Goal: Task Accomplishment & Management: Manage account settings

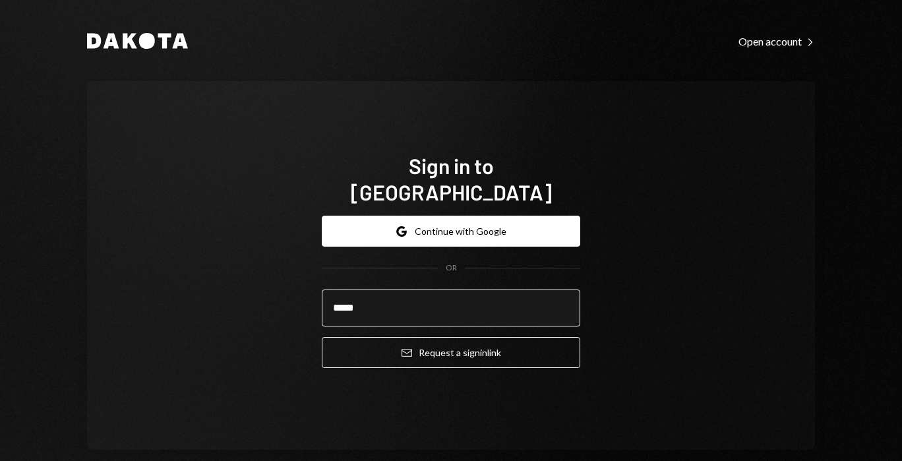
type input "**********"
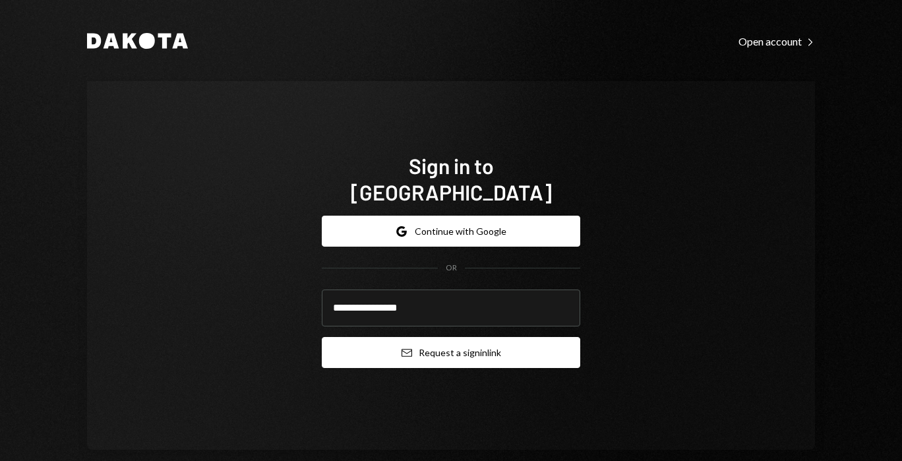
click at [377, 342] on button "Email Request a sign in link" at bounding box center [451, 352] width 259 height 31
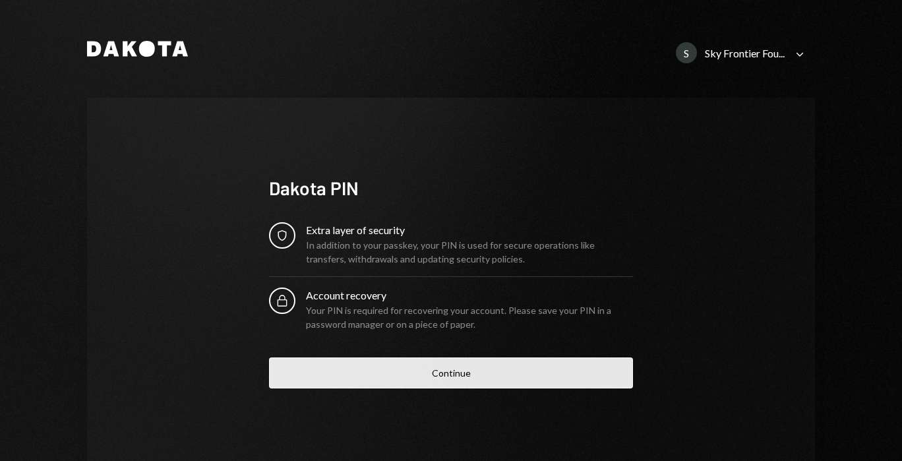
click at [323, 364] on button "Continue" at bounding box center [451, 373] width 364 height 31
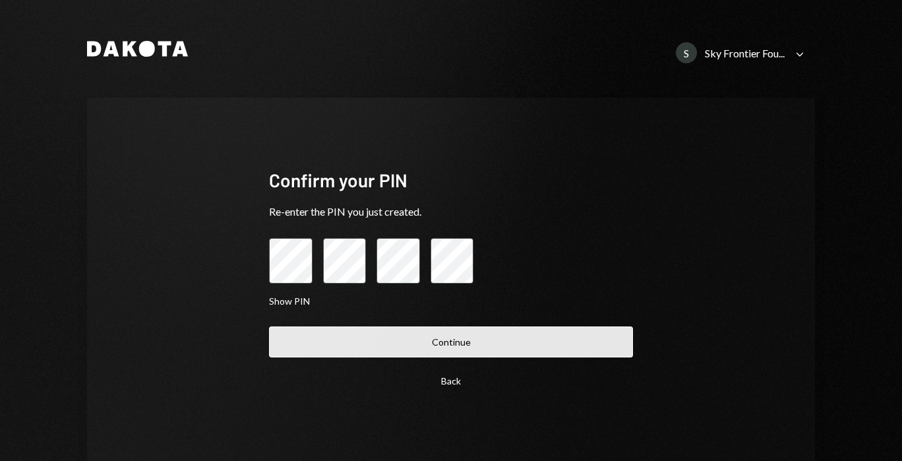
click at [313, 338] on button "Continue" at bounding box center [451, 342] width 364 height 31
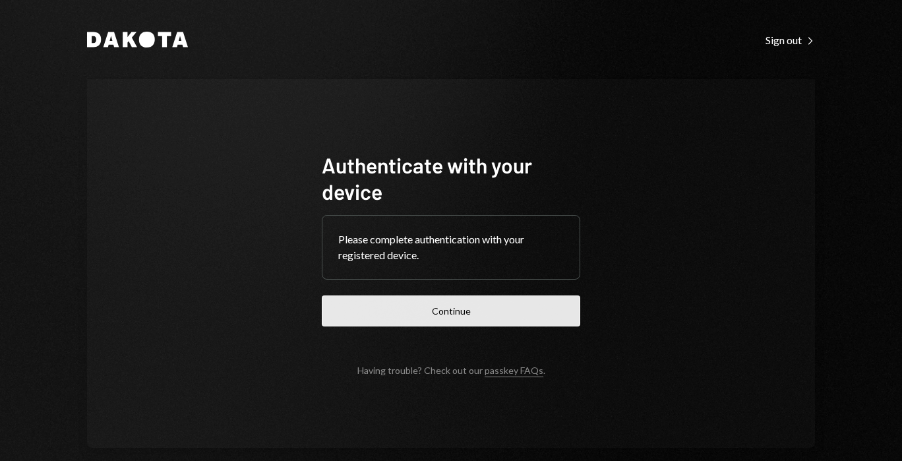
click at [345, 323] on button "Continue" at bounding box center [451, 311] width 259 height 31
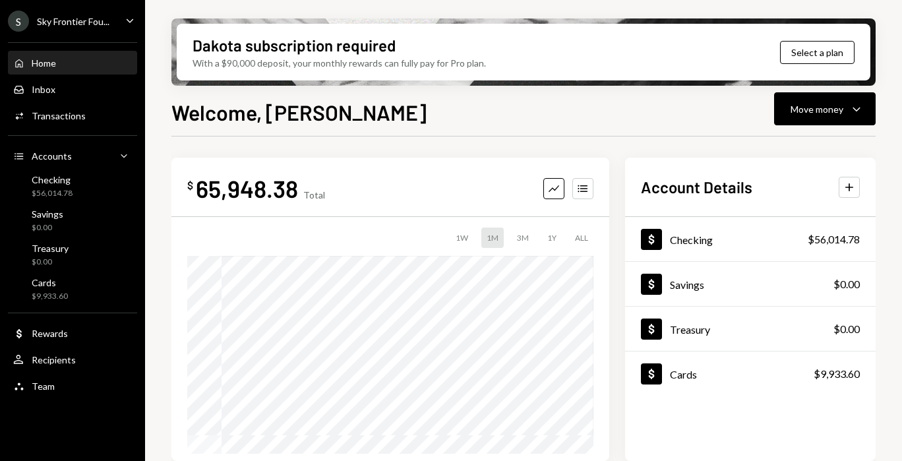
click at [122, 25] on div "S Sky Frontier Fou... Caret Down" at bounding box center [72, 21] width 145 height 21
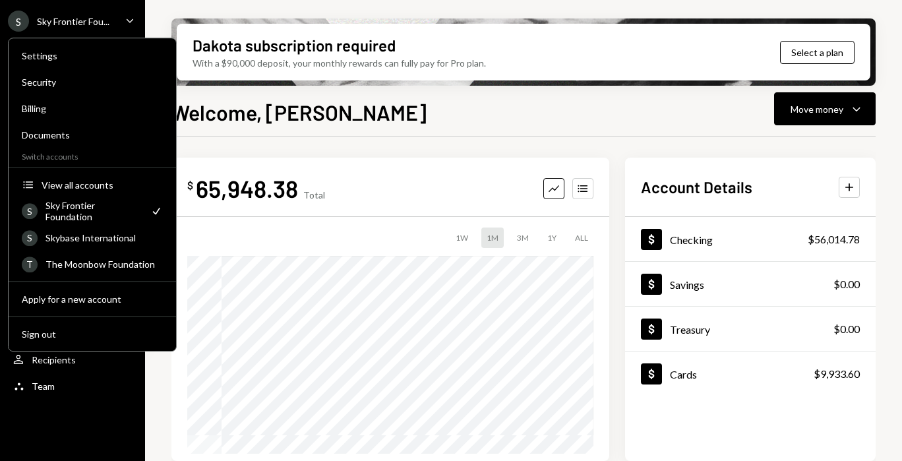
click at [91, 435] on div "S Sky Frontier Fou... Caret Down Home Home Inbox Inbox Activities Transactions …" at bounding box center [72, 230] width 145 height 461
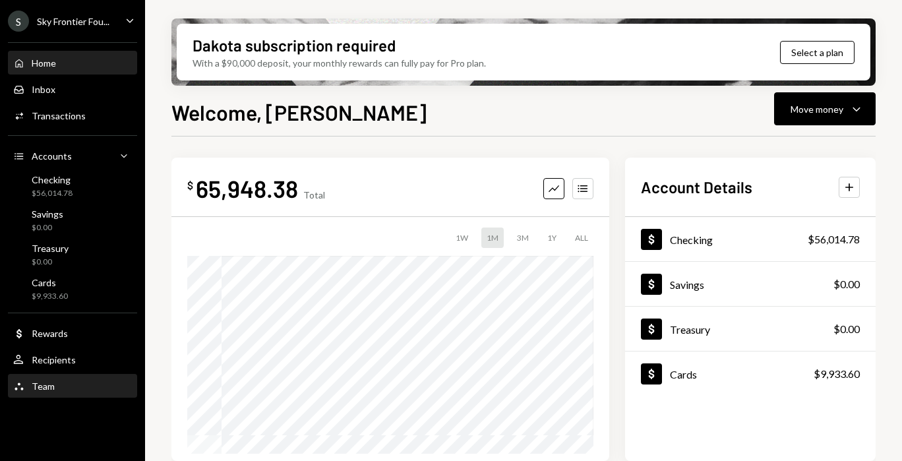
click at [77, 394] on div "Team Team" at bounding box center [72, 386] width 119 height 22
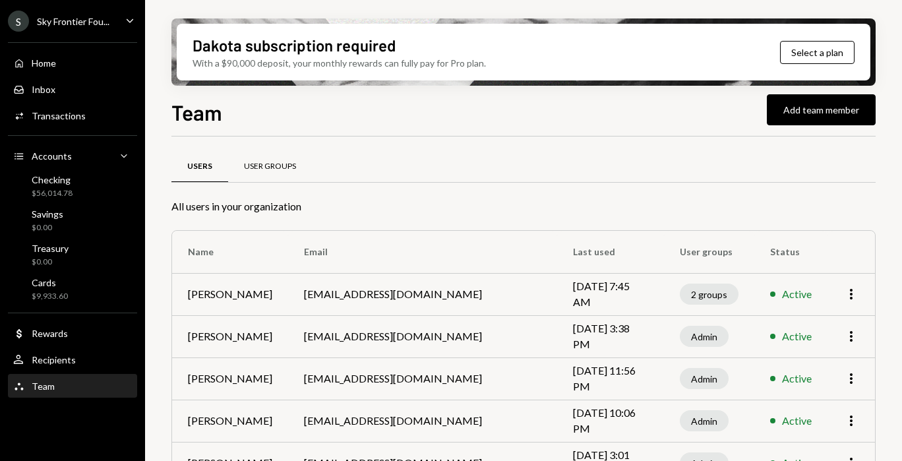
click at [281, 175] on div "User Groups" at bounding box center [270, 167] width 84 height 32
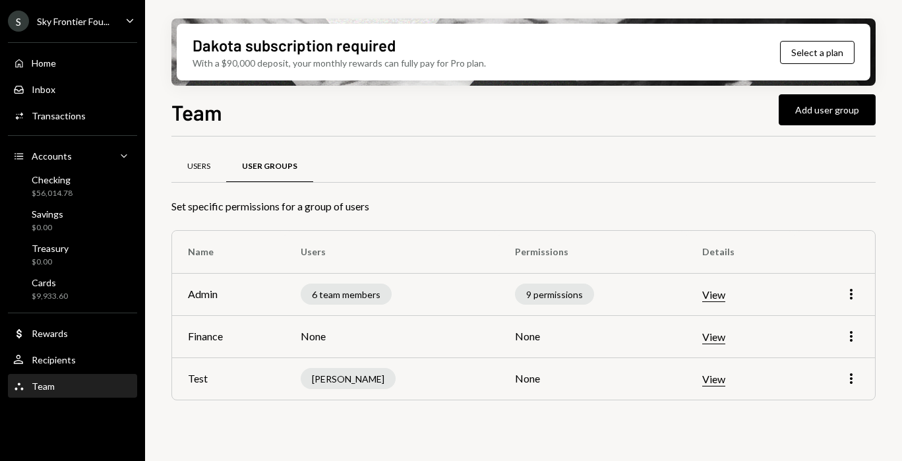
click at [218, 167] on div "Users" at bounding box center [199, 167] width 55 height 32
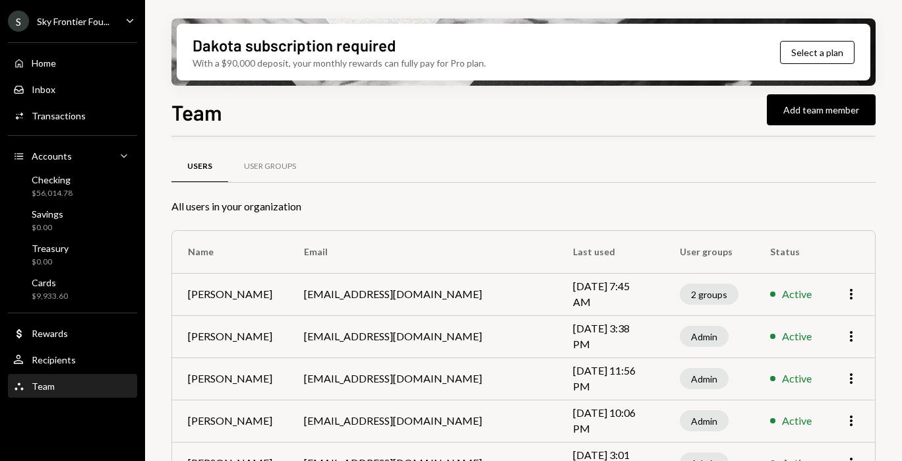
scroll to position [77, 0]
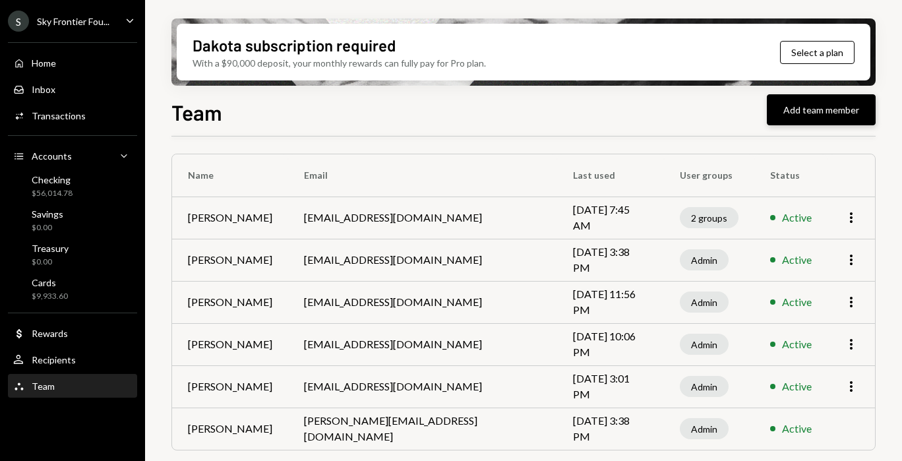
click at [783, 118] on button "Add team member" at bounding box center [821, 109] width 109 height 31
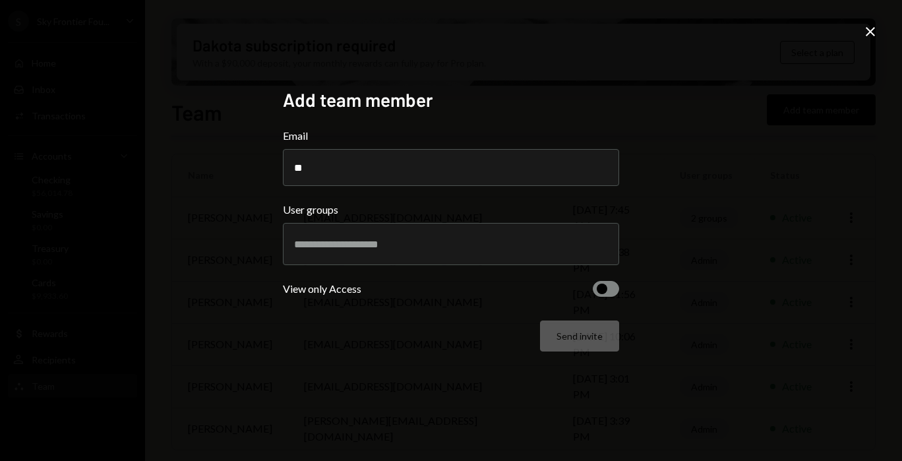
type input "*"
type input "**********"
click at [387, 259] on div at bounding box center [451, 244] width 314 height 33
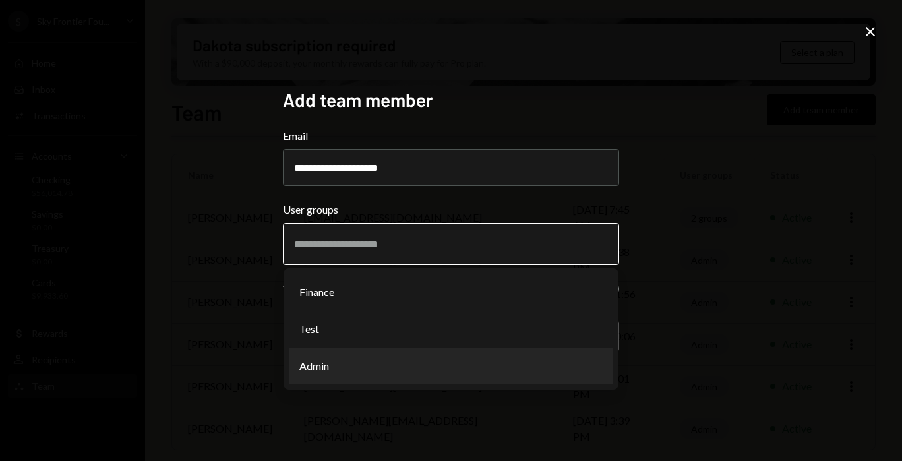
click at [367, 363] on li "Admin" at bounding box center [451, 366] width 325 height 37
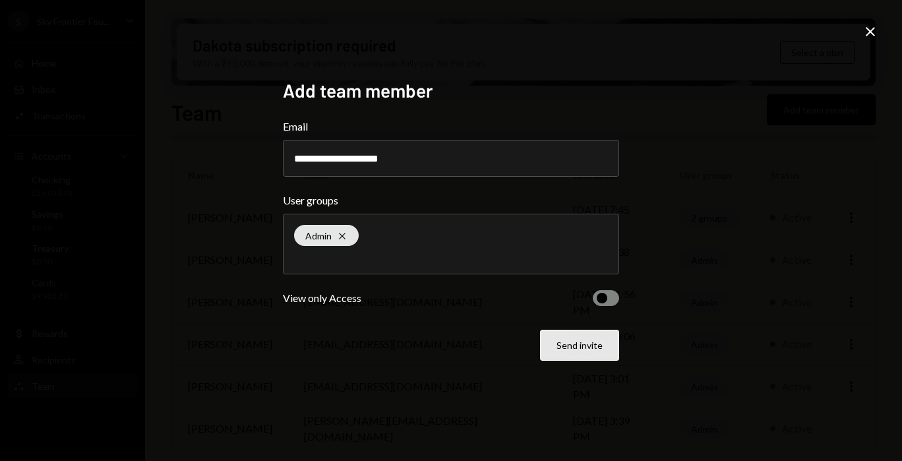
click at [555, 349] on button "Send invite" at bounding box center [579, 345] width 79 height 31
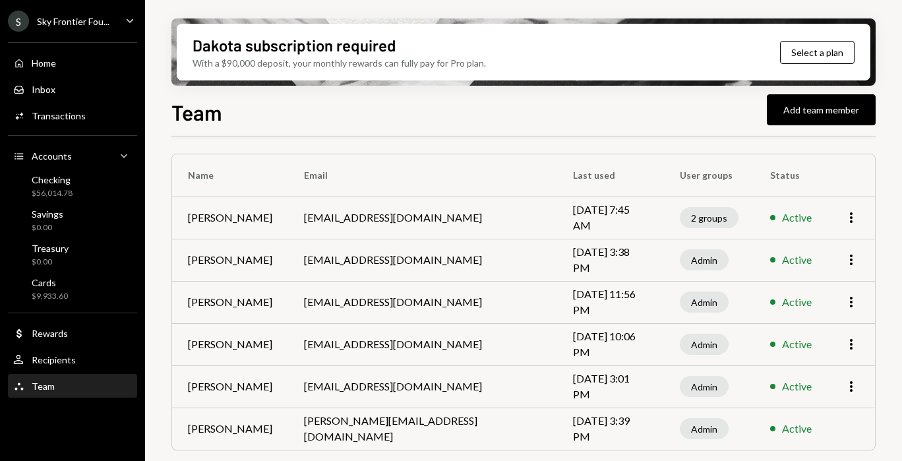
click at [121, 20] on div "S Sky Frontier Fou... Caret Down" at bounding box center [72, 21] width 145 height 21
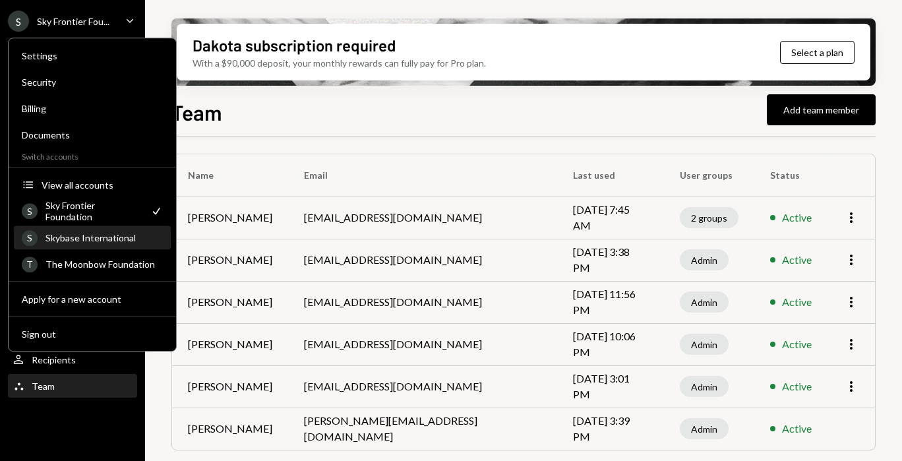
click at [102, 237] on div "Skybase International" at bounding box center [104, 237] width 117 height 11
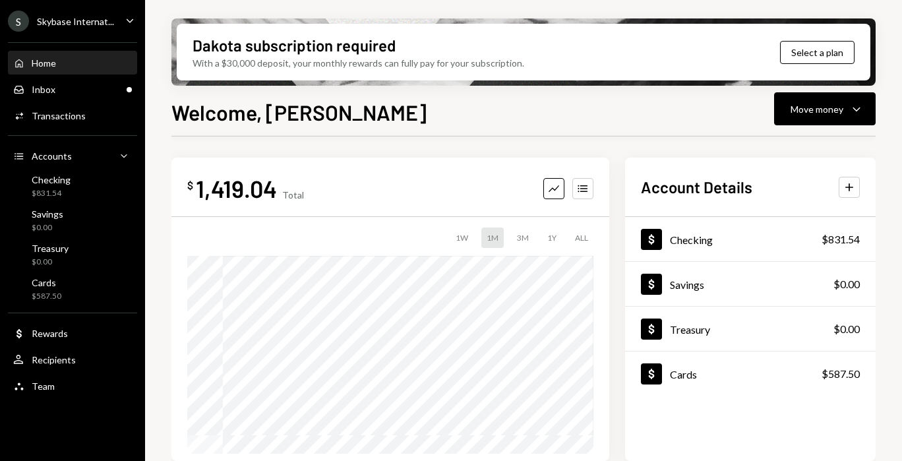
scroll to position [15, 0]
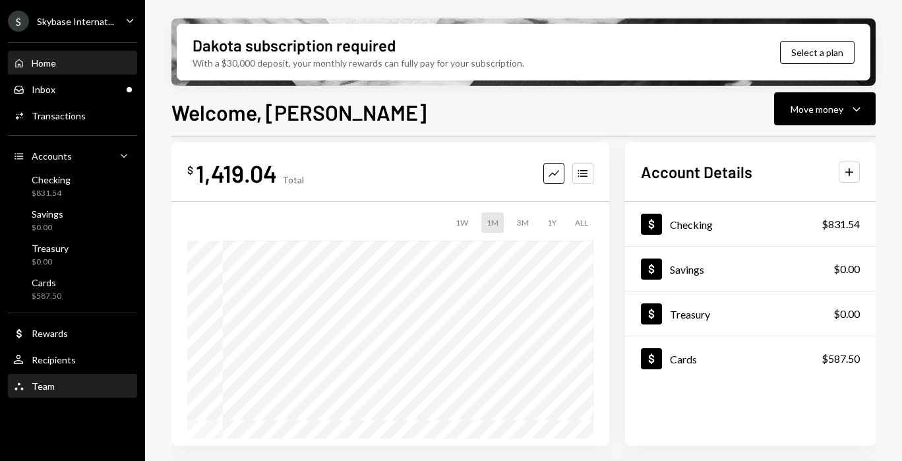
click at [77, 381] on div "Team Team" at bounding box center [72, 387] width 119 height 12
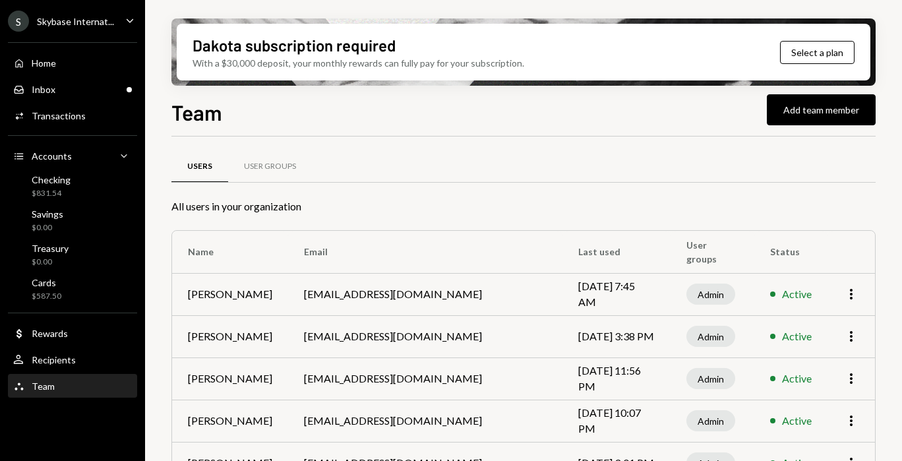
scroll to position [77, 0]
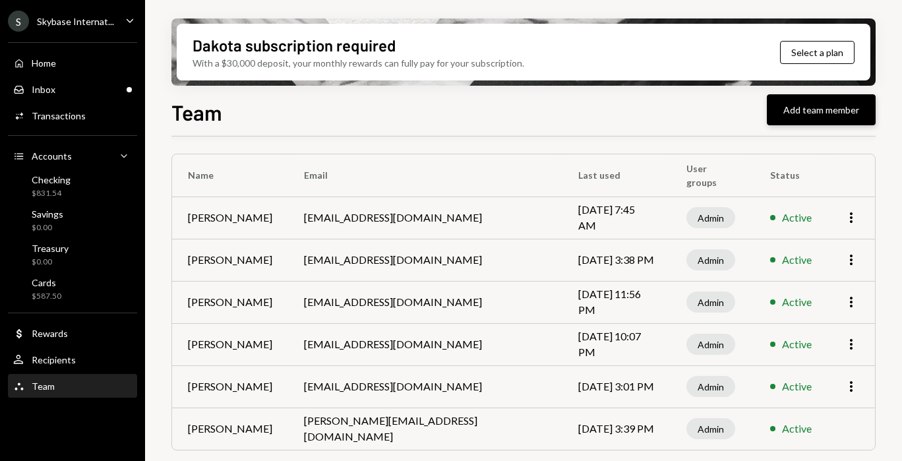
click at [793, 121] on button "Add team member" at bounding box center [821, 109] width 109 height 31
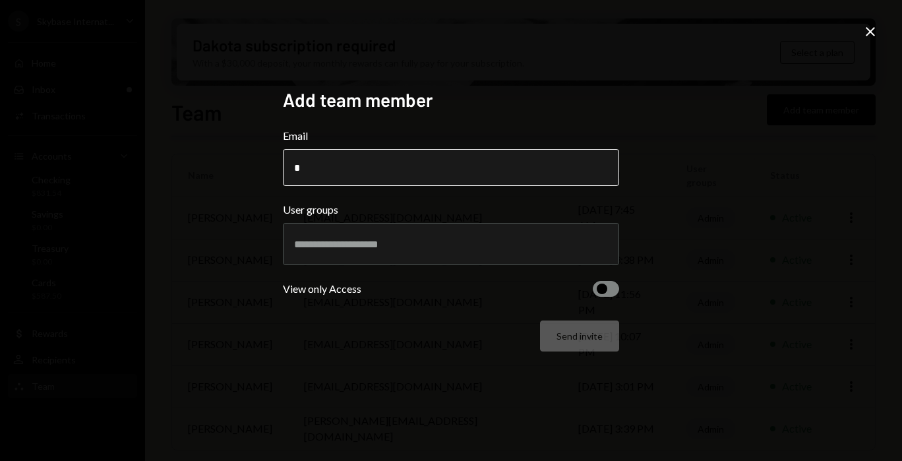
type input "**"
type input "**********"
click at [391, 237] on div at bounding box center [451, 244] width 314 height 33
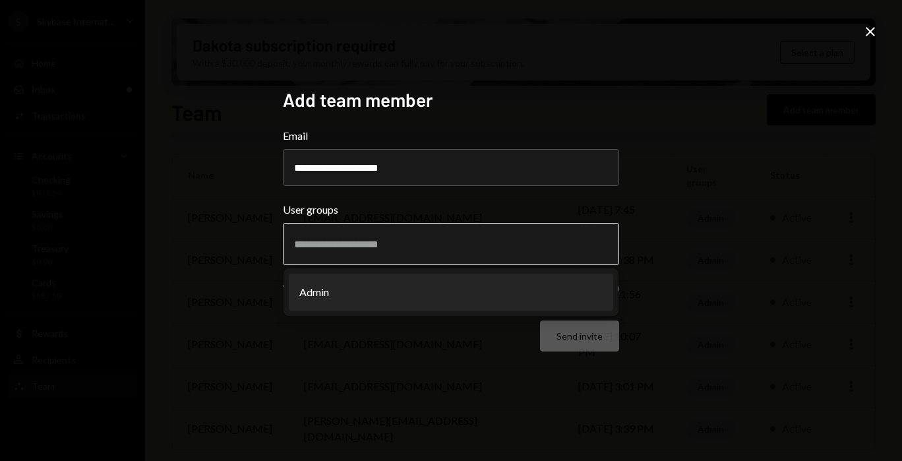
click at [382, 294] on li "Admin" at bounding box center [451, 292] width 325 height 37
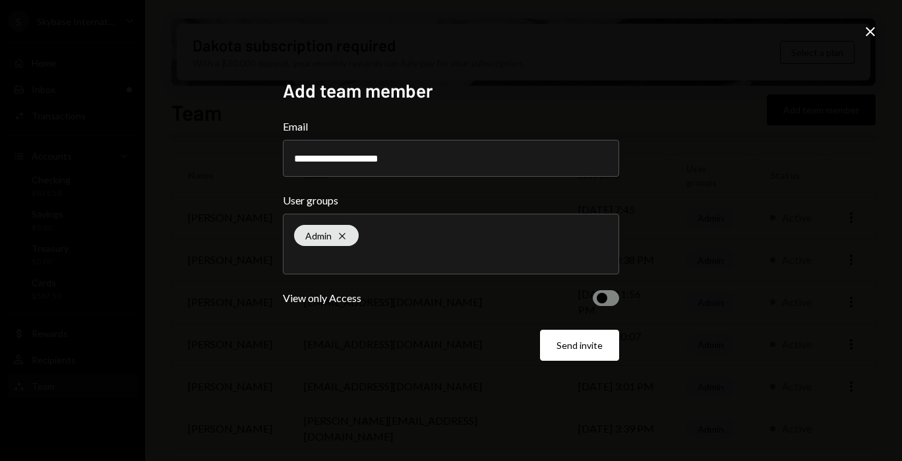
click at [619, 298] on div "**********" at bounding box center [451, 230] width 368 height 335
click at [615, 299] on button "button" at bounding box center [606, 298] width 26 height 16
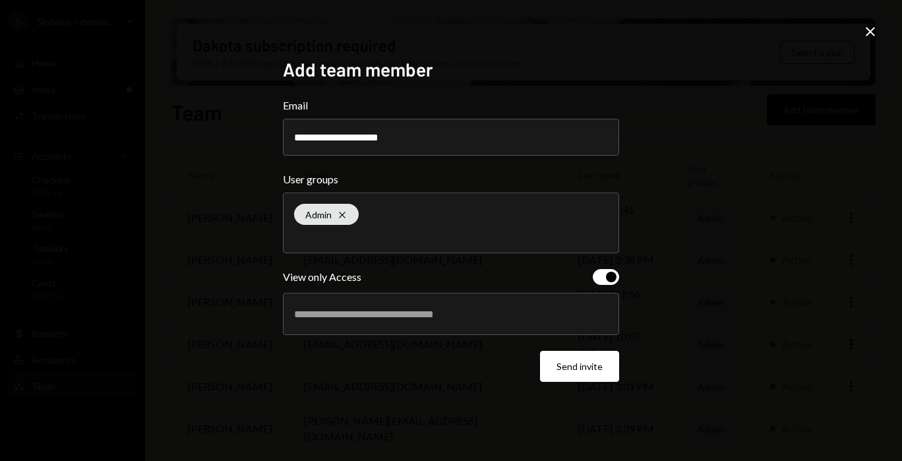
click at [606, 306] on div at bounding box center [451, 314] width 314 height 33
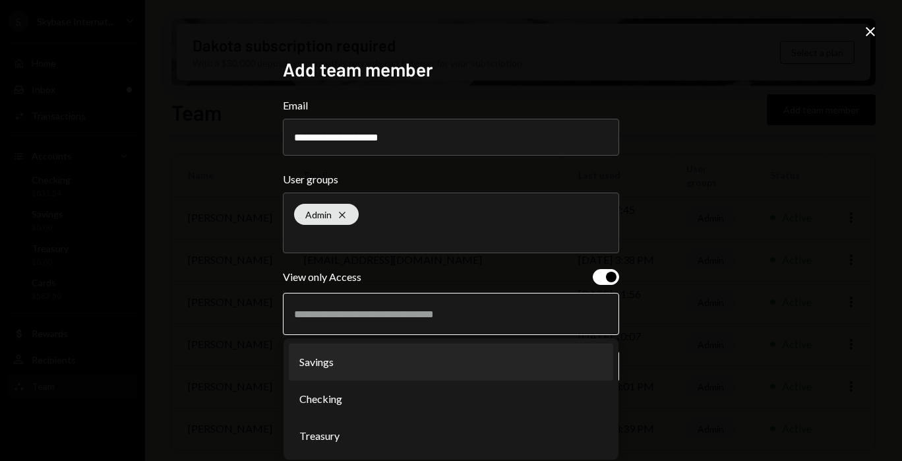
click at [580, 363] on li "Savings" at bounding box center [451, 362] width 325 height 37
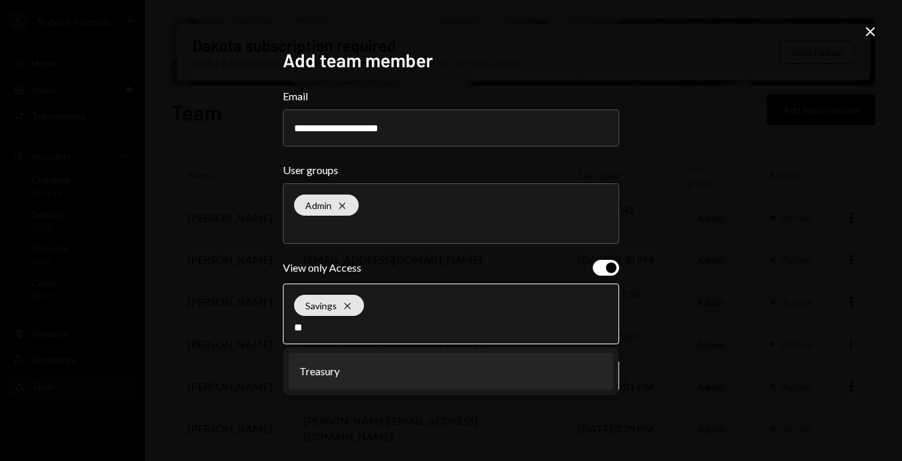
type input "**"
click at [409, 378] on li "Treasury" at bounding box center [451, 371] width 325 height 37
type input "**"
click at [404, 360] on li "Checking" at bounding box center [451, 371] width 325 height 37
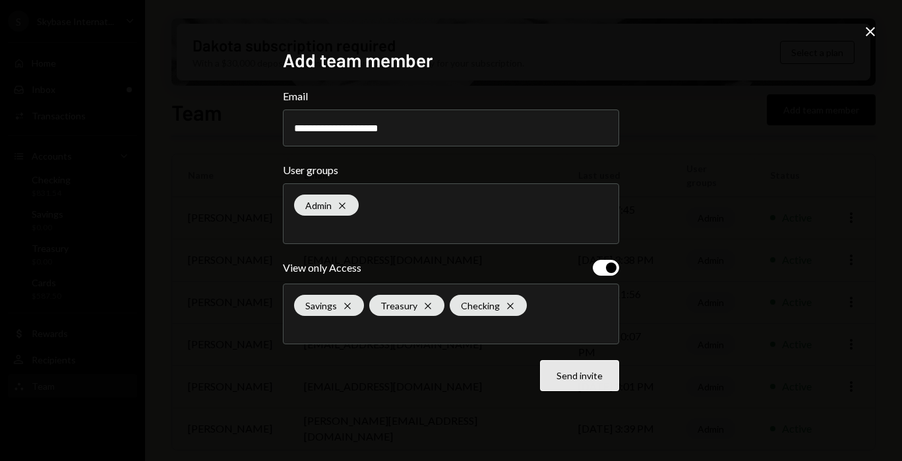
click at [576, 377] on button "Send invite" at bounding box center [579, 375] width 79 height 31
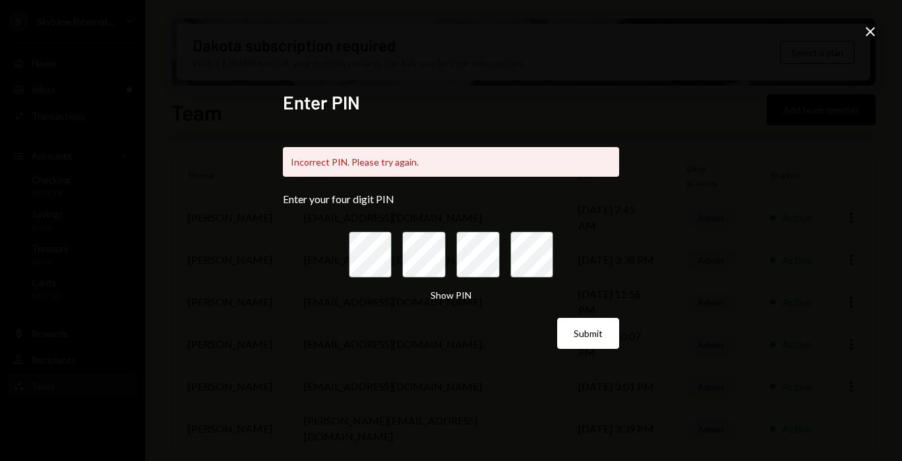
click at [875, 38] on icon "Close" at bounding box center [871, 32] width 16 height 16
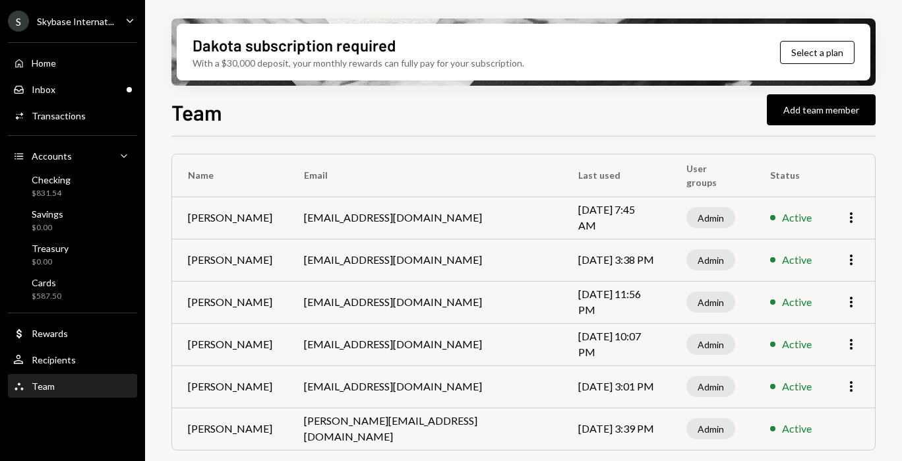
scroll to position [0, 0]
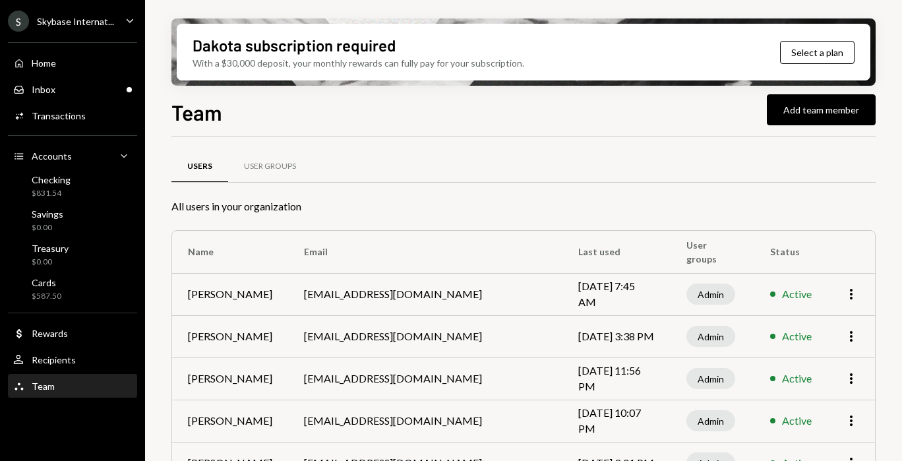
click at [130, 23] on icon "Caret Down" at bounding box center [130, 20] width 15 height 15
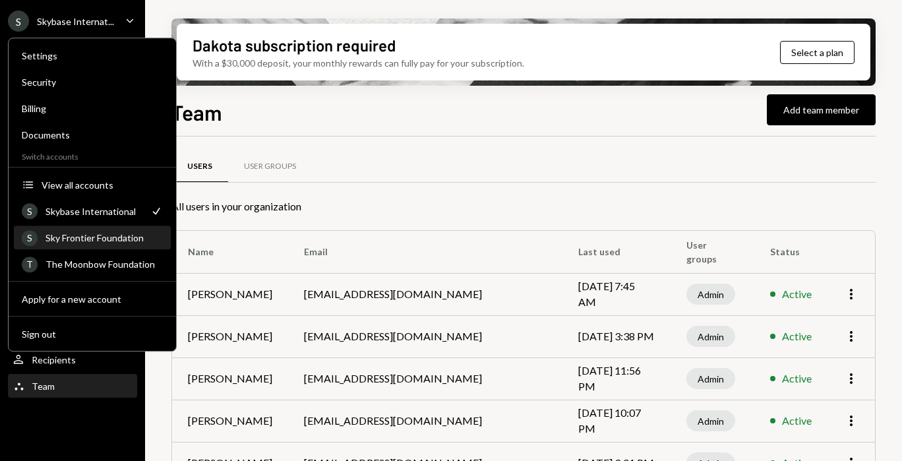
click at [111, 237] on div "Sky Frontier Foundation" at bounding box center [104, 237] width 117 height 11
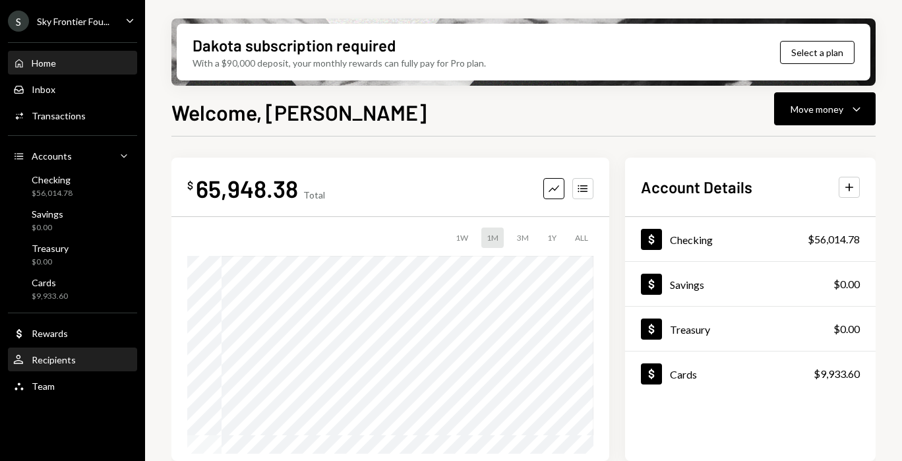
click at [79, 360] on div "User Recipients" at bounding box center [72, 360] width 119 height 12
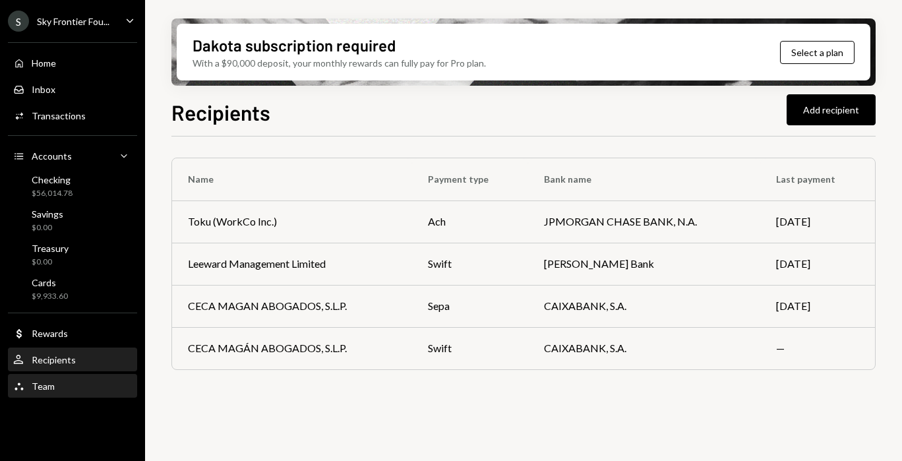
click at [82, 377] on div "Team Team" at bounding box center [72, 386] width 119 height 22
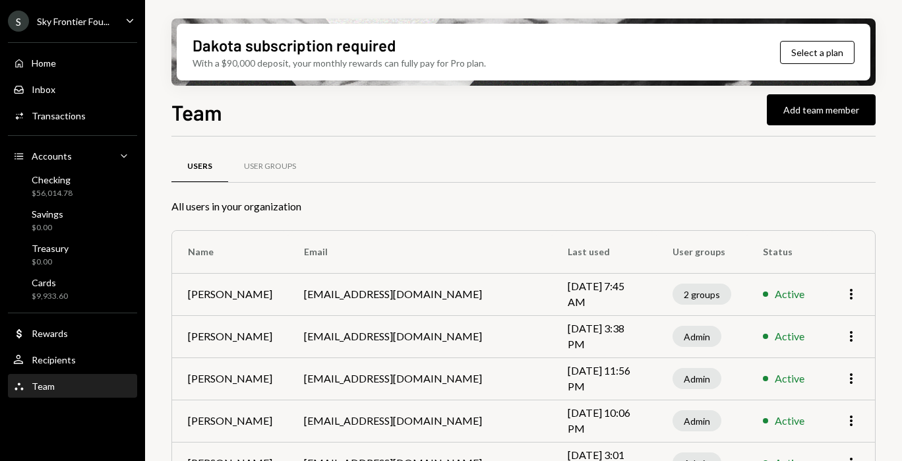
click at [127, 26] on icon "Caret Down" at bounding box center [130, 20] width 15 height 15
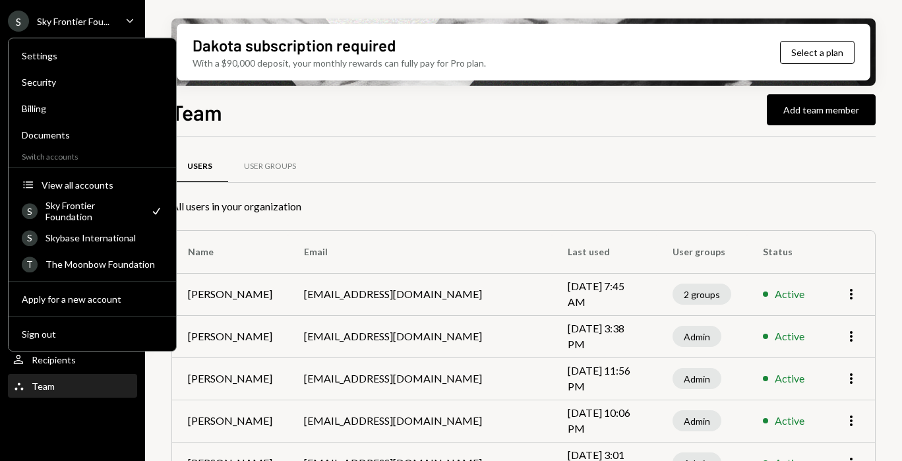
scroll to position [119, 0]
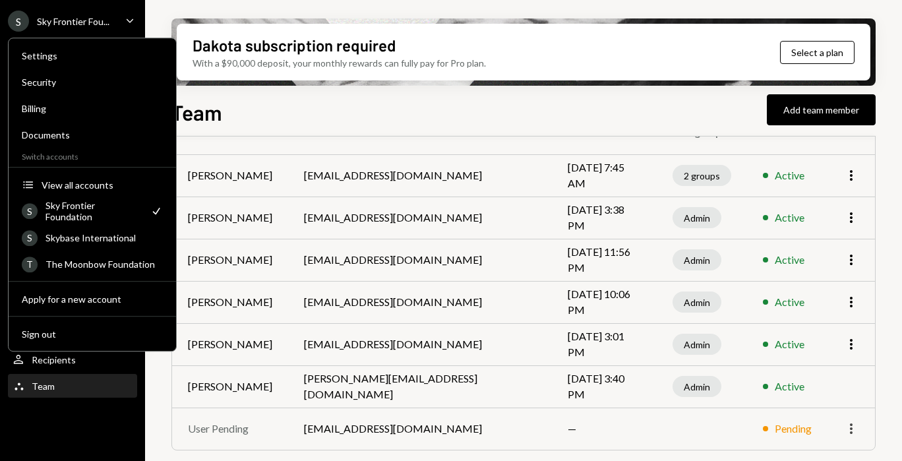
click at [854, 425] on icon "More" at bounding box center [852, 429] width 16 height 16
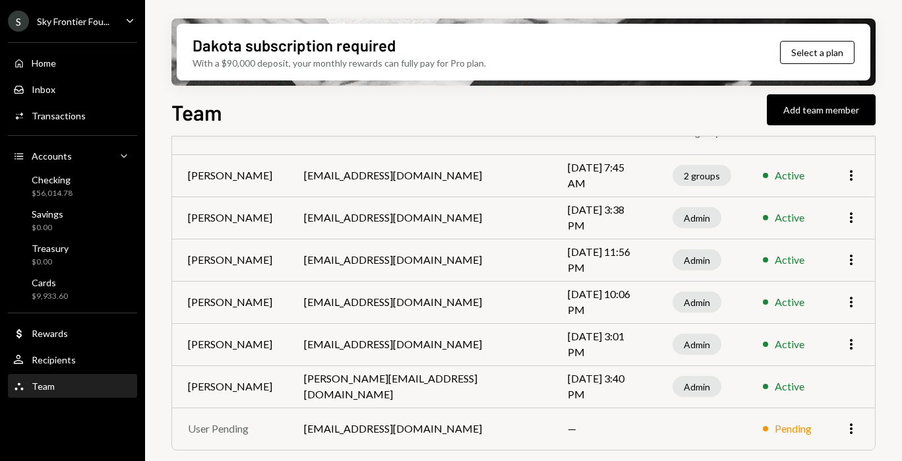
click at [660, 433] on td at bounding box center [702, 429] width 90 height 42
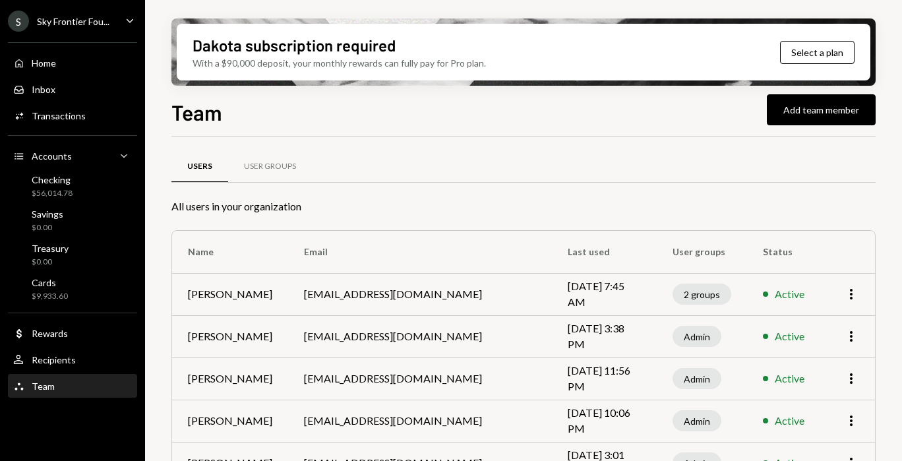
click at [112, 18] on div "S Sky Frontier Fou... Caret Down" at bounding box center [72, 21] width 145 height 21
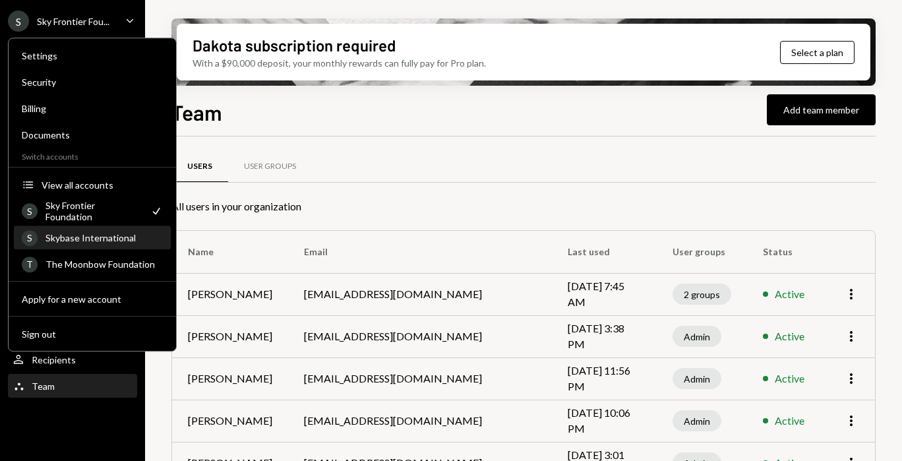
click at [98, 241] on div "Skybase International" at bounding box center [104, 237] width 117 height 11
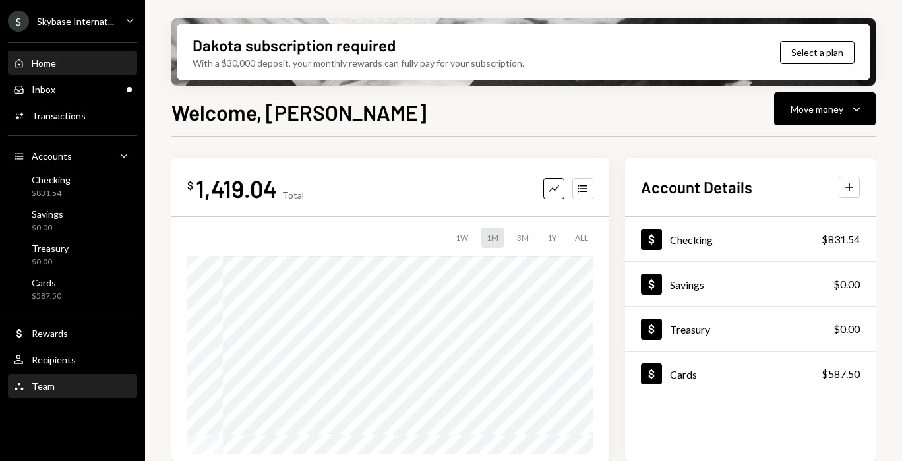
click at [59, 391] on div "Team Team" at bounding box center [72, 387] width 119 height 12
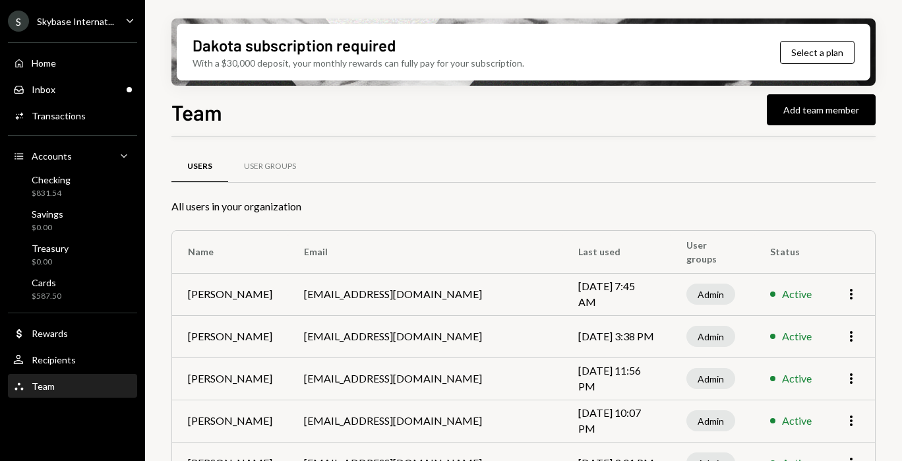
scroll to position [77, 0]
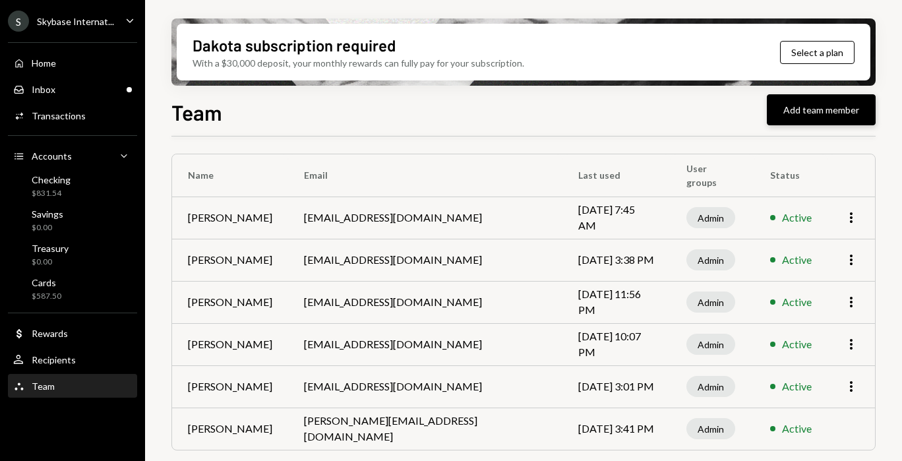
click at [777, 115] on button "Add team member" at bounding box center [821, 109] width 109 height 31
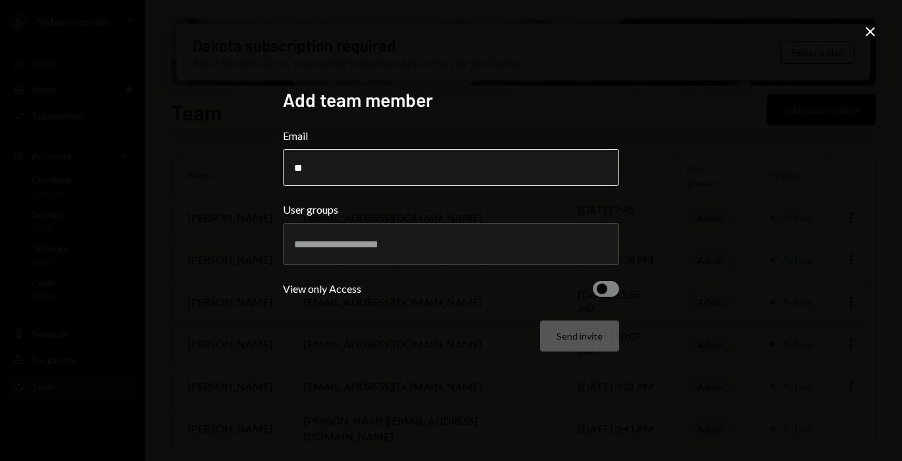
type input "*"
click at [387, 181] on input "Email" at bounding box center [451, 167] width 336 height 37
type input "**********"
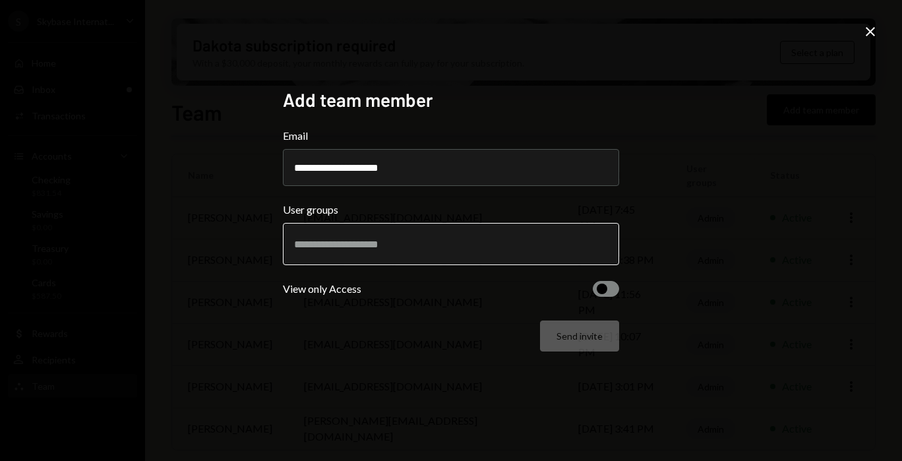
click at [386, 239] on input "text" at bounding box center [451, 244] width 314 height 12
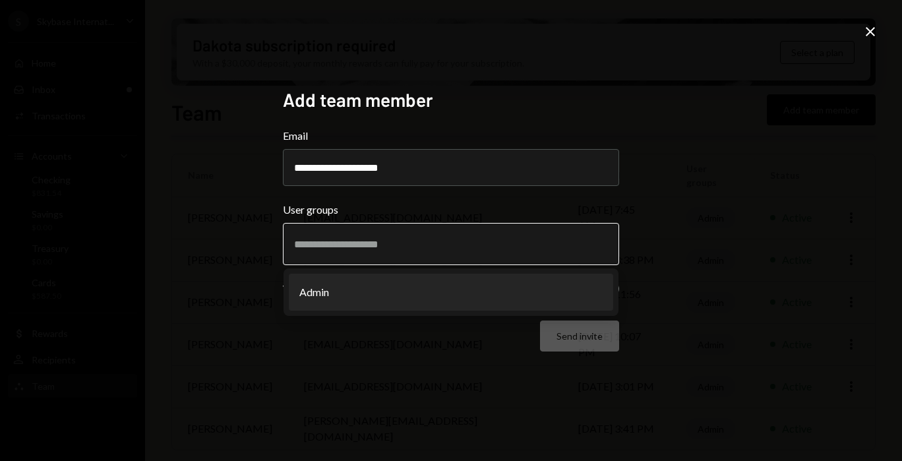
click at [389, 282] on li "Admin" at bounding box center [451, 292] width 325 height 37
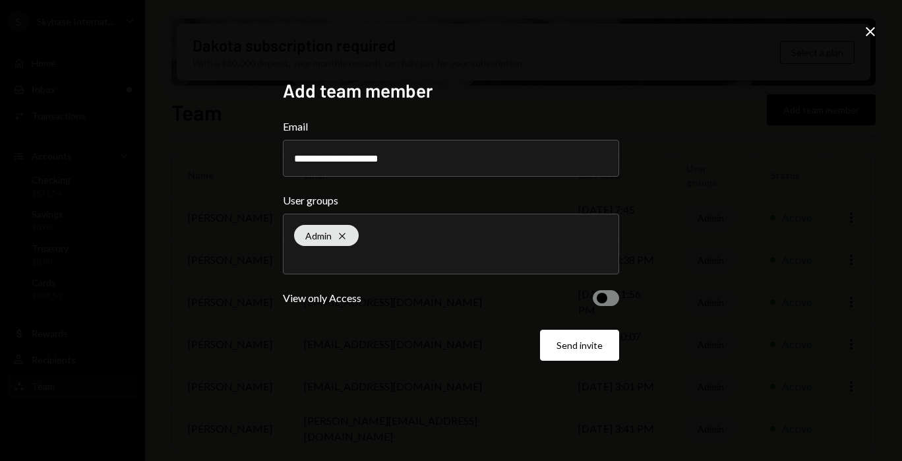
click at [608, 303] on button "button" at bounding box center [606, 298] width 26 height 16
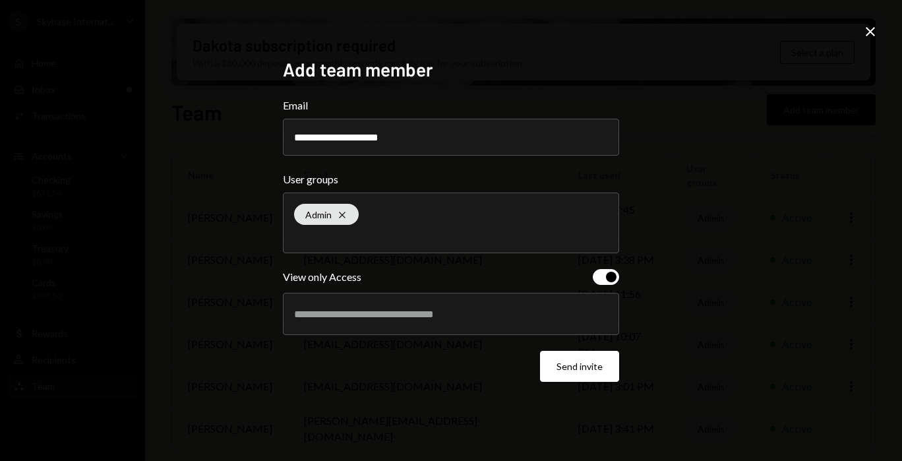
click at [606, 284] on button "button" at bounding box center [606, 277] width 26 height 16
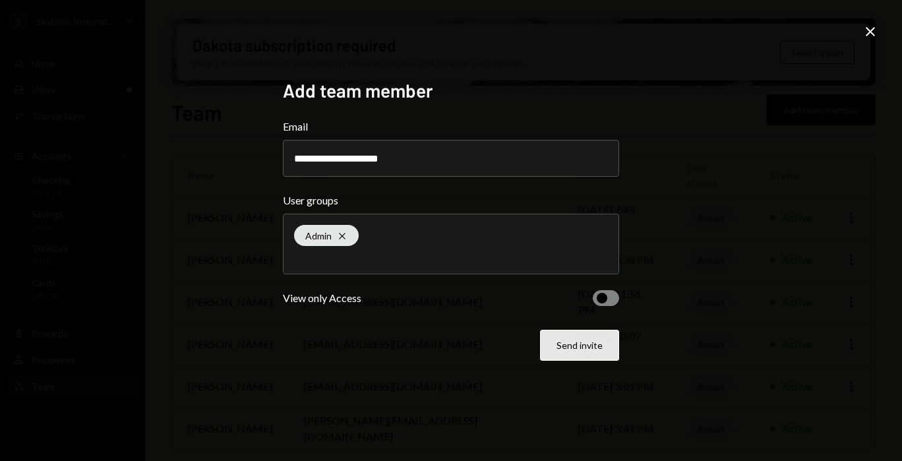
click at [592, 338] on button "Send invite" at bounding box center [579, 345] width 79 height 31
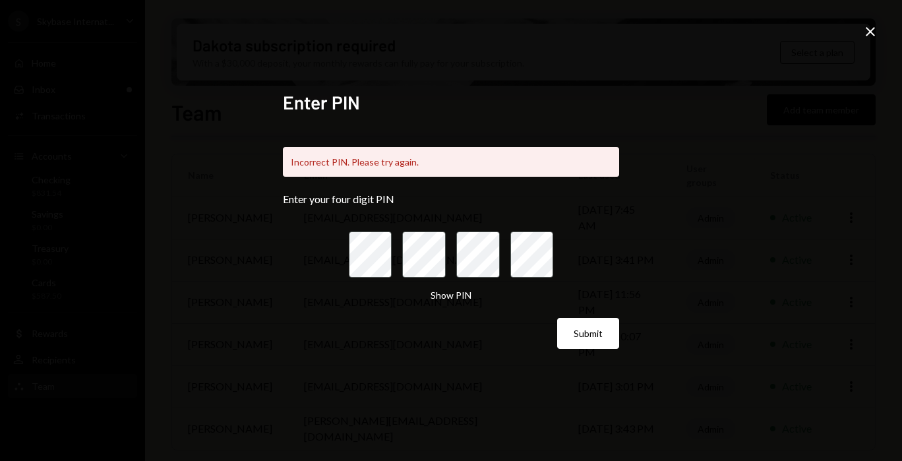
click at [873, 31] on icon "Close" at bounding box center [871, 32] width 16 height 16
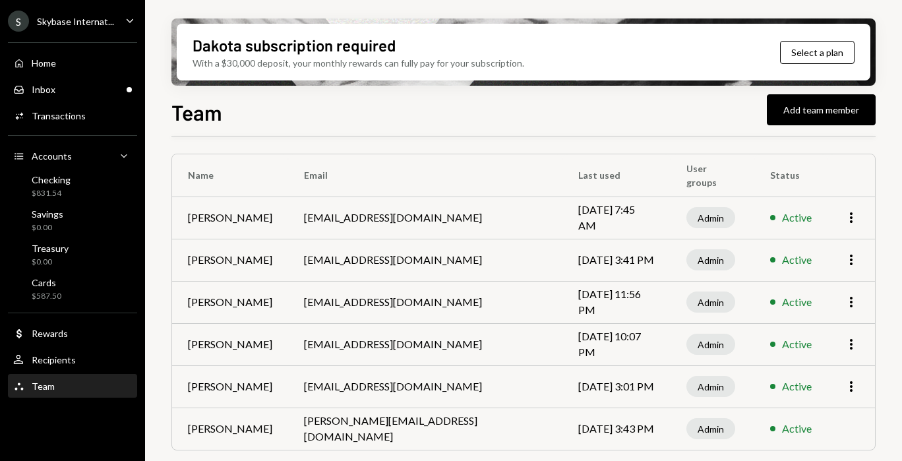
click at [55, 26] on div "Skybase Internat..." at bounding box center [75, 21] width 77 height 11
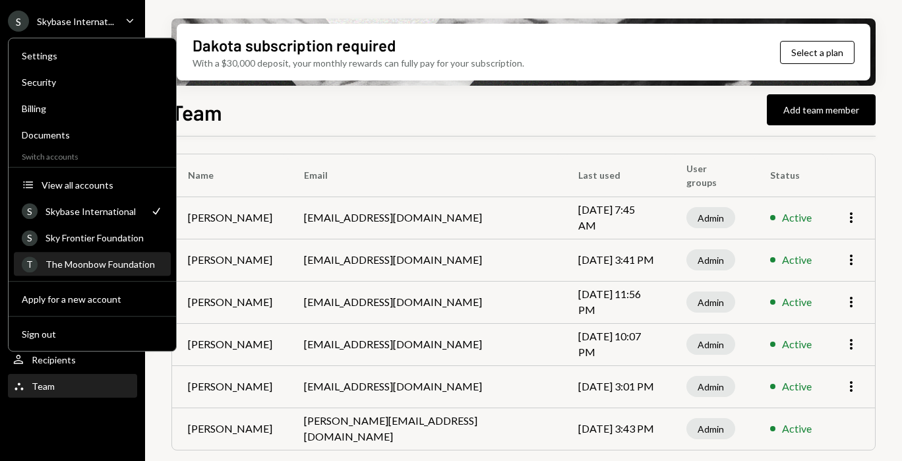
click at [113, 267] on div "The Moonbow Foundation" at bounding box center [104, 264] width 117 height 11
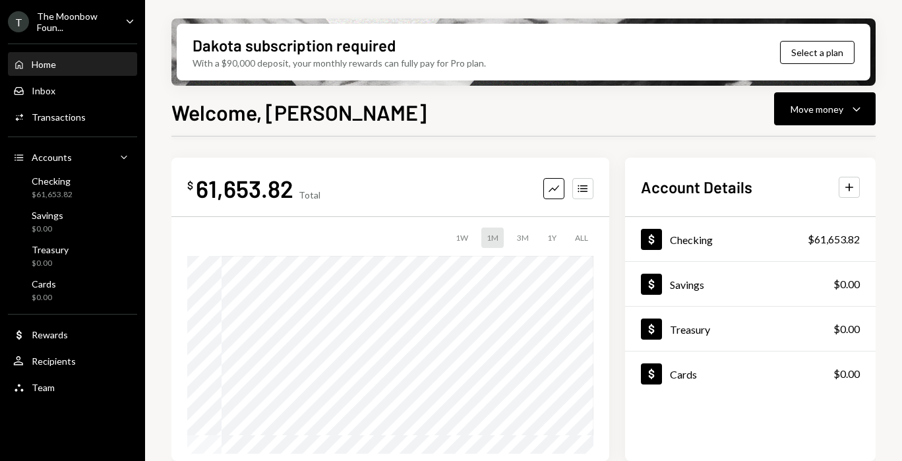
scroll to position [334, 0]
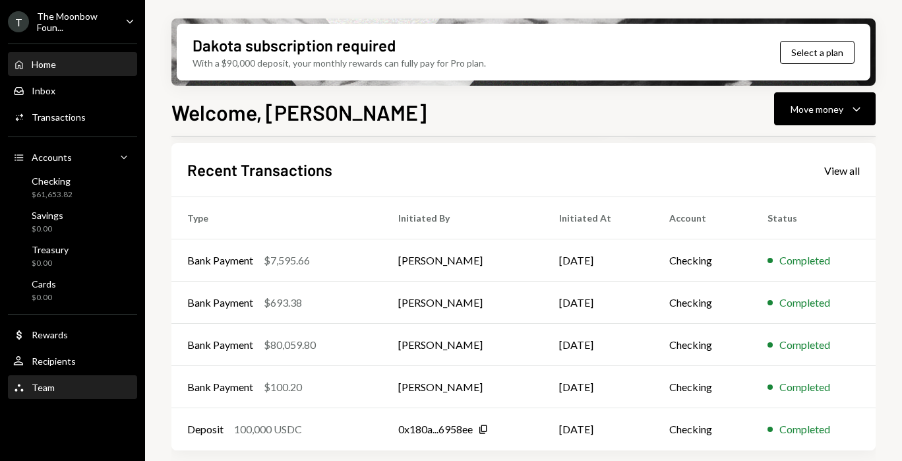
click at [107, 391] on div "Team Team" at bounding box center [72, 388] width 119 height 12
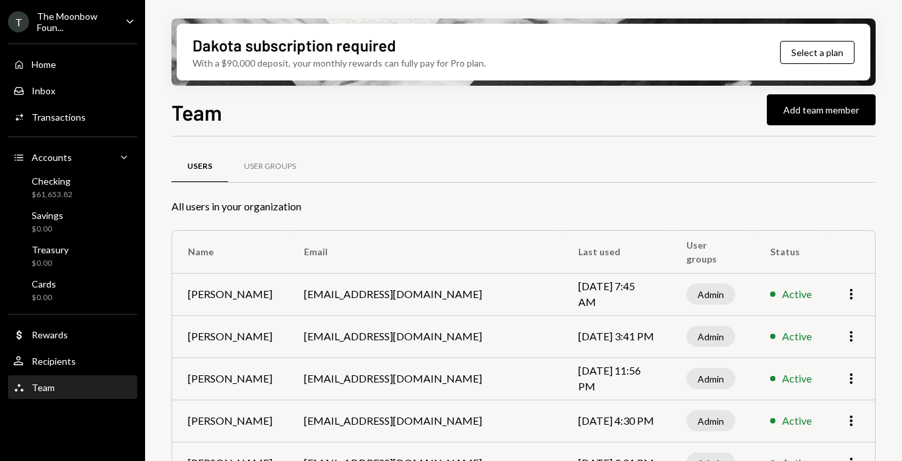
scroll to position [77, 0]
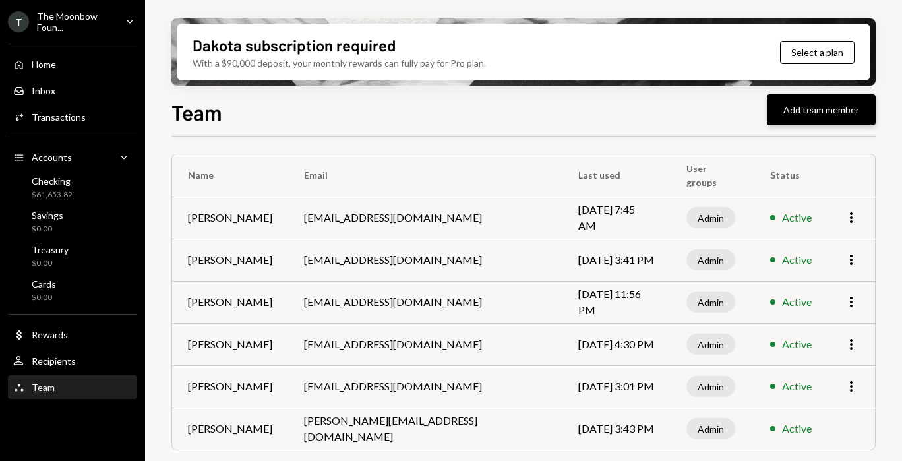
click at [811, 109] on button "Add team member" at bounding box center [821, 109] width 109 height 31
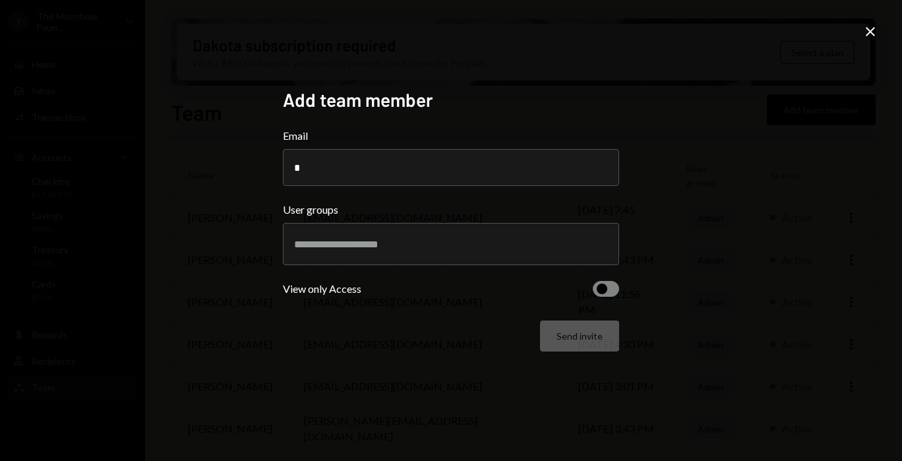
type input "**********"
click at [356, 254] on div at bounding box center [451, 244] width 314 height 33
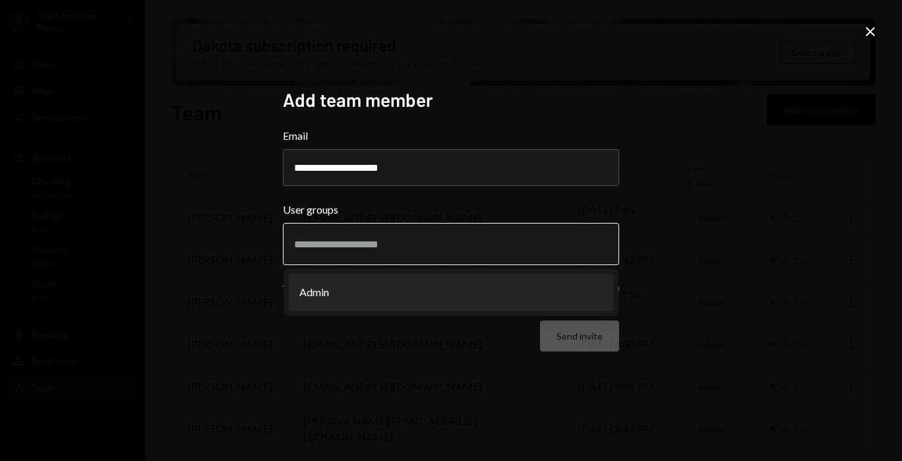
click at [355, 284] on li "Admin" at bounding box center [451, 292] width 325 height 37
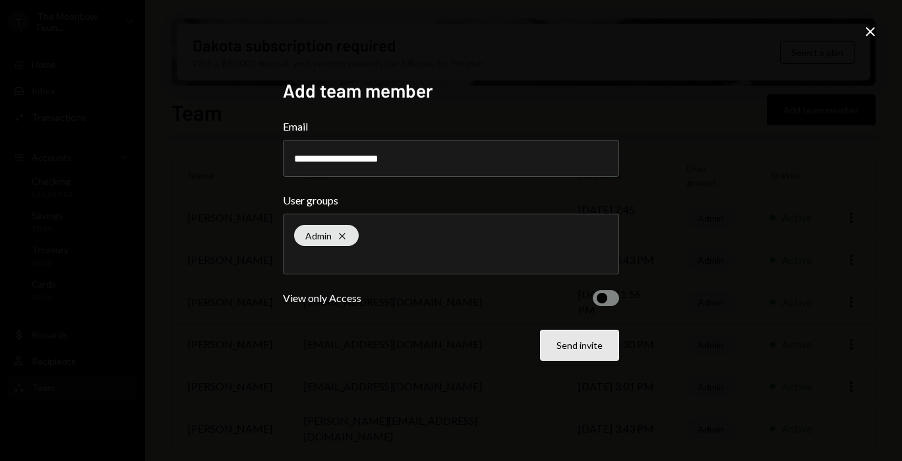
click at [571, 354] on button "Send invite" at bounding box center [579, 345] width 79 height 31
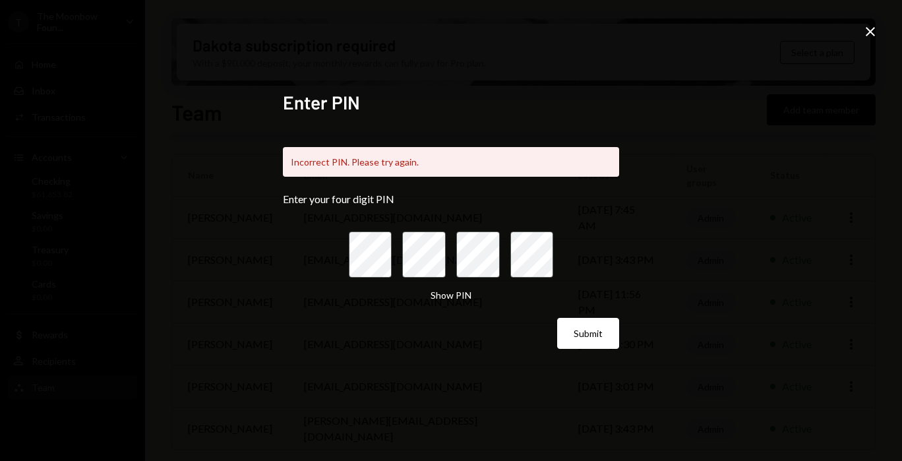
click at [875, 29] on icon "Close" at bounding box center [871, 32] width 16 height 16
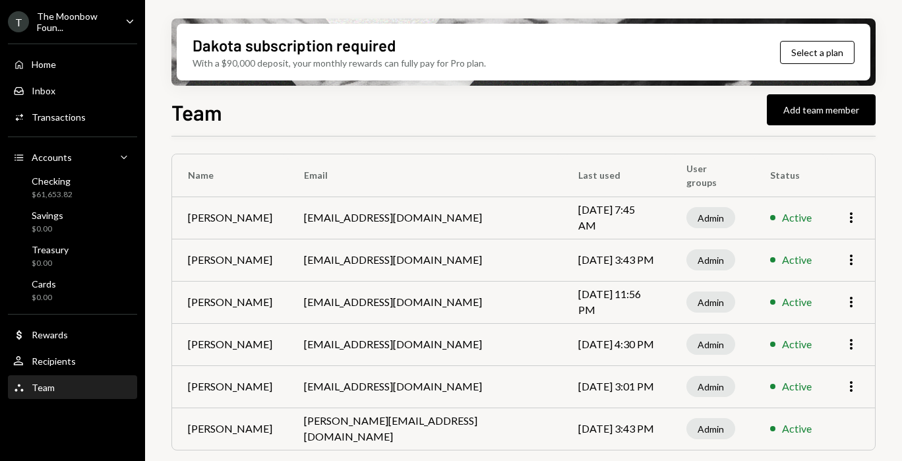
click at [120, 17] on div "T The Moonbow Foun... Caret Down" at bounding box center [72, 22] width 145 height 22
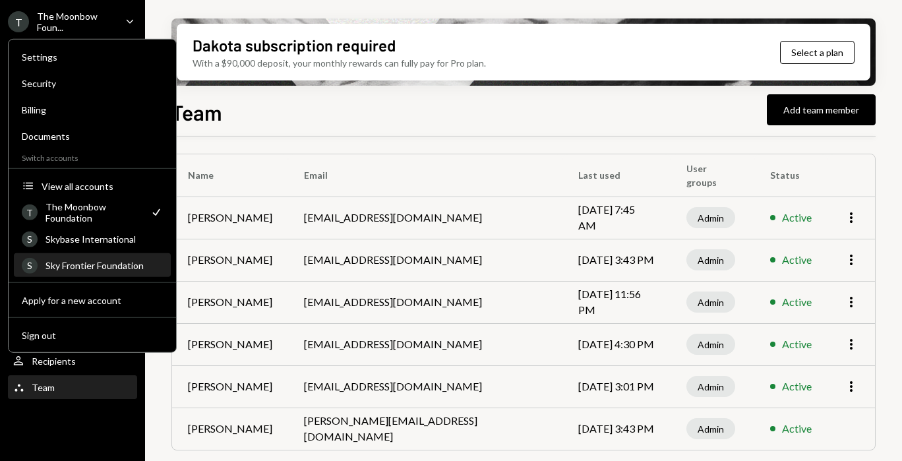
click at [120, 255] on div "S Sky Frontier Foundation" at bounding box center [92, 266] width 141 height 22
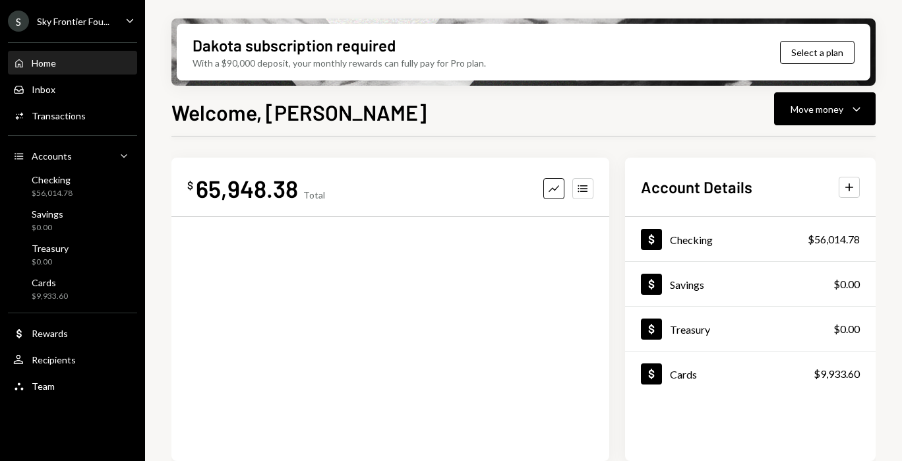
scroll to position [334, 0]
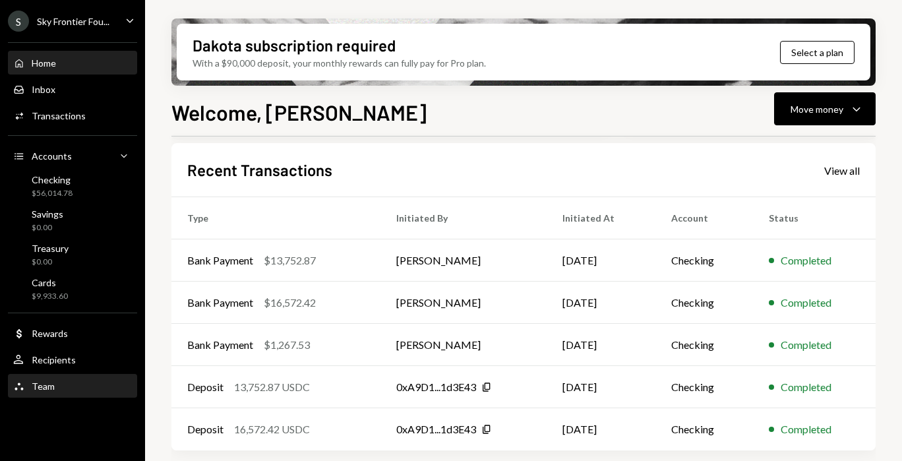
click at [53, 397] on div "Team Team" at bounding box center [72, 386] width 119 height 22
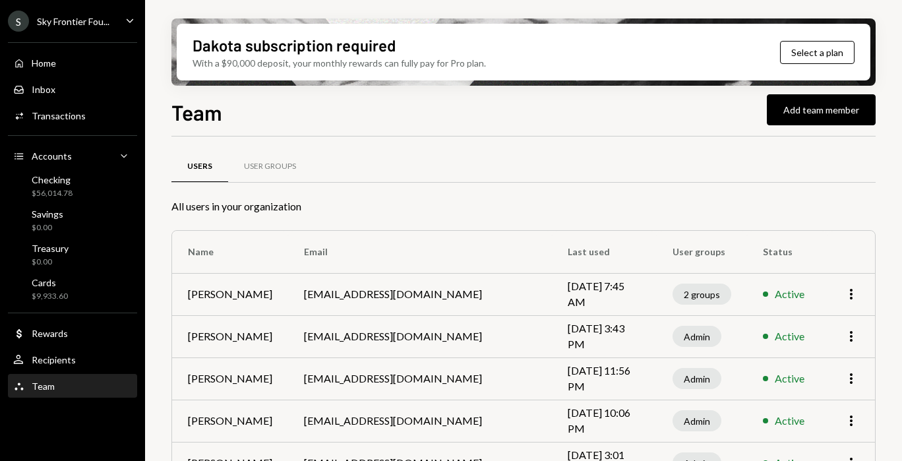
scroll to position [119, 0]
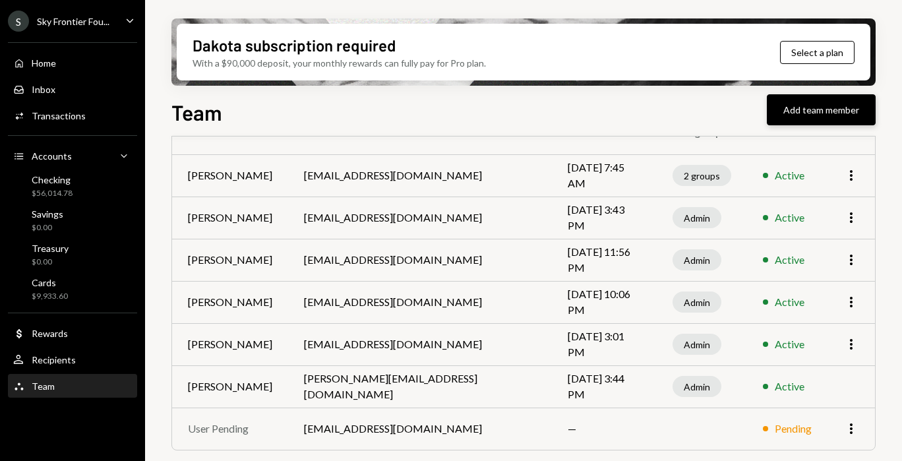
click at [846, 108] on button "Add team member" at bounding box center [821, 109] width 109 height 31
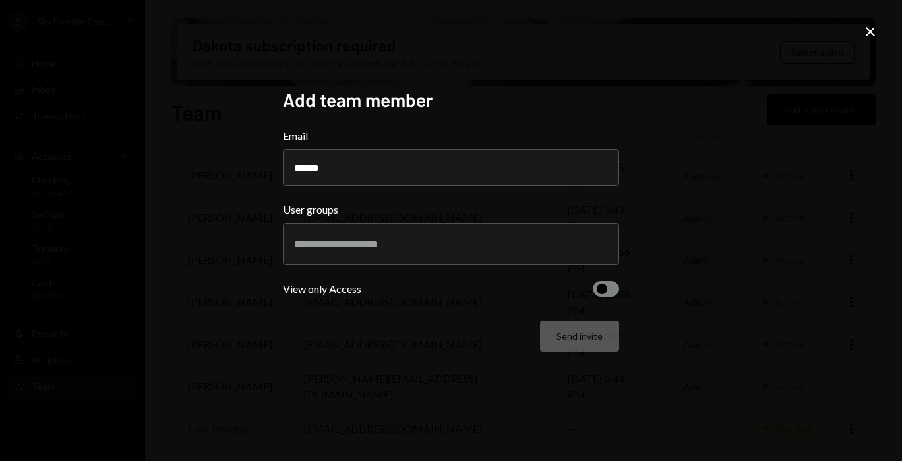
type input "**********"
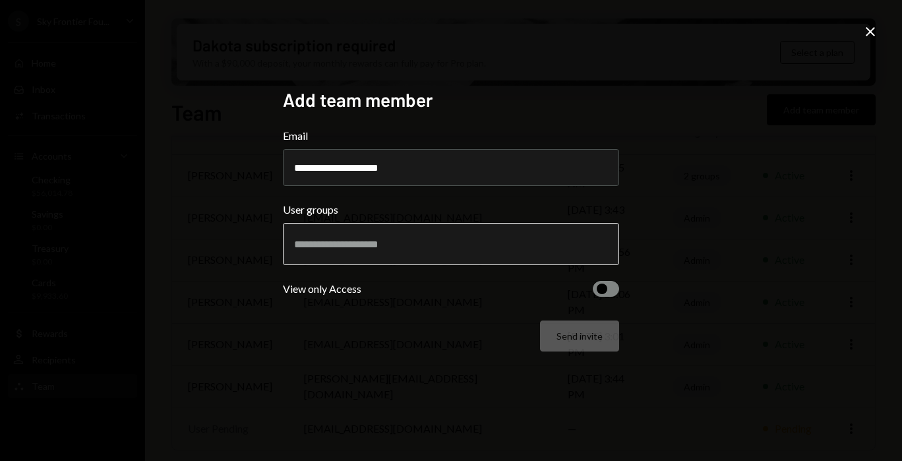
click at [392, 243] on input "text" at bounding box center [451, 244] width 314 height 12
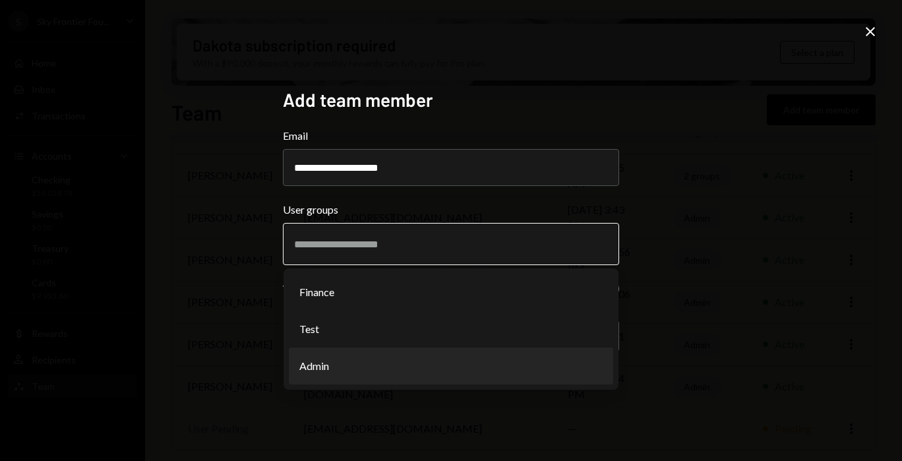
click at [394, 373] on li "Admin" at bounding box center [451, 366] width 325 height 37
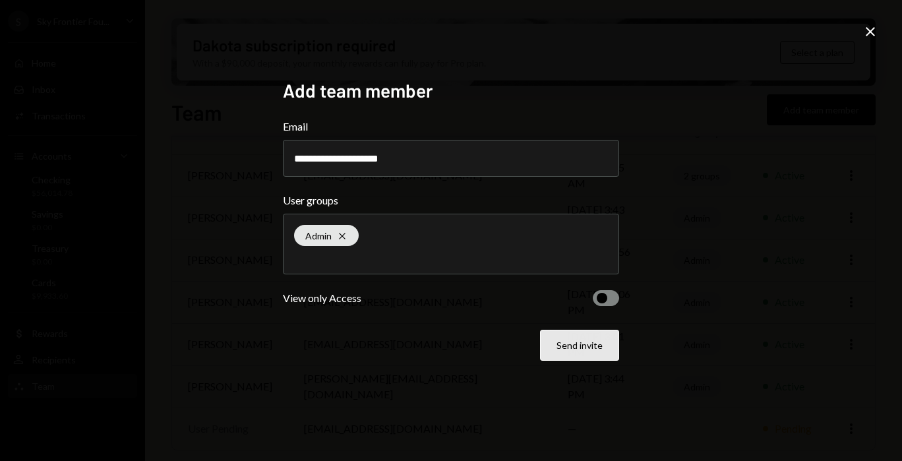
click at [587, 344] on button "Send invite" at bounding box center [579, 345] width 79 height 31
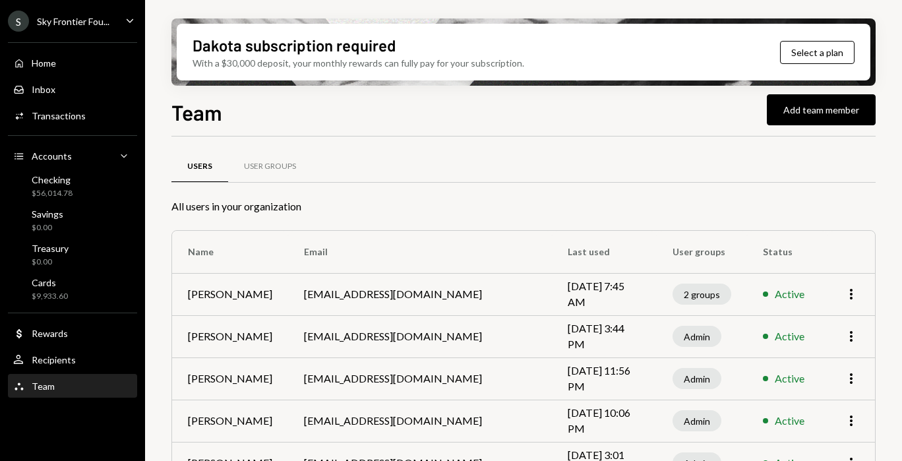
scroll to position [161, 0]
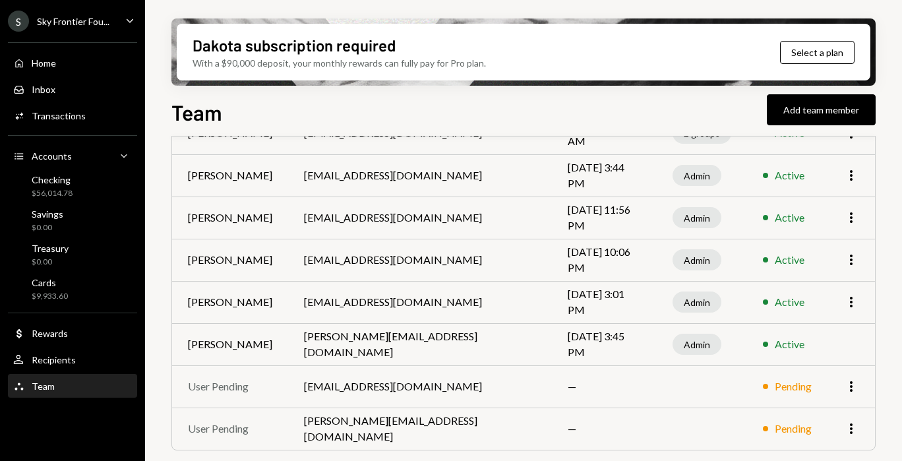
click at [127, 21] on icon "Caret Down" at bounding box center [130, 20] width 15 height 15
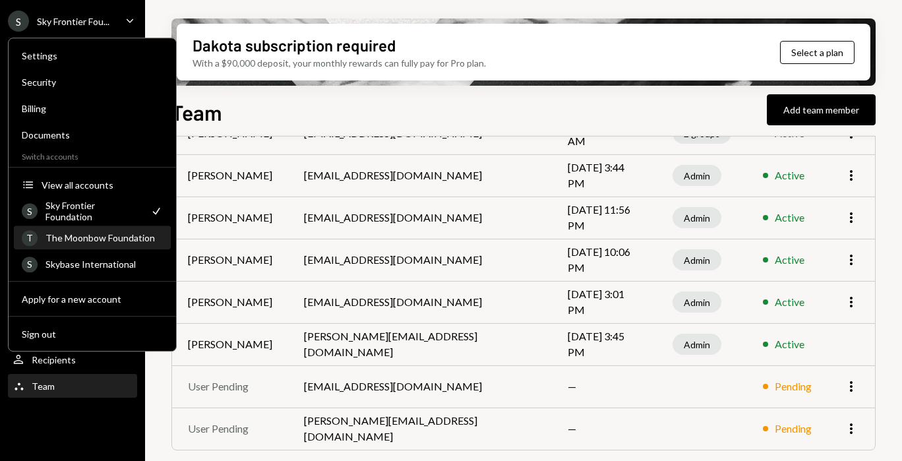
click at [125, 239] on div "The Moonbow Foundation" at bounding box center [104, 237] width 117 height 11
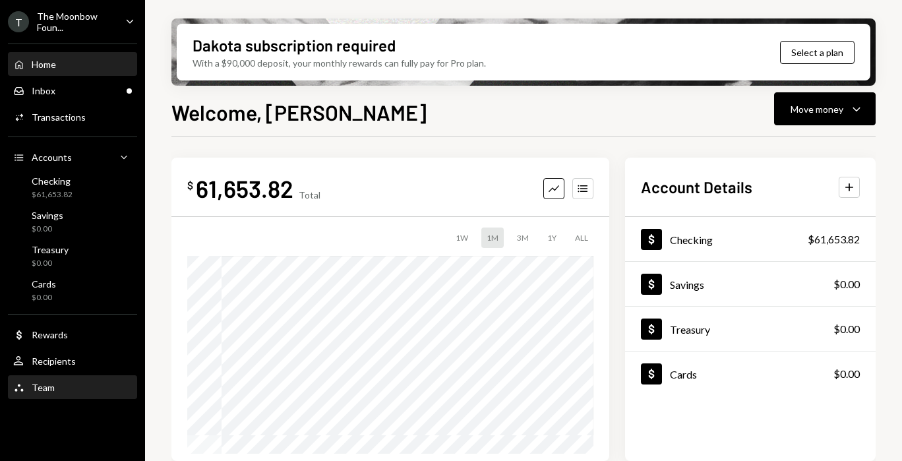
click at [109, 379] on div "Team Team" at bounding box center [72, 388] width 119 height 22
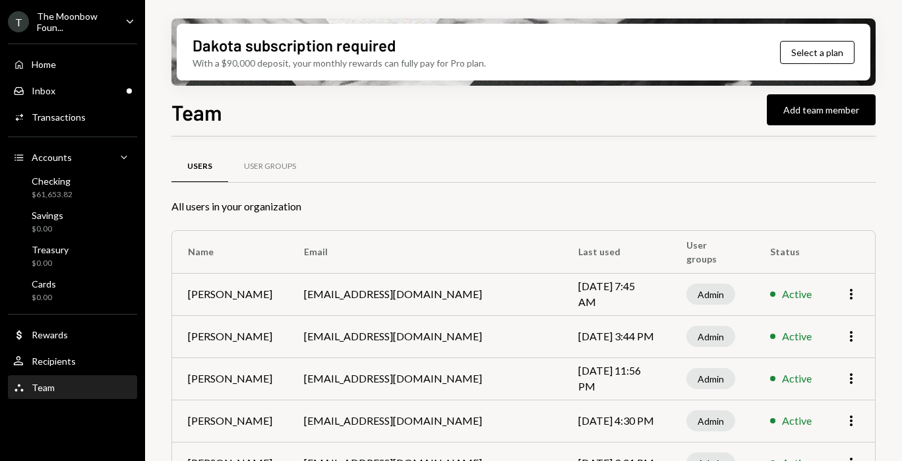
scroll to position [77, 0]
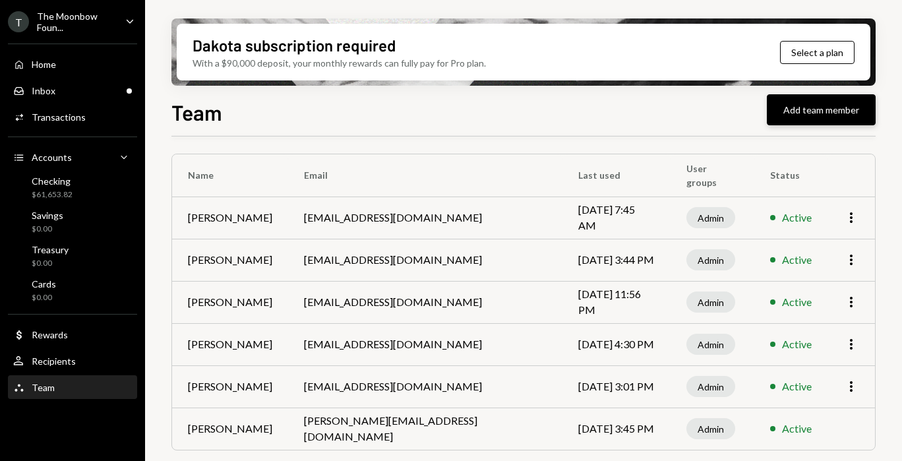
click at [798, 110] on button "Add team member" at bounding box center [821, 109] width 109 height 31
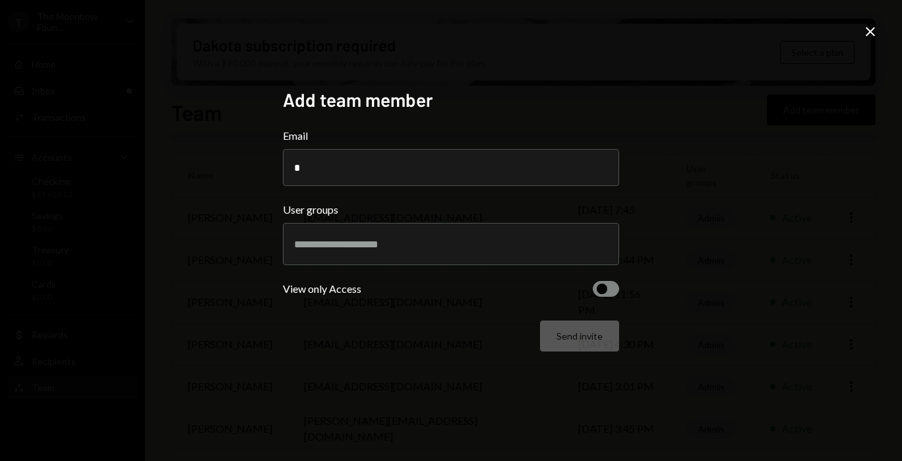
type input "**********"
click at [408, 251] on div at bounding box center [451, 244] width 314 height 33
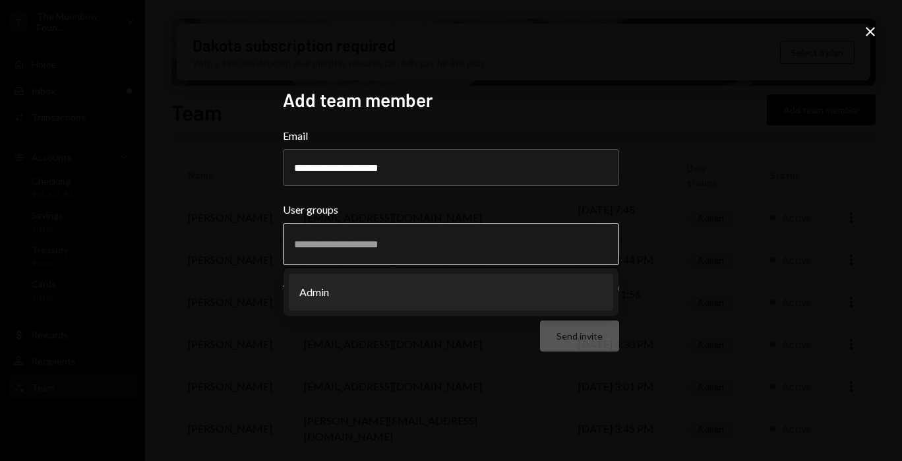
click at [396, 296] on li "Admin" at bounding box center [451, 292] width 325 height 37
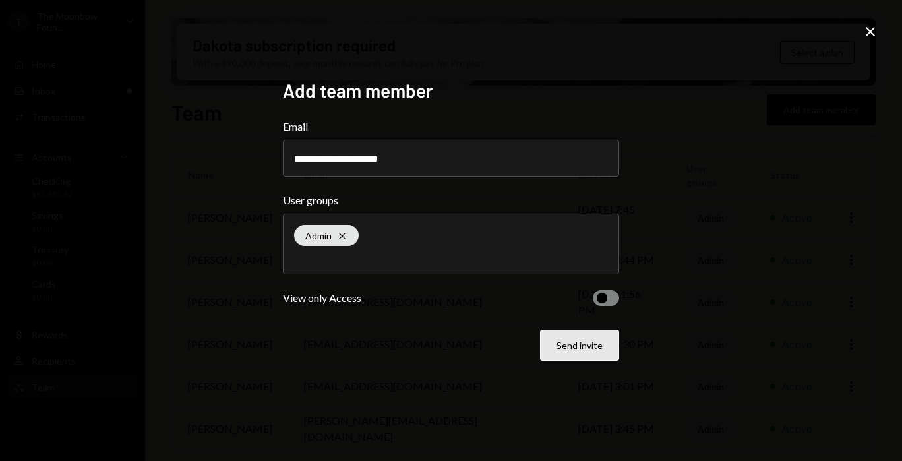
click at [561, 358] on button "Send invite" at bounding box center [579, 345] width 79 height 31
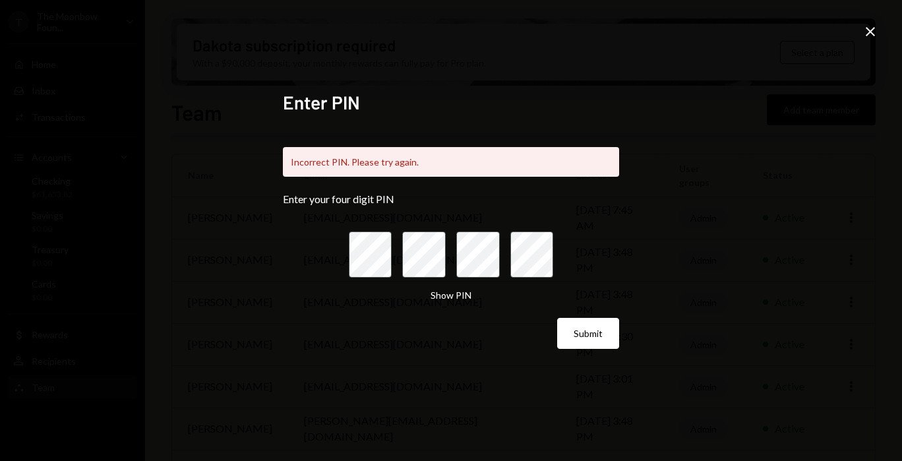
click at [874, 34] on icon "Close" at bounding box center [871, 32] width 16 height 16
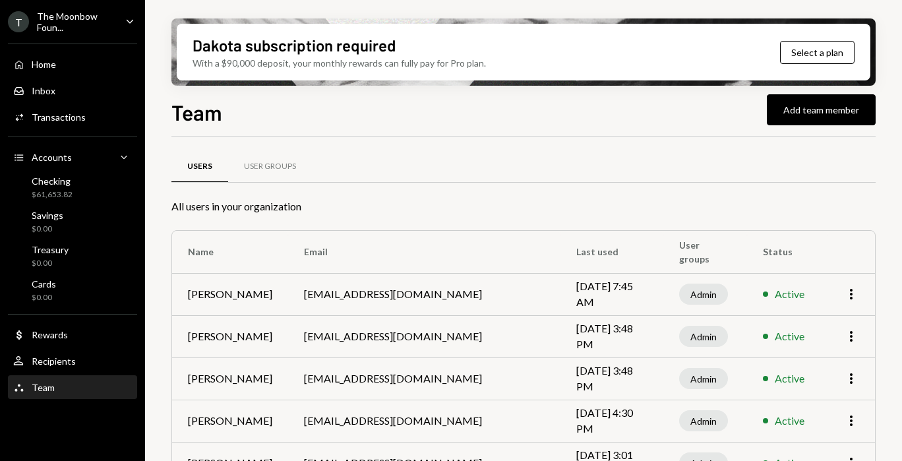
scroll to position [119, 0]
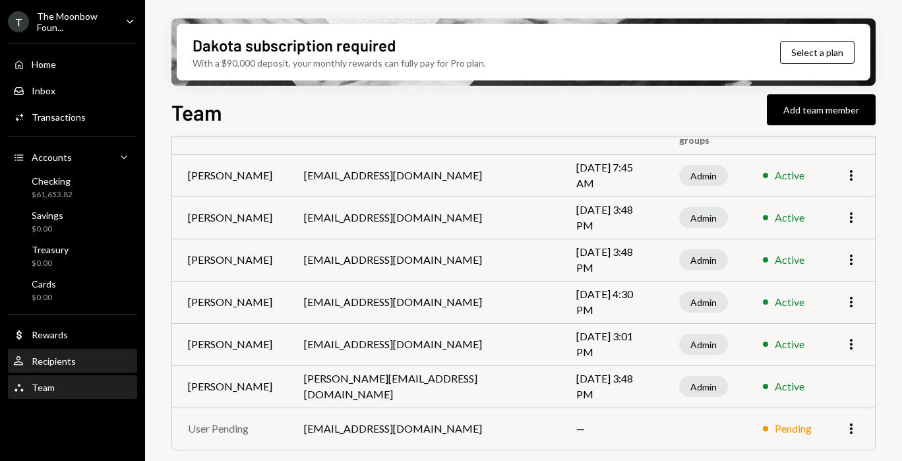
click at [46, 358] on div "Recipients" at bounding box center [54, 361] width 44 height 11
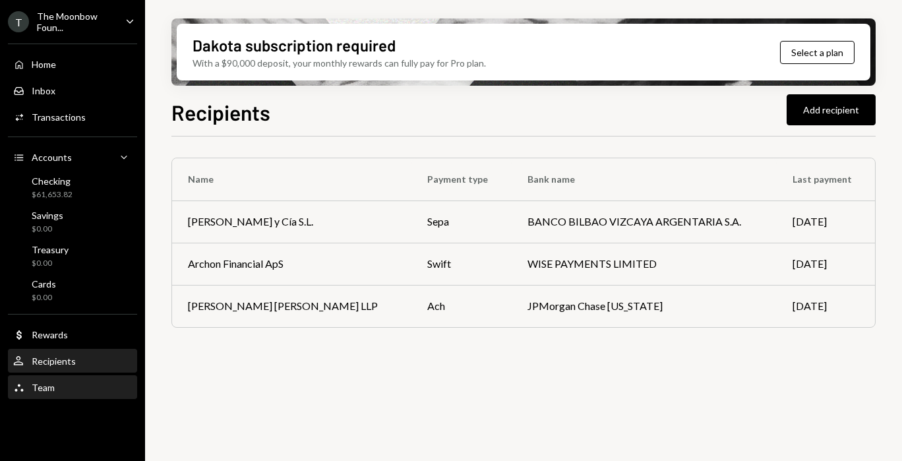
click at [94, 384] on div "Team Team" at bounding box center [72, 388] width 119 height 12
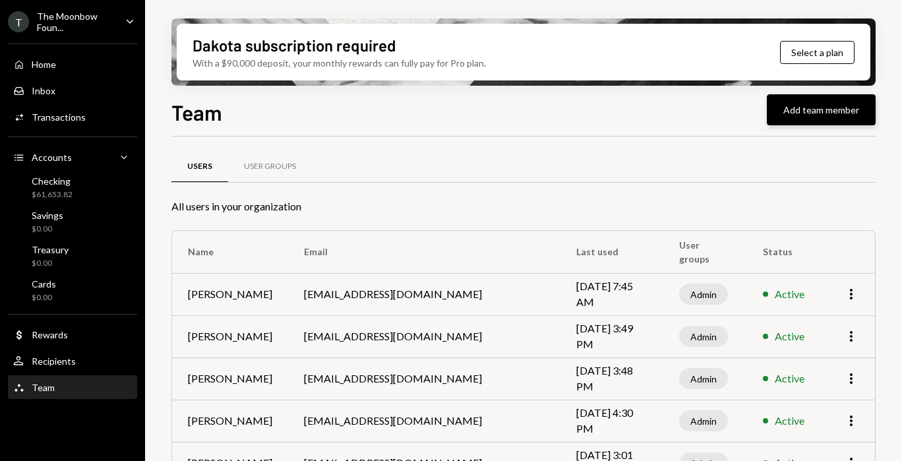
click at [834, 110] on button "Add team member" at bounding box center [821, 109] width 109 height 31
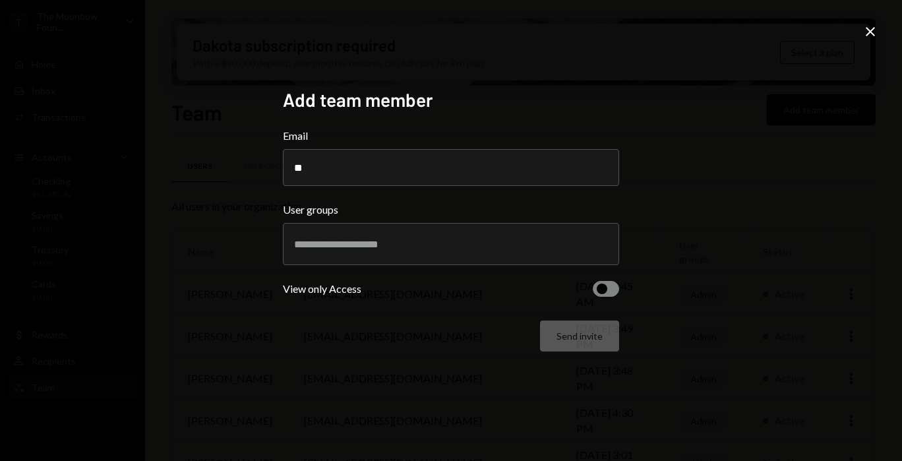
type input "**********"
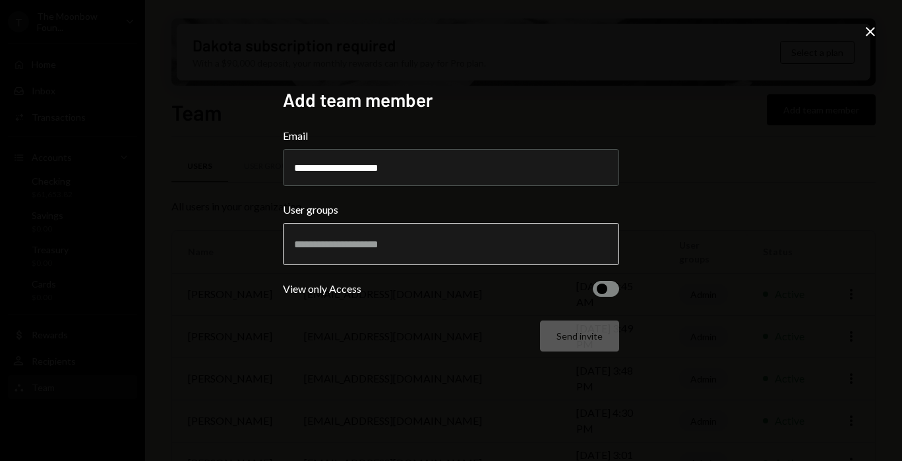
click at [367, 247] on input "text" at bounding box center [451, 244] width 314 height 12
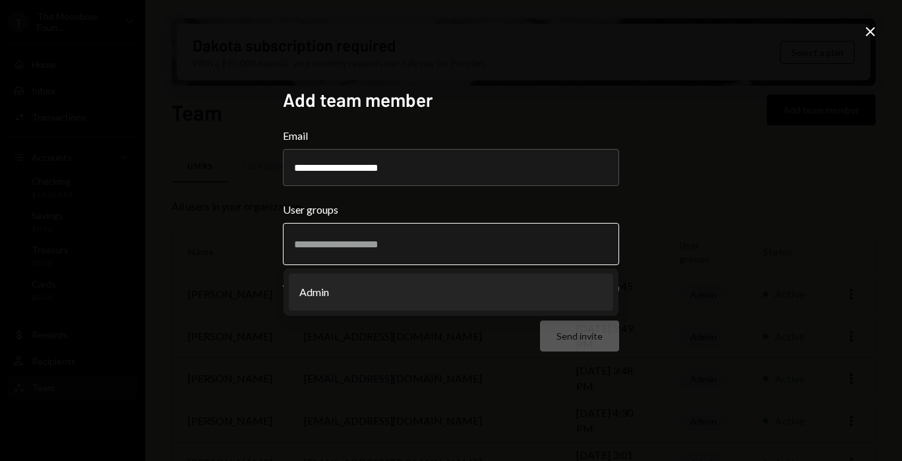
click at [351, 293] on li "Admin" at bounding box center [451, 292] width 325 height 37
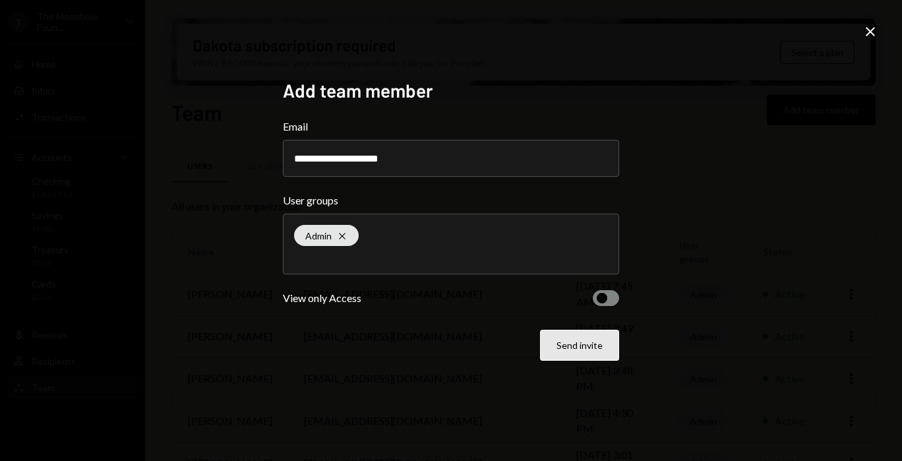
click at [556, 360] on button "Send invite" at bounding box center [579, 345] width 79 height 31
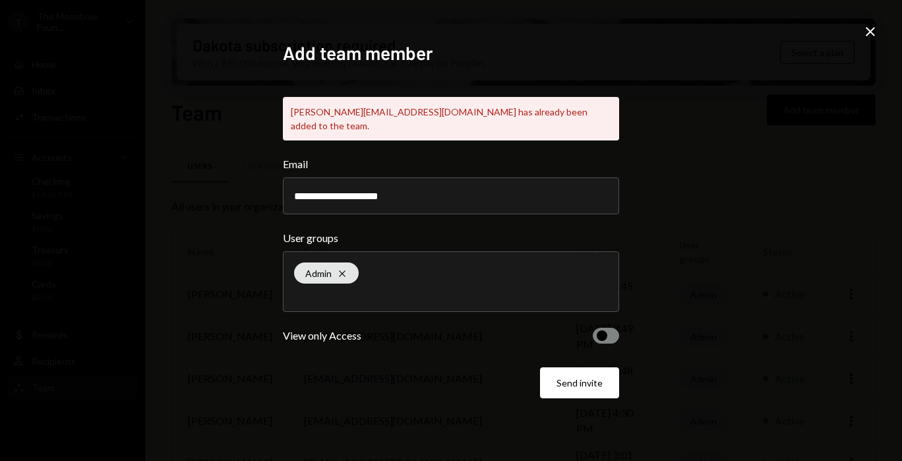
click at [878, 26] on icon "Close" at bounding box center [871, 32] width 16 height 16
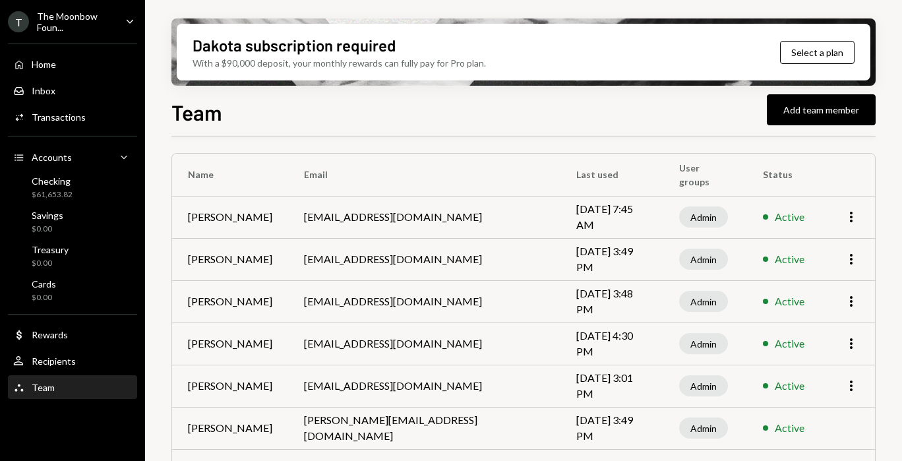
scroll to position [119, 0]
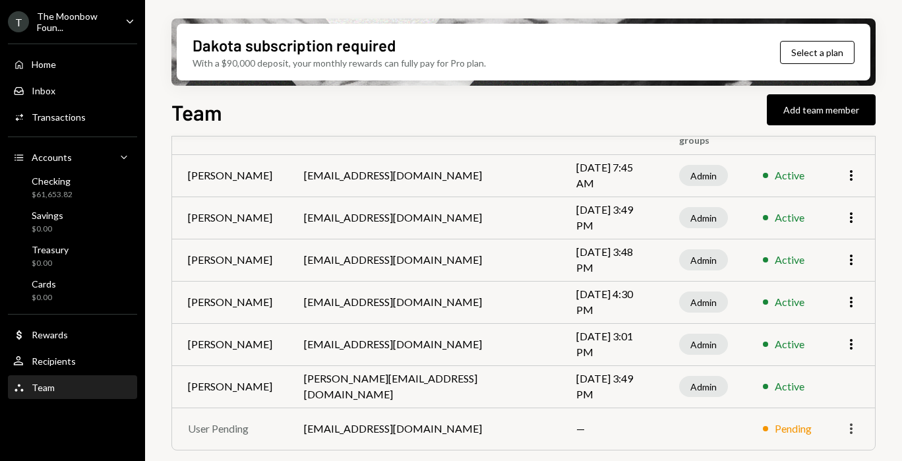
click at [845, 430] on icon "More" at bounding box center [852, 429] width 16 height 16
click at [363, 342] on td "[EMAIL_ADDRESS][DOMAIN_NAME]" at bounding box center [424, 344] width 272 height 42
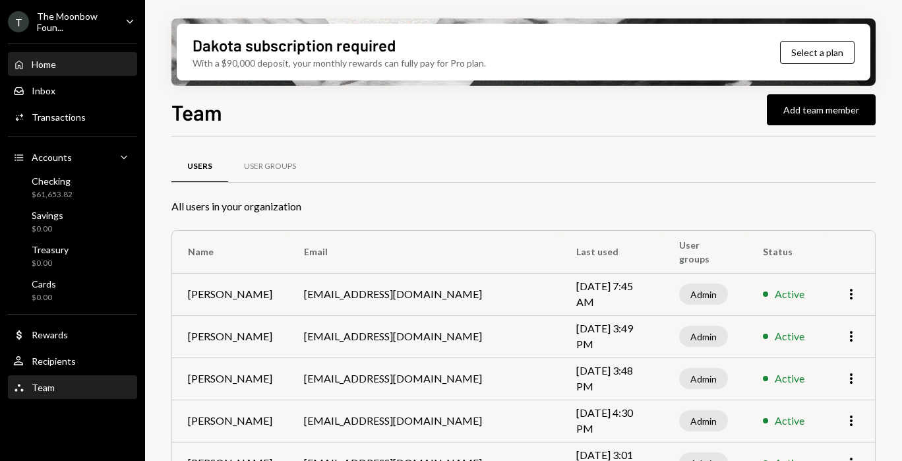
click at [43, 67] on div "Home" at bounding box center [44, 64] width 24 height 11
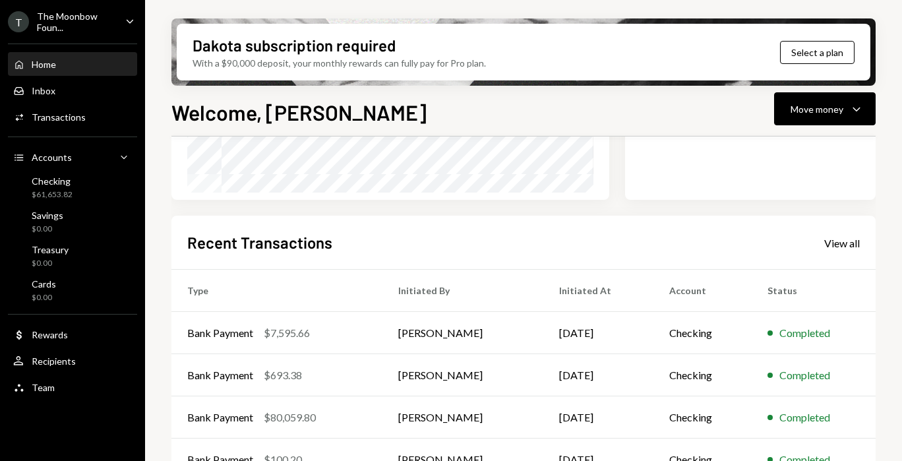
scroll to position [334, 0]
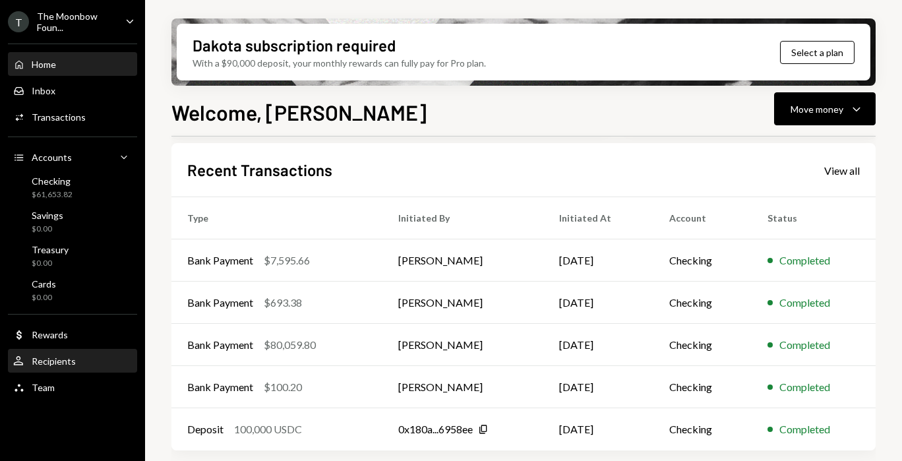
click at [87, 365] on div "User Recipients" at bounding box center [72, 362] width 119 height 12
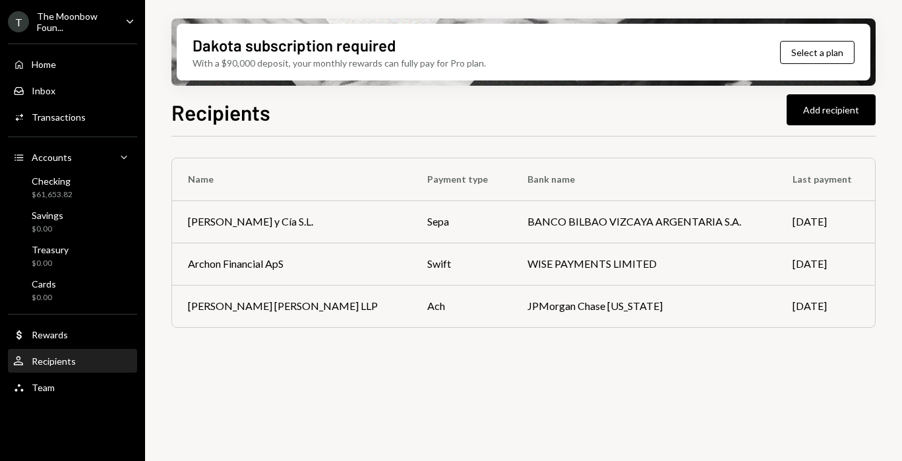
click at [114, 20] on div "The Moonbow Foun..." at bounding box center [76, 22] width 78 height 22
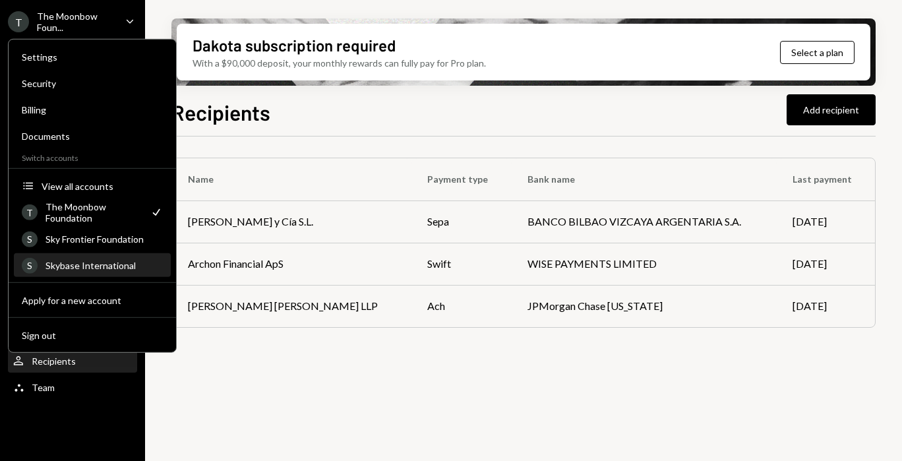
click at [109, 260] on div "Skybase International" at bounding box center [104, 265] width 117 height 11
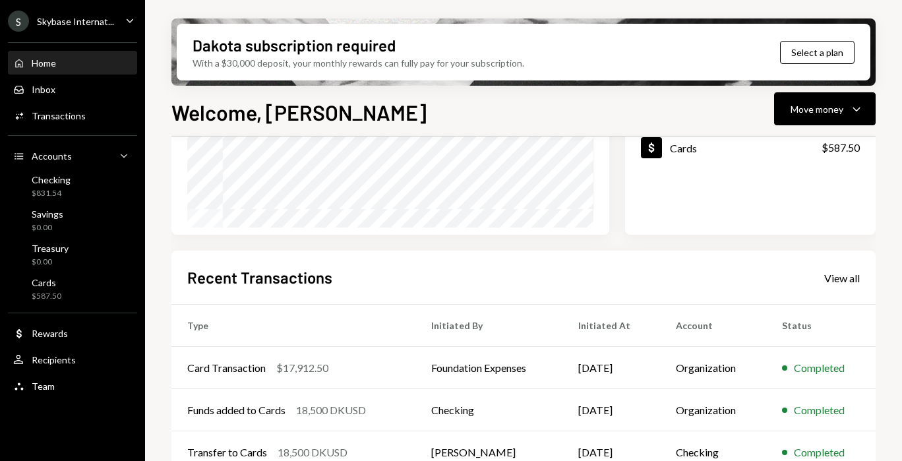
scroll to position [334, 0]
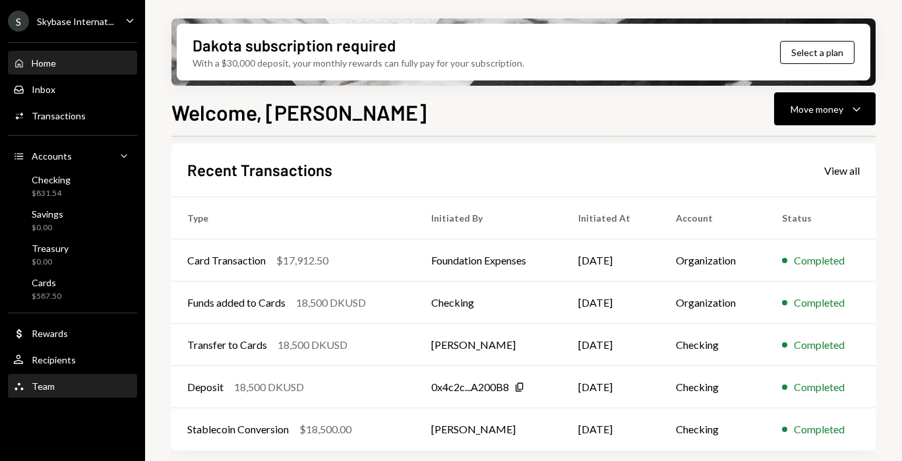
click at [53, 390] on div "Team" at bounding box center [43, 386] width 23 height 11
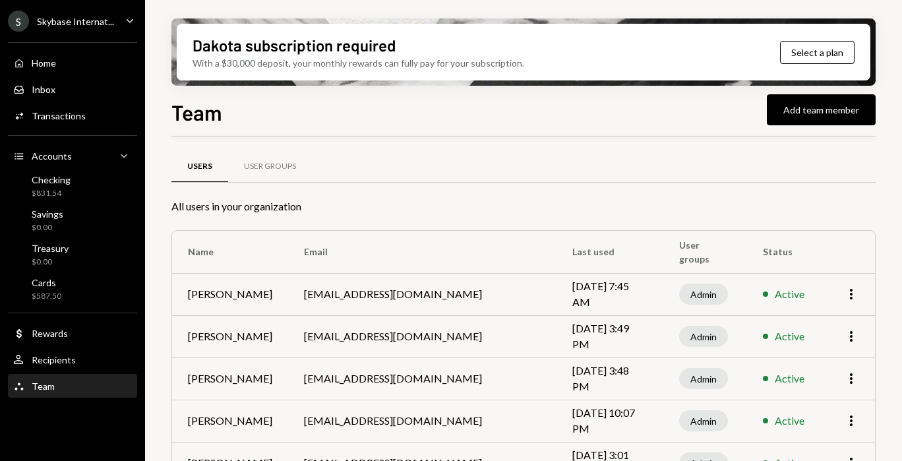
scroll to position [161, 0]
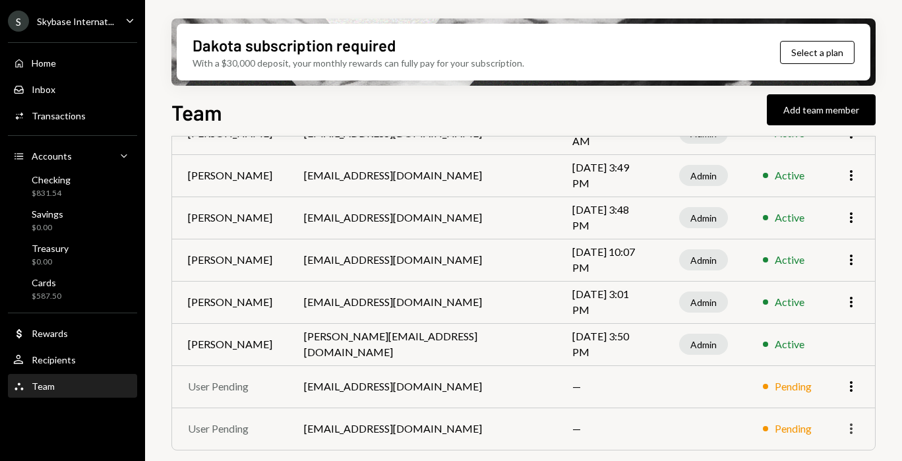
click at [848, 429] on icon "More" at bounding box center [852, 429] width 16 height 16
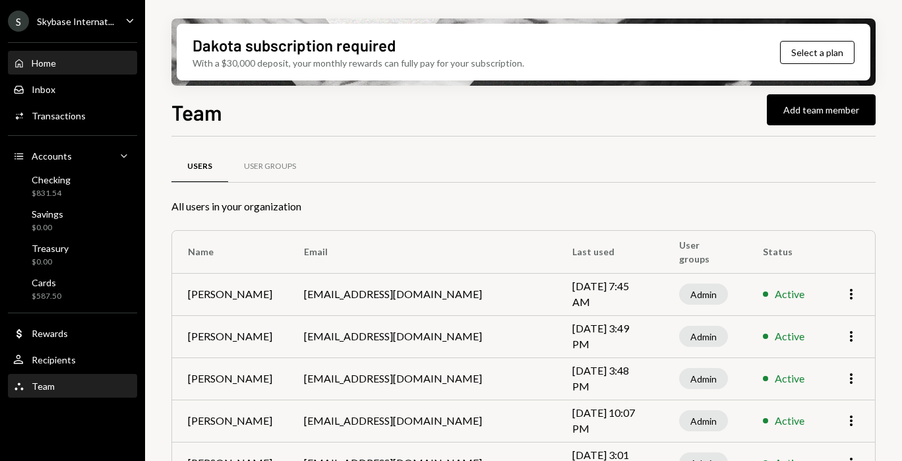
click at [81, 69] on div "Home Home" at bounding box center [72, 63] width 119 height 22
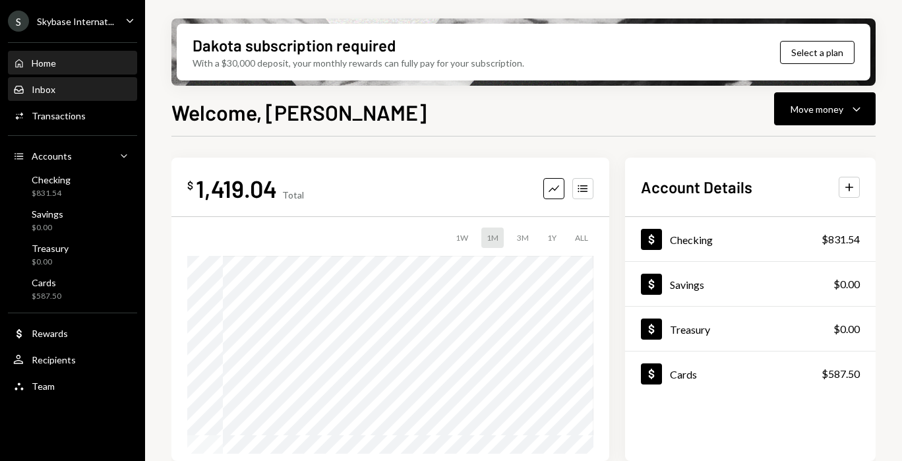
click at [79, 87] on div "Inbox Inbox" at bounding box center [72, 90] width 119 height 12
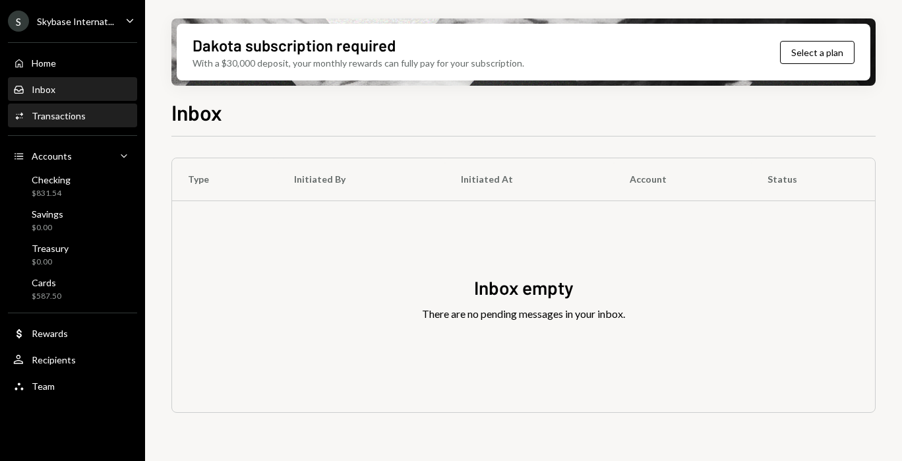
click at [79, 113] on div "Transactions" at bounding box center [59, 115] width 54 height 11
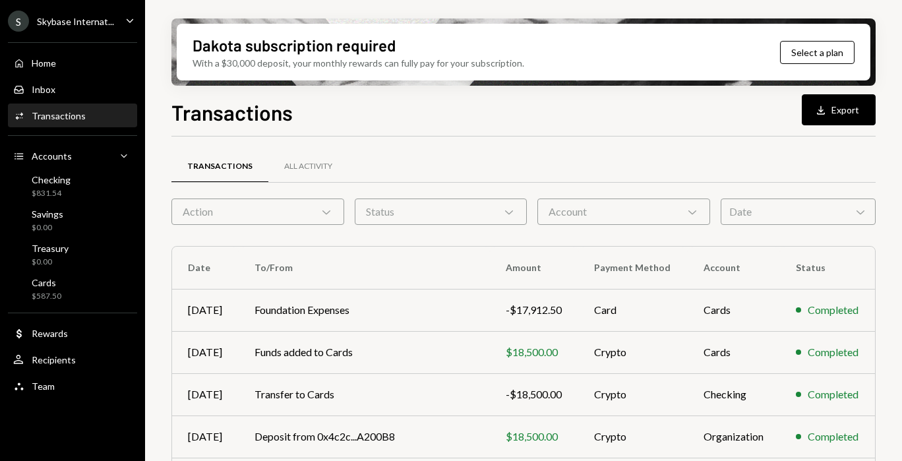
click at [90, 24] on div "Skybase Internat..." at bounding box center [75, 21] width 77 height 11
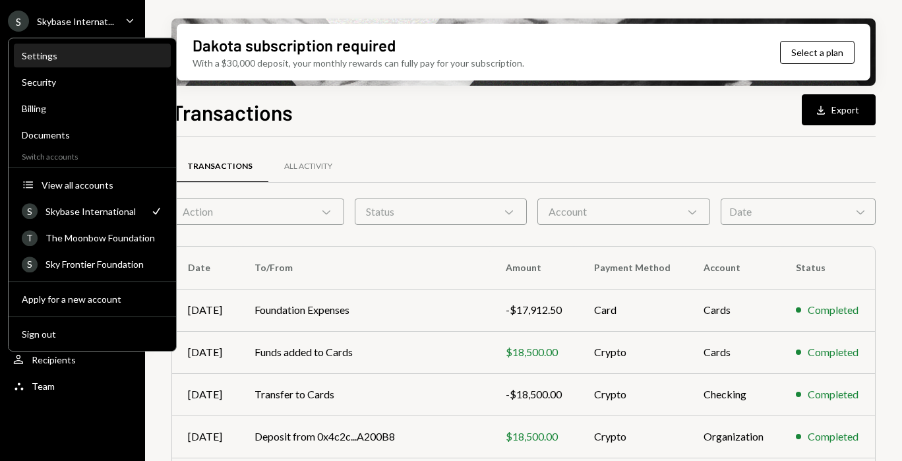
click at [84, 65] on div "Settings" at bounding box center [92, 56] width 141 height 22
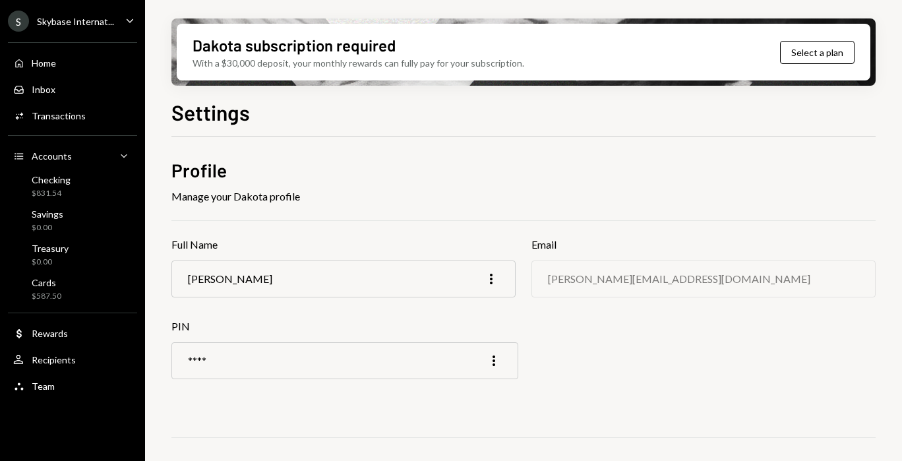
scroll to position [106, 0]
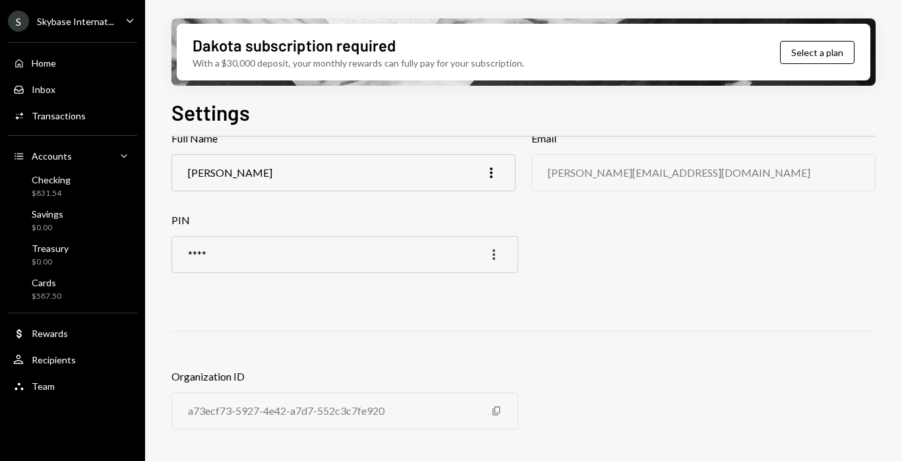
click at [493, 253] on icon "More" at bounding box center [494, 255] width 16 height 16
click at [487, 280] on div "Edit" at bounding box center [464, 281] width 66 height 23
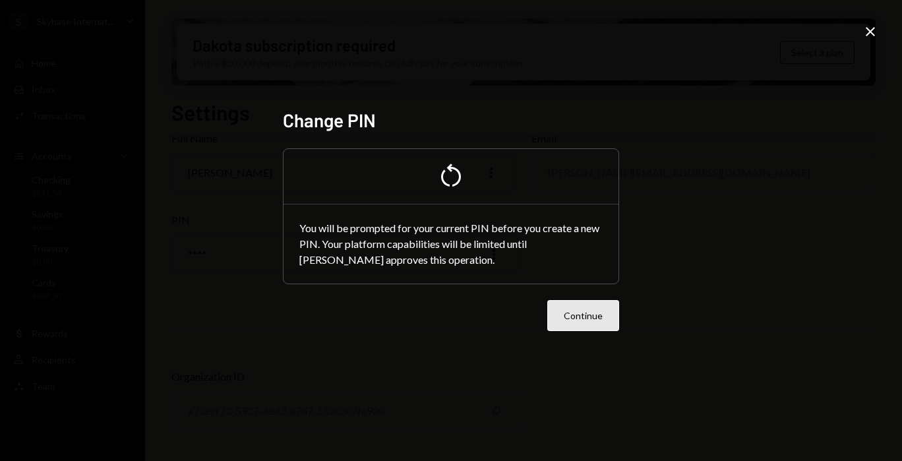
click at [561, 315] on button "Continue" at bounding box center [584, 315] width 72 height 31
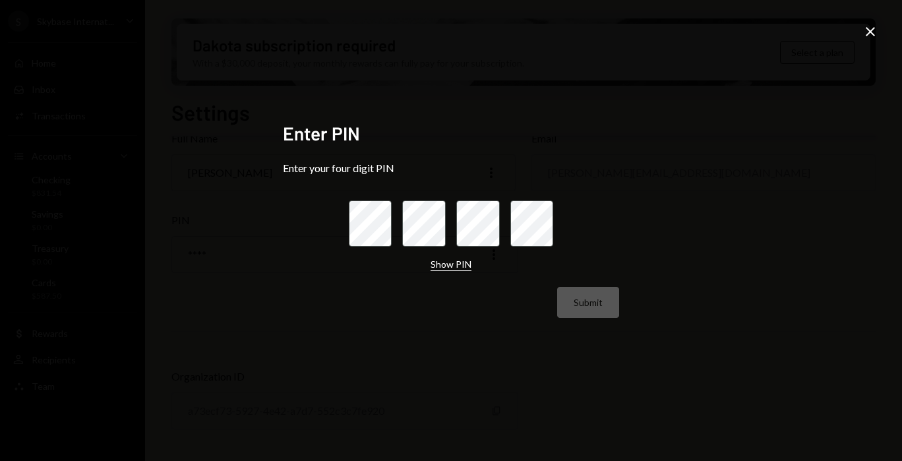
click at [448, 266] on button "Show PIN" at bounding box center [451, 265] width 41 height 13
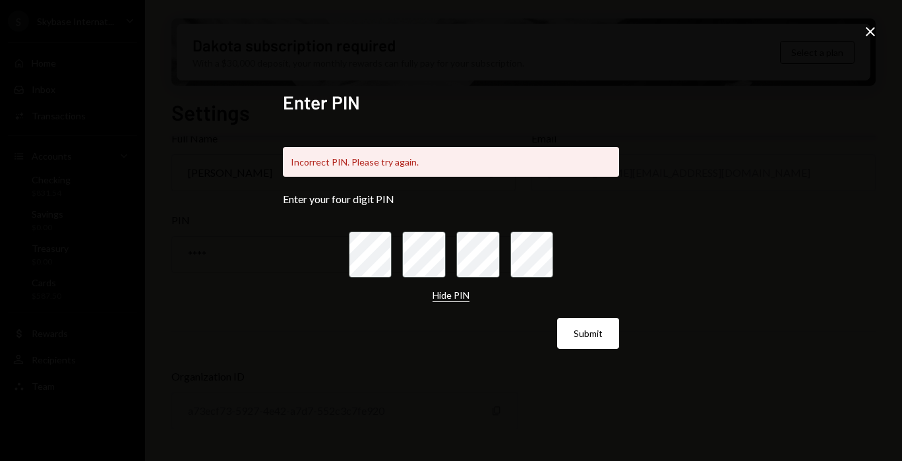
click at [444, 301] on button "Hide PIN" at bounding box center [451, 296] width 37 height 13
click at [872, 42] on div "Enter PIN Incorrect PIN. Please try again. Enter your four digit PIN Show PIN S…" at bounding box center [451, 230] width 902 height 461
click at [870, 33] on icon "Close" at bounding box center [871, 32] width 16 height 16
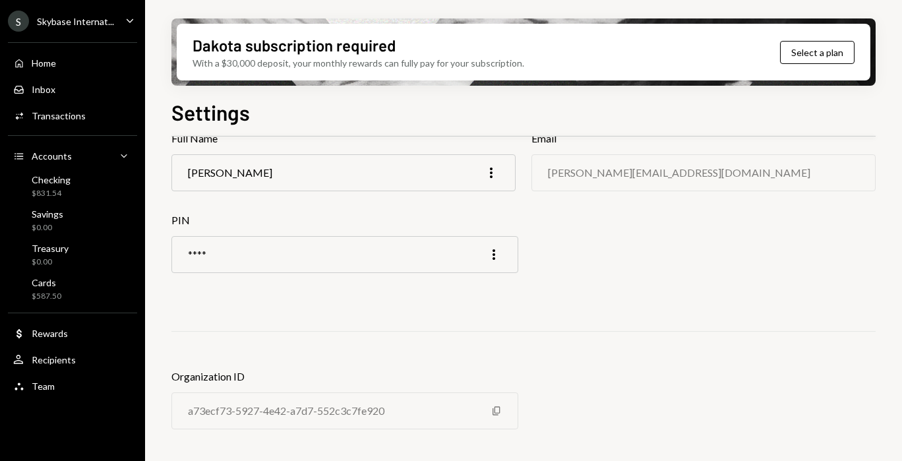
scroll to position [0, 0]
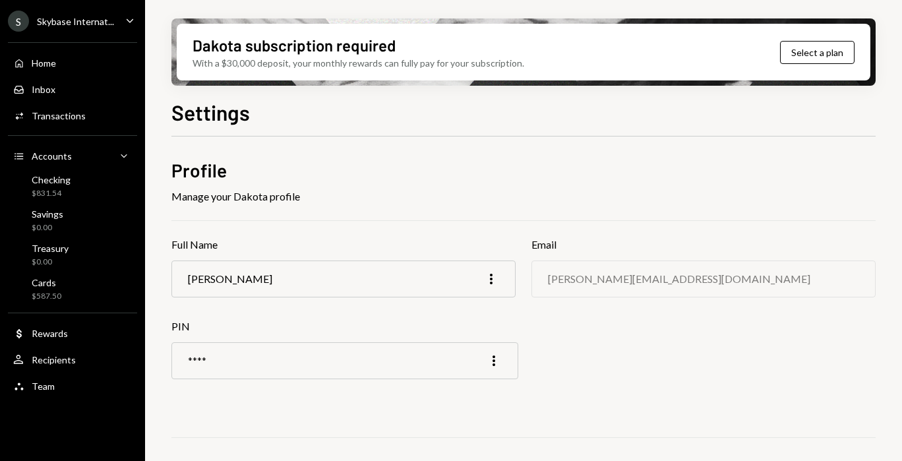
click at [119, 22] on div "S Skybase Internat... Caret Down" at bounding box center [72, 21] width 145 height 21
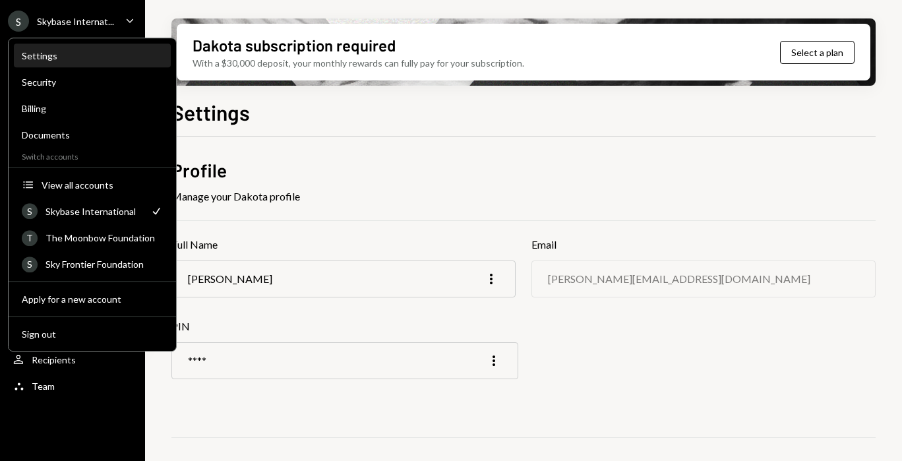
click at [96, 59] on div "Settings" at bounding box center [92, 55] width 141 height 11
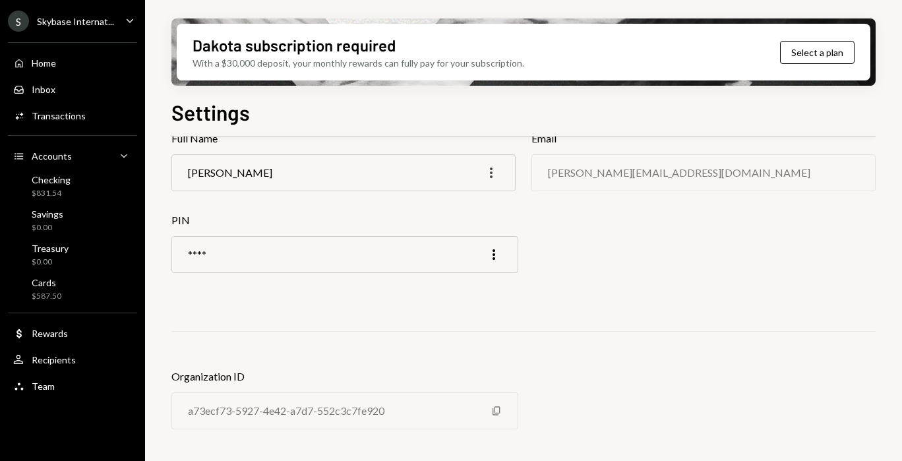
click at [484, 175] on icon "More" at bounding box center [492, 173] width 16 height 16
click at [486, 259] on div "**** More" at bounding box center [345, 254] width 347 height 37
click at [493, 259] on icon "More" at bounding box center [494, 255] width 16 height 16
click at [590, 246] on div "Profile Manage your Dakota profile Full Name Nadine E More Email nadine@archon.…" at bounding box center [524, 250] width 705 height 399
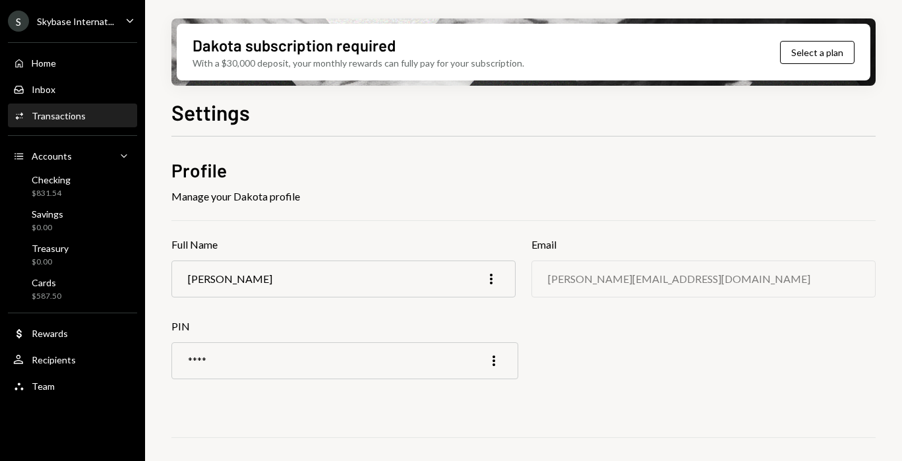
click at [64, 115] on div "Transactions" at bounding box center [59, 115] width 54 height 11
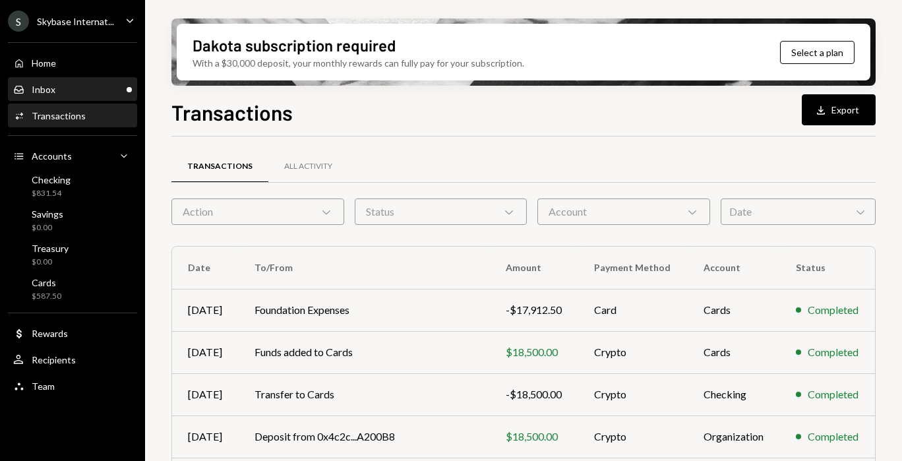
click at [120, 84] on div "Inbox Inbox" at bounding box center [72, 90] width 119 height 12
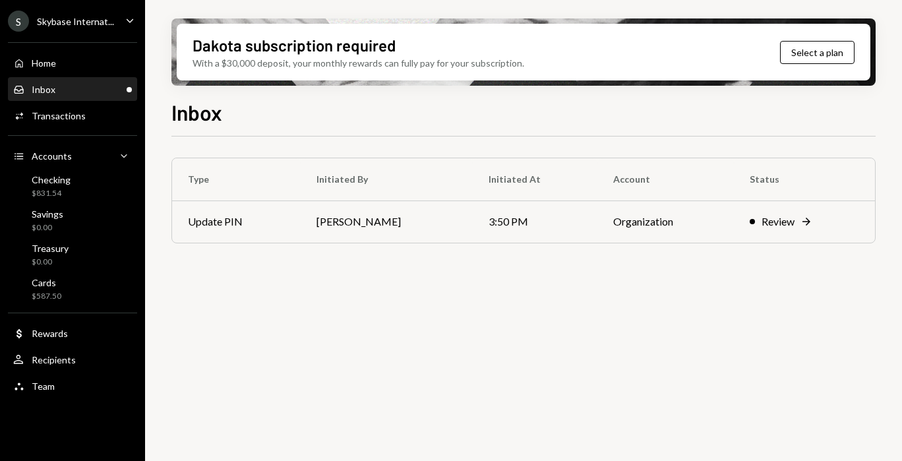
click at [430, 234] on td "[PERSON_NAME]" at bounding box center [387, 222] width 173 height 42
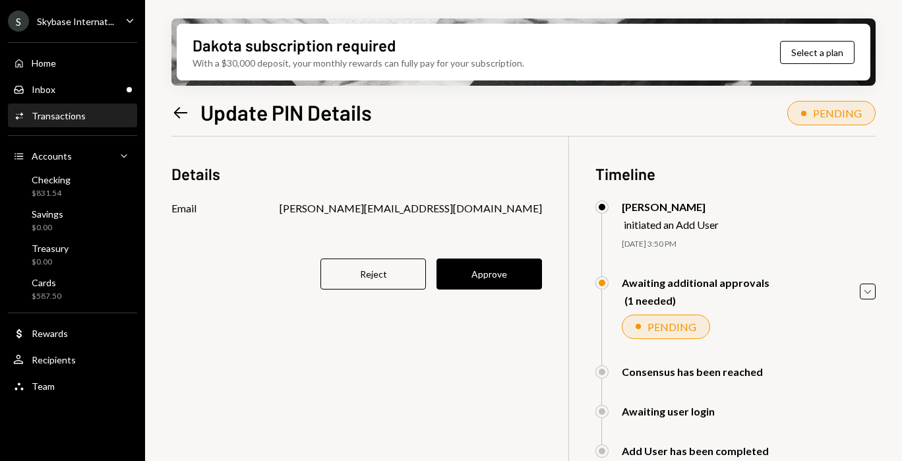
click at [131, 19] on icon "Main" at bounding box center [130, 20] width 7 height 4
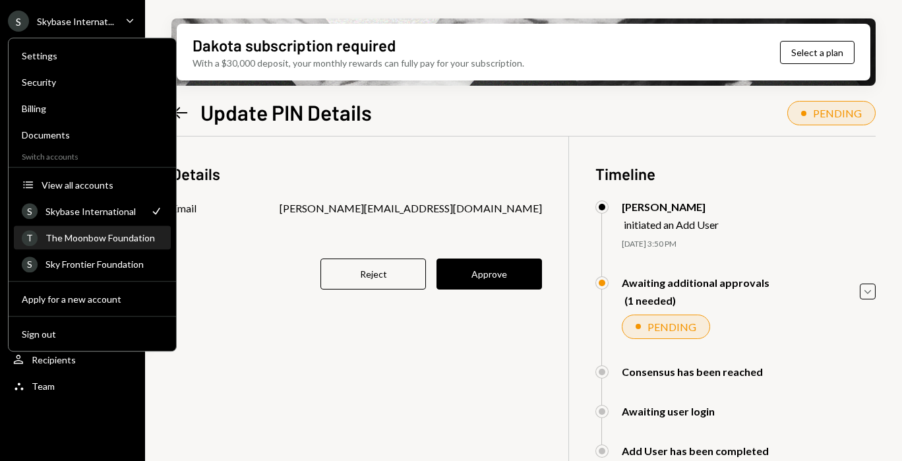
click at [103, 234] on div "The Moonbow Foundation" at bounding box center [104, 237] width 117 height 11
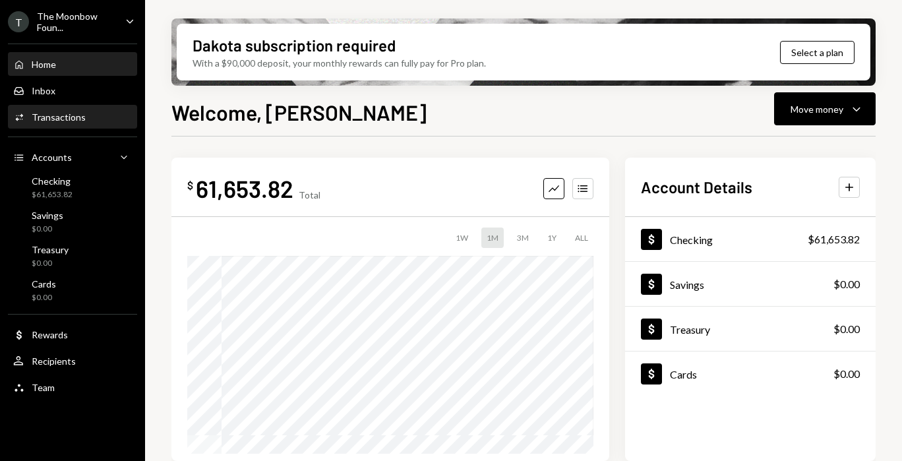
click at [102, 111] on div "Activities Transactions" at bounding box center [72, 117] width 119 height 12
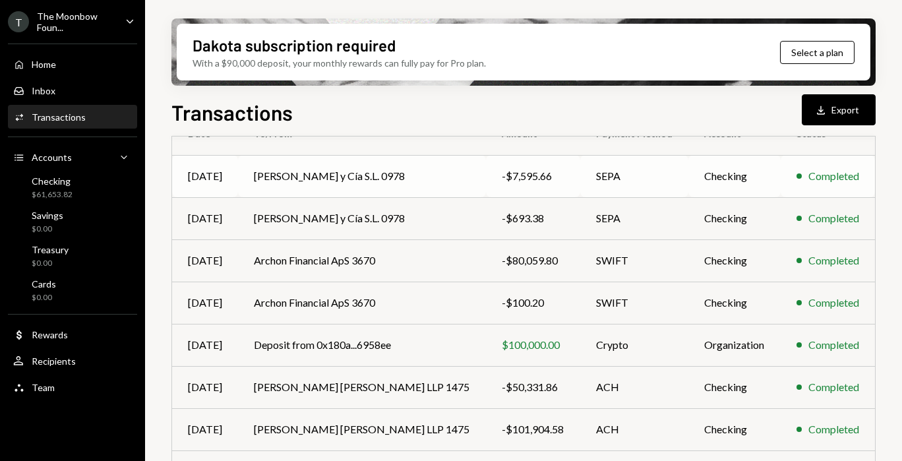
scroll to position [290, 0]
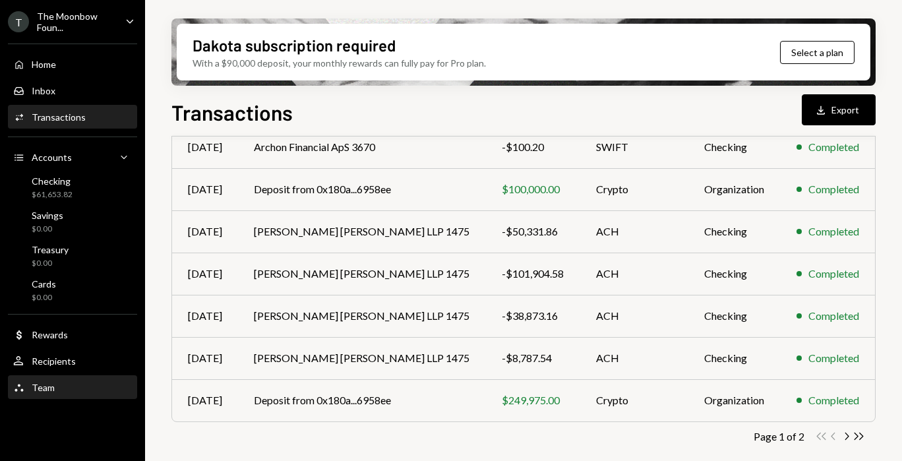
click at [42, 392] on div "Team" at bounding box center [43, 387] width 23 height 11
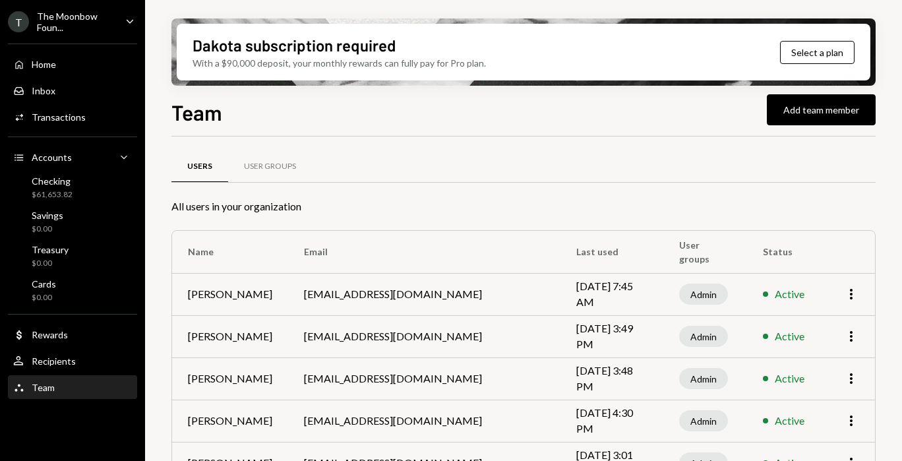
scroll to position [119, 0]
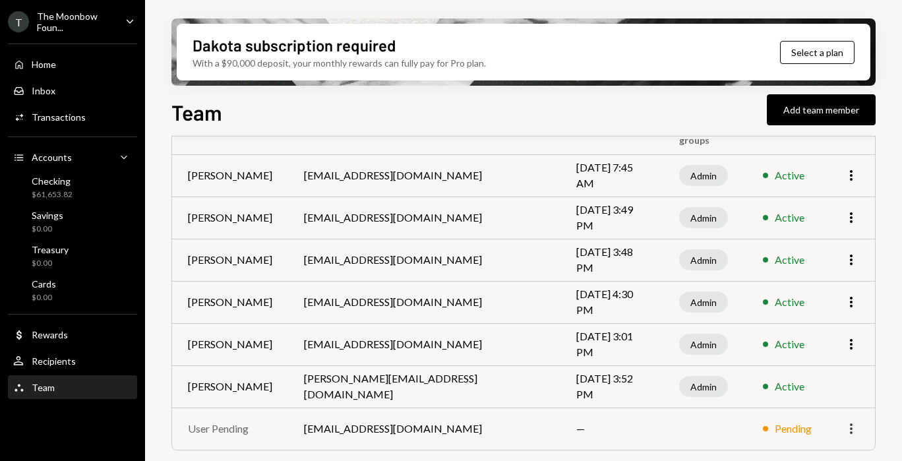
click at [853, 429] on icon "More" at bounding box center [852, 429] width 16 height 16
click at [129, 17] on icon "Caret Down" at bounding box center [130, 21] width 15 height 15
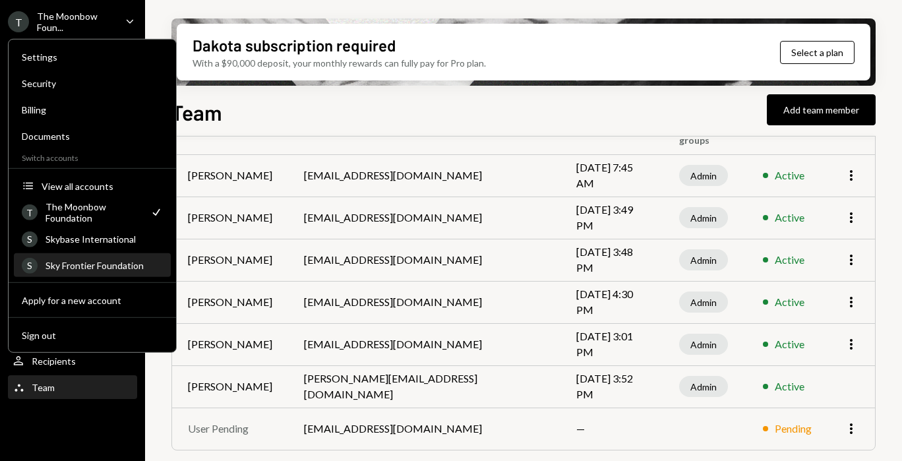
click at [104, 266] on div "Sky Frontier Foundation" at bounding box center [104, 265] width 117 height 11
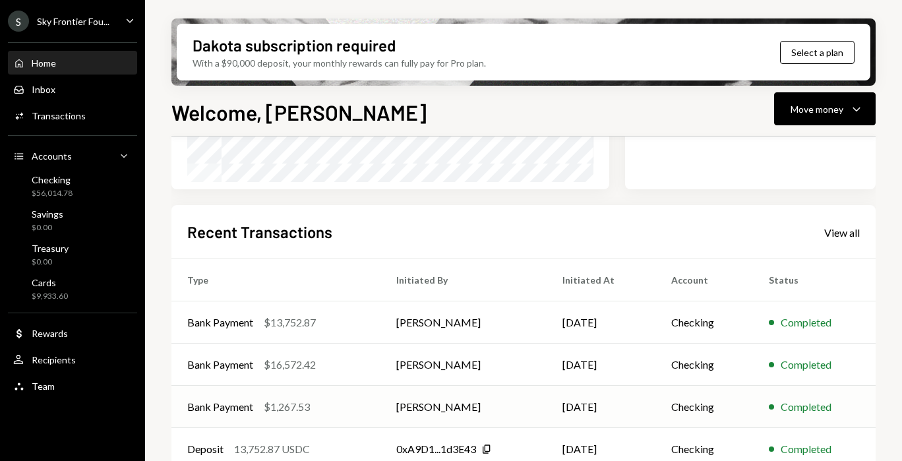
scroll to position [334, 0]
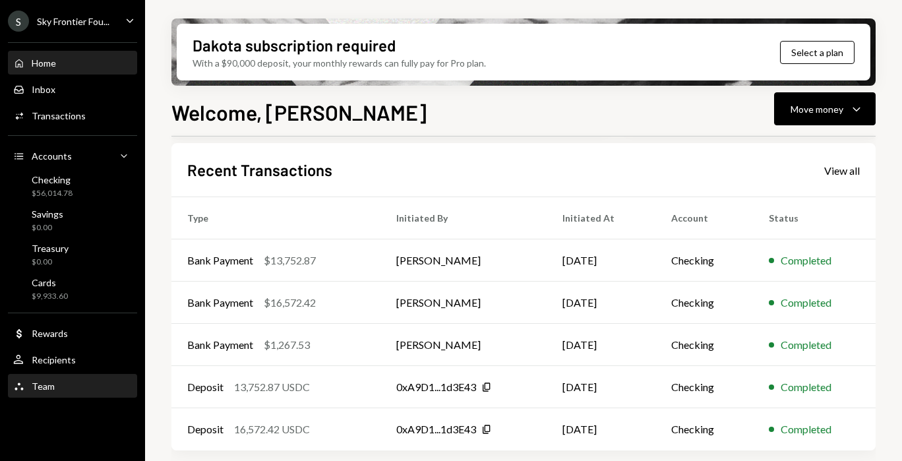
click at [77, 381] on div "Team Team" at bounding box center [72, 387] width 119 height 12
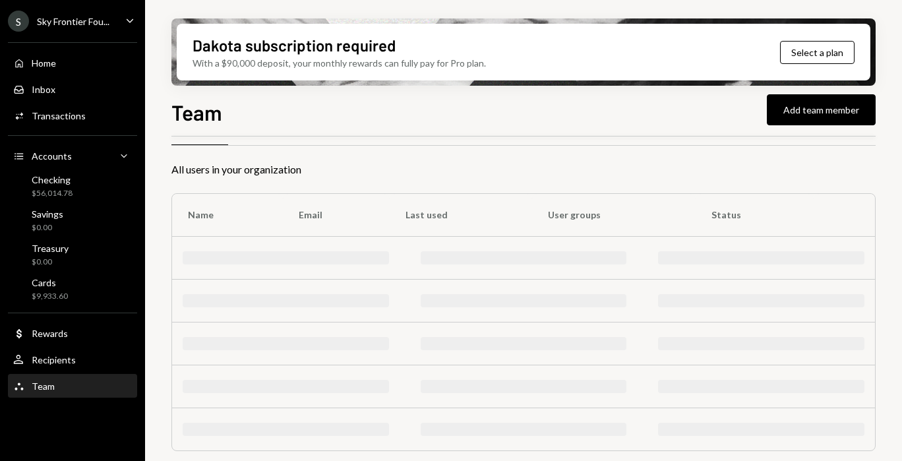
scroll to position [161, 0]
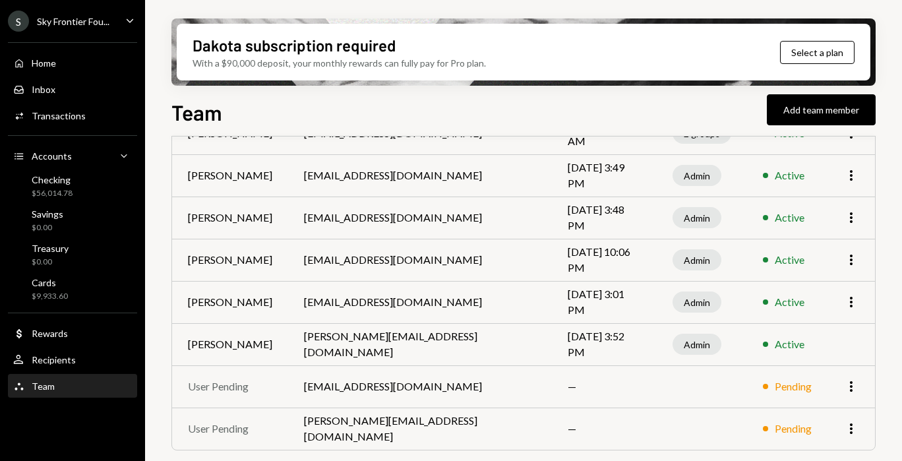
click at [98, 22] on div "Sky Frontier Fou..." at bounding box center [73, 21] width 73 height 11
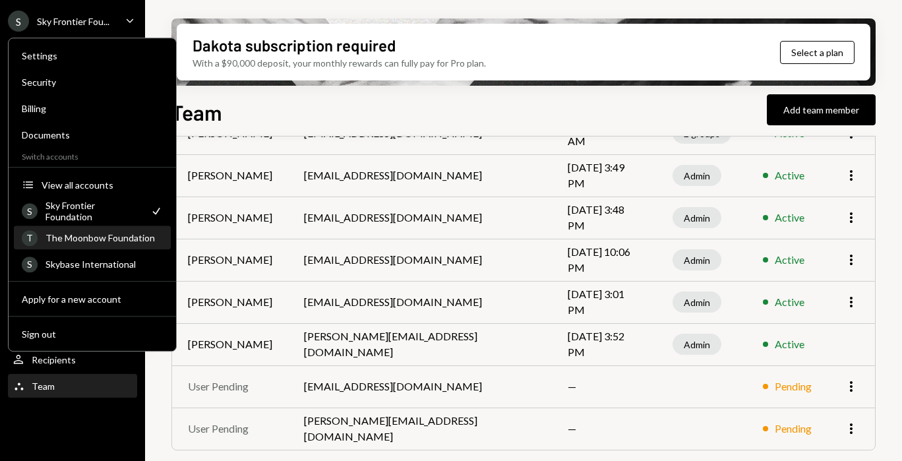
click at [111, 239] on div "The Moonbow Foundation" at bounding box center [104, 237] width 117 height 11
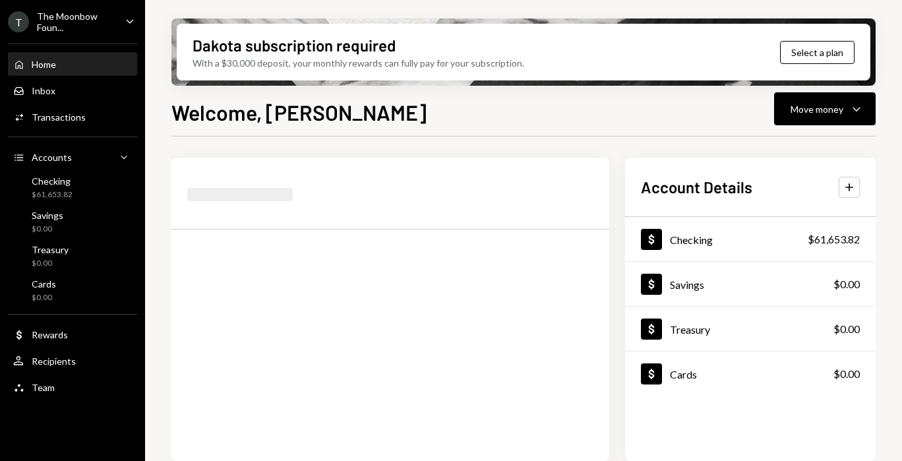
scroll to position [334, 0]
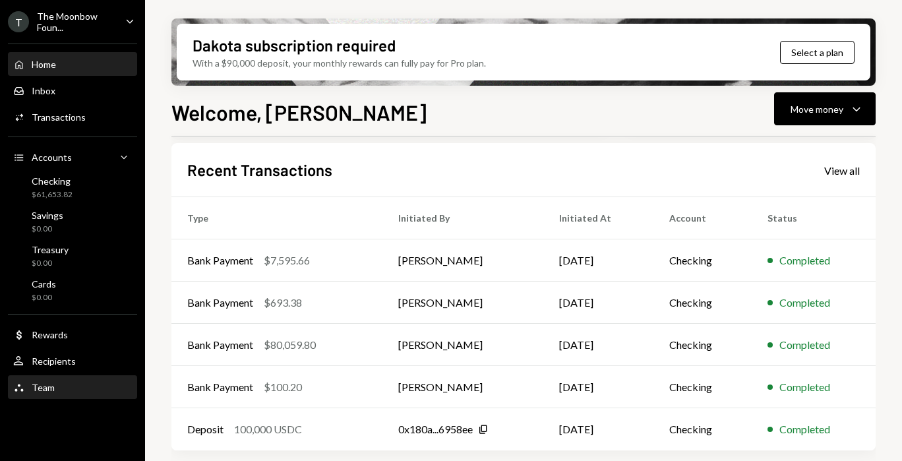
click at [74, 391] on div "Team Team" at bounding box center [72, 388] width 119 height 12
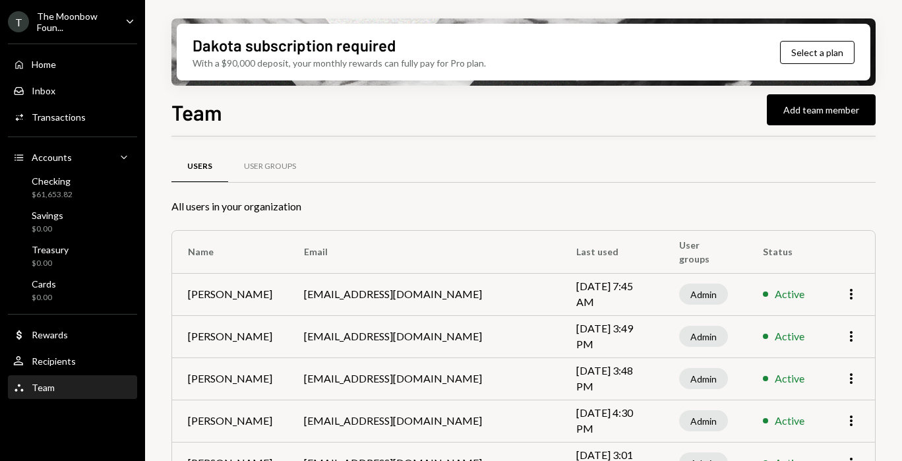
scroll to position [119, 0]
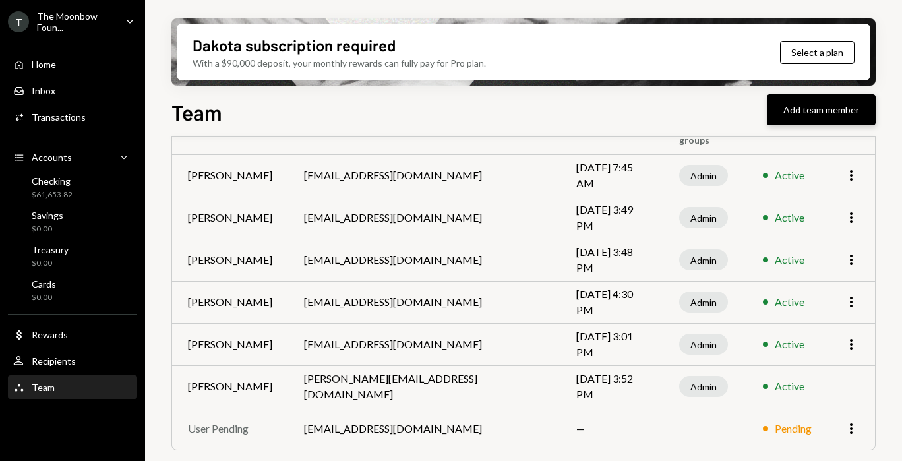
click at [844, 104] on button "Add team member" at bounding box center [821, 109] width 109 height 31
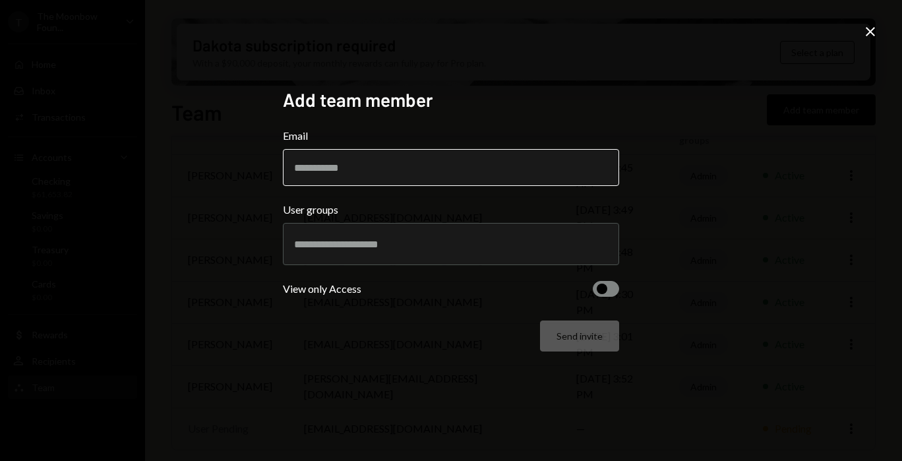
click at [430, 183] on input "Email" at bounding box center [451, 167] width 336 height 37
click at [875, 26] on icon "Close" at bounding box center [871, 32] width 16 height 16
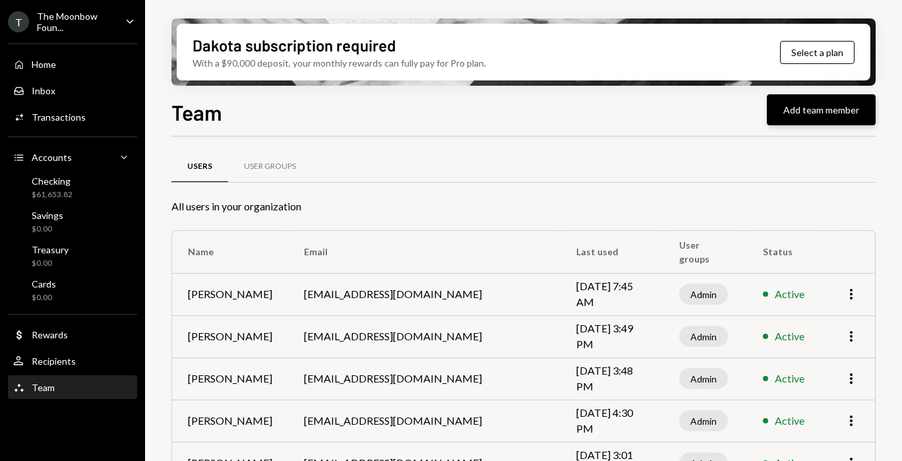
scroll to position [119, 0]
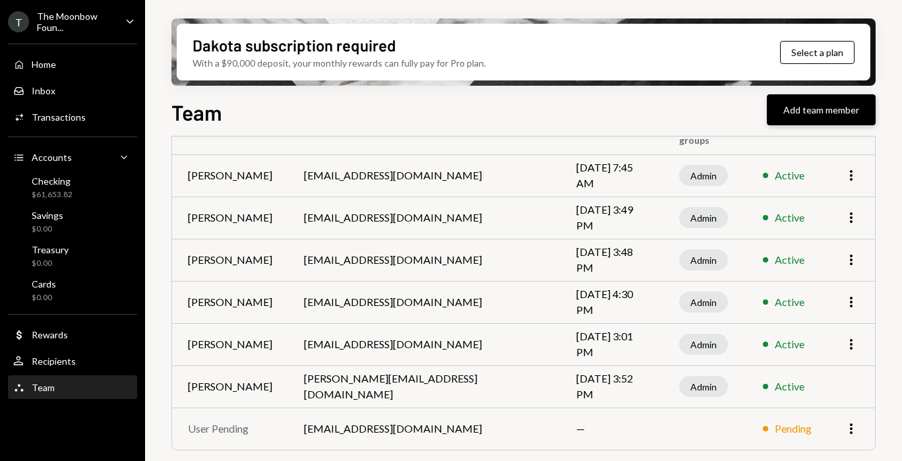
click at [803, 113] on button "Add team member" at bounding box center [821, 109] width 109 height 31
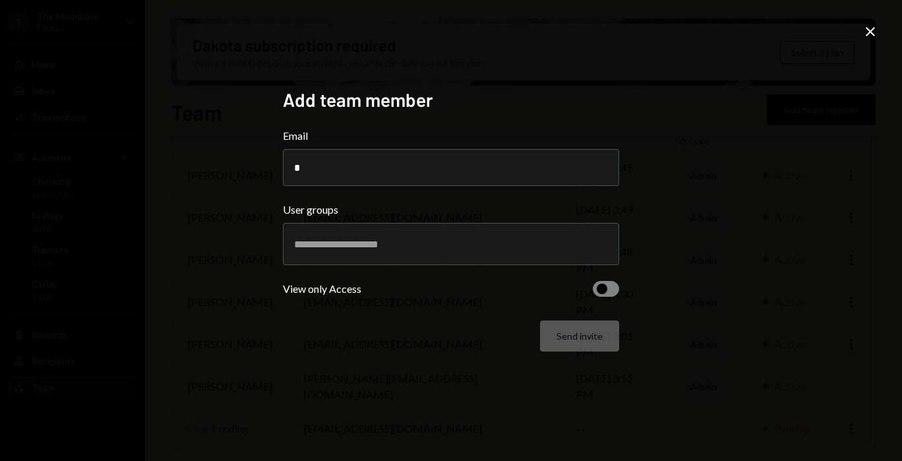
type input "**********"
click at [506, 259] on div at bounding box center [451, 244] width 314 height 33
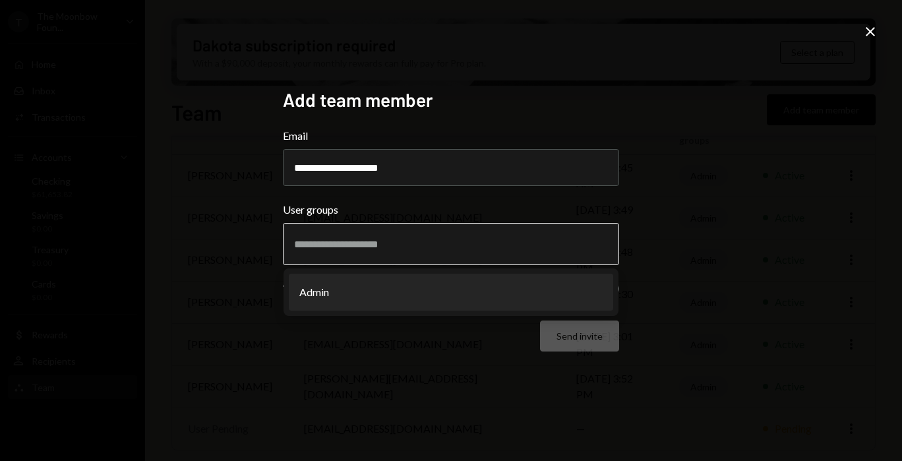
click at [464, 292] on li "Admin" at bounding box center [451, 292] width 325 height 37
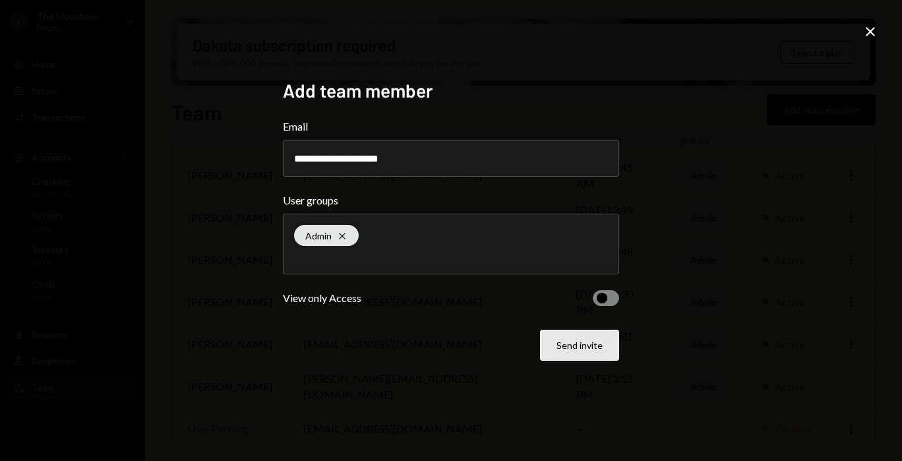
click at [589, 356] on button "Send invite" at bounding box center [579, 345] width 79 height 31
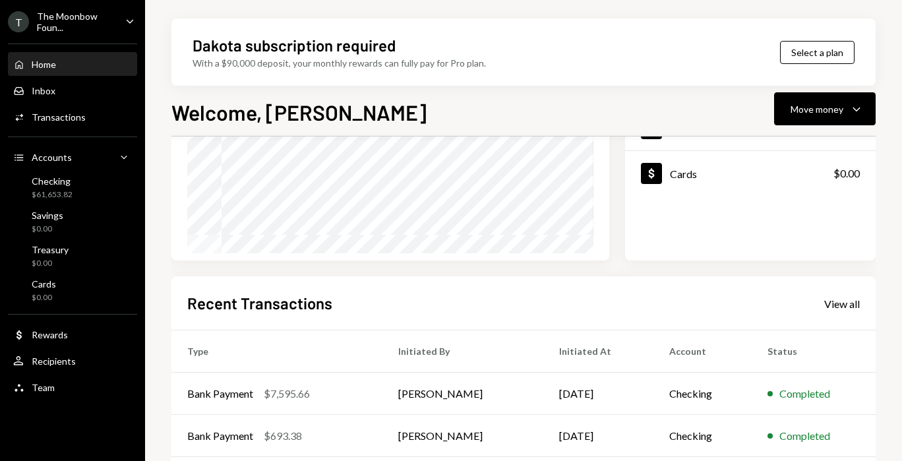
scroll to position [334, 0]
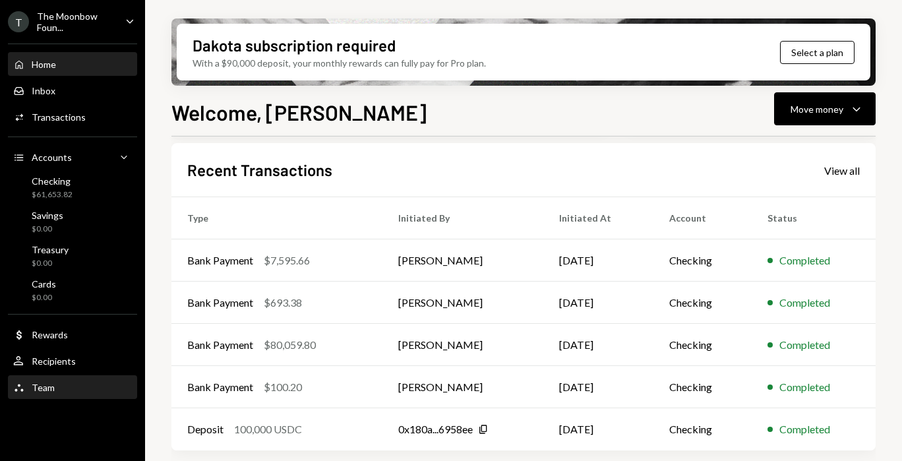
click at [54, 389] on div "Team Team" at bounding box center [72, 388] width 119 height 12
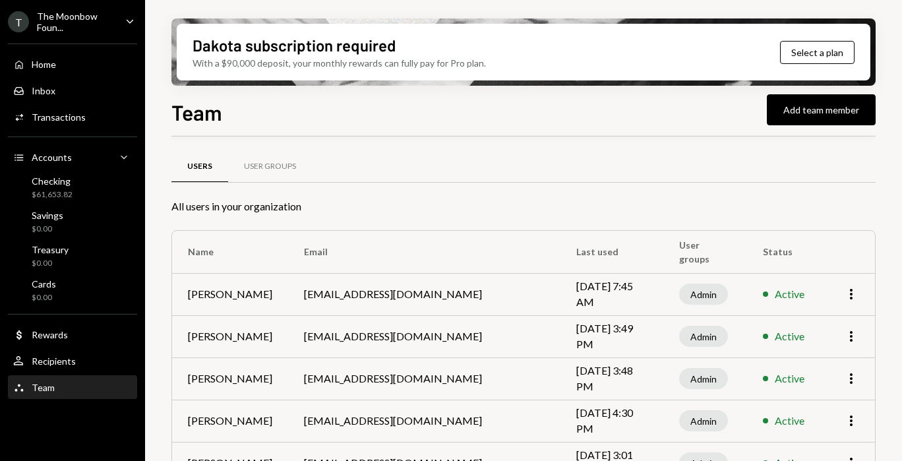
scroll to position [119, 0]
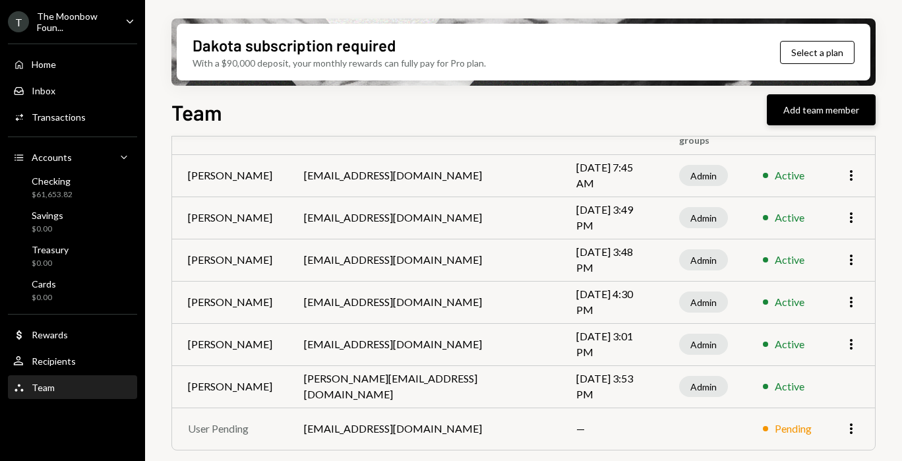
click at [810, 119] on button "Add team member" at bounding box center [821, 109] width 109 height 31
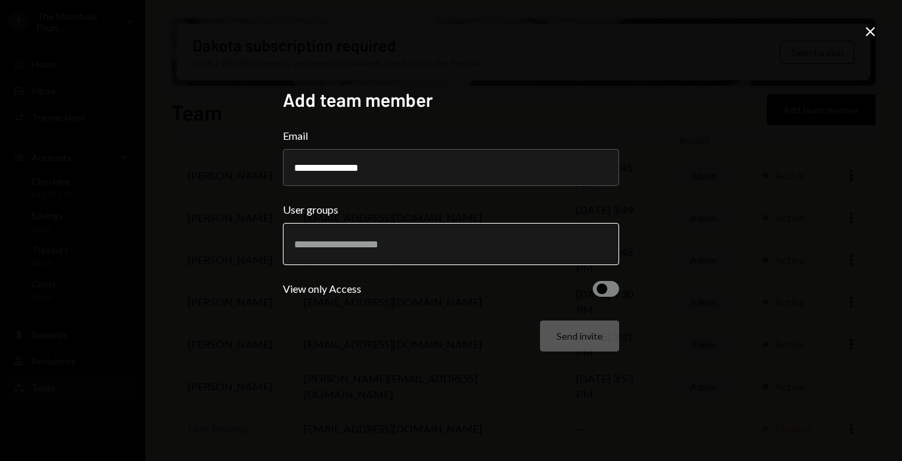
click at [386, 238] on input "text" at bounding box center [451, 244] width 314 height 12
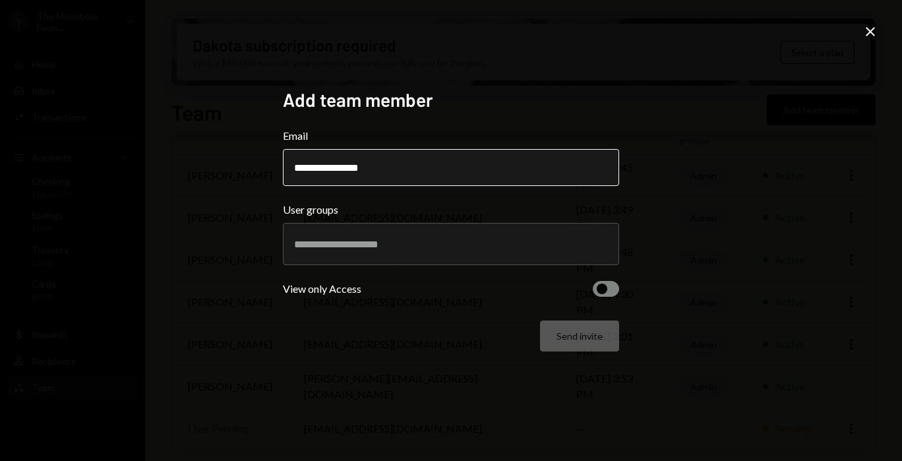
drag, startPoint x: 336, startPoint y: 172, endPoint x: 460, endPoint y: 172, distance: 123.4
click at [460, 172] on input "**********" at bounding box center [451, 167] width 336 height 37
type input "**********"
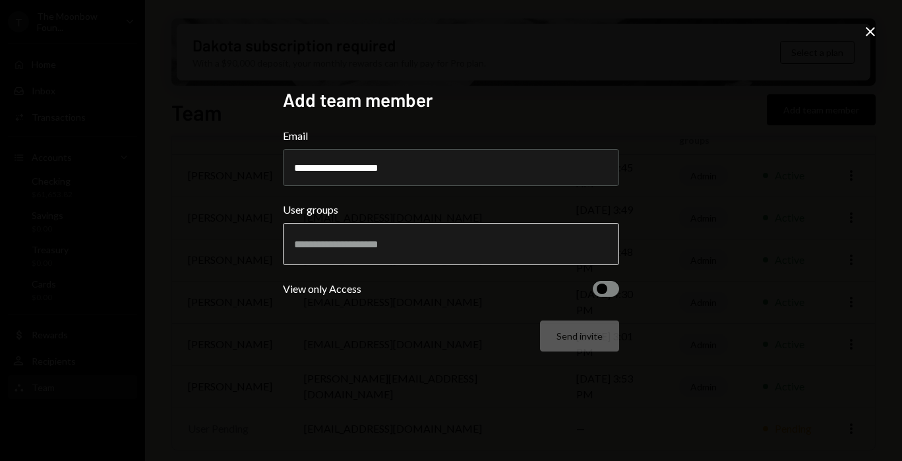
click at [383, 239] on input "text" at bounding box center [451, 244] width 314 height 12
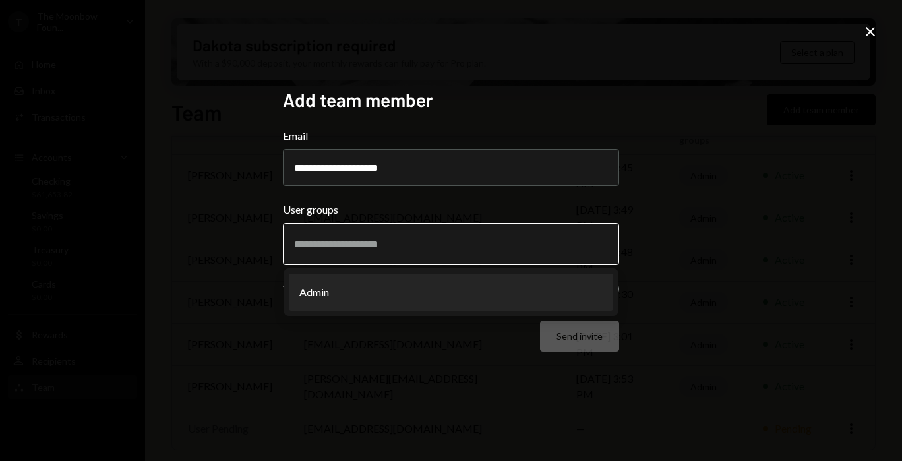
click at [379, 296] on li "Admin" at bounding box center [451, 292] width 325 height 37
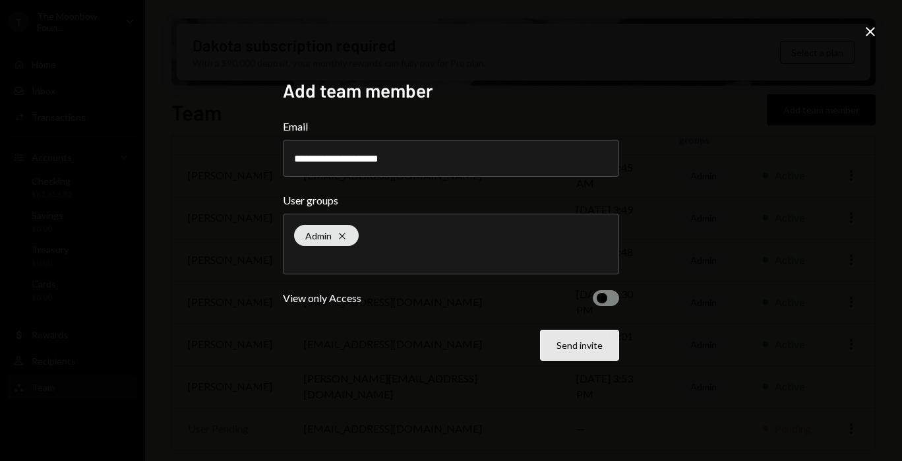
click at [565, 338] on button "Send invite" at bounding box center [579, 345] width 79 height 31
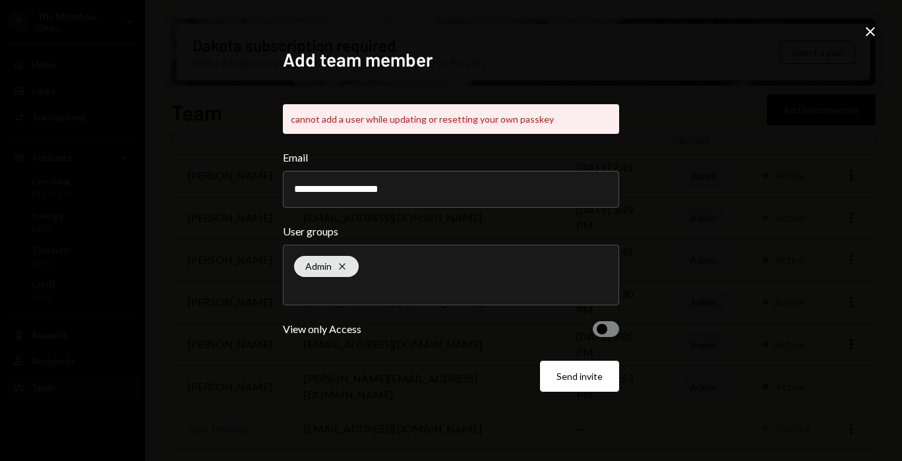
click at [870, 29] on icon "Close" at bounding box center [871, 32] width 16 height 16
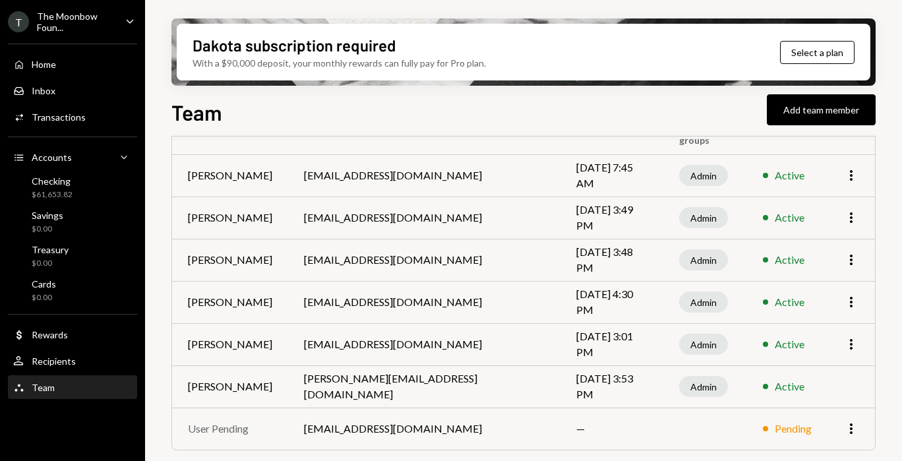
click at [94, 26] on div "The Moonbow Foun..." at bounding box center [76, 22] width 78 height 22
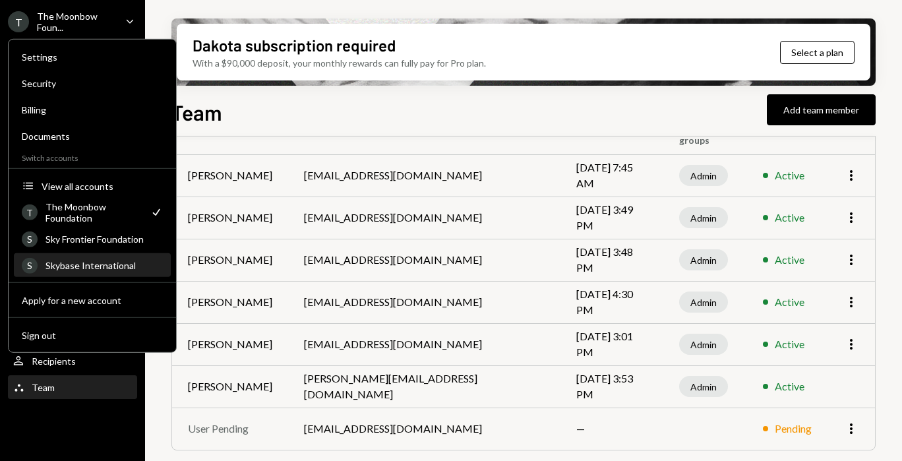
click at [81, 261] on div "Skybase International" at bounding box center [104, 265] width 117 height 11
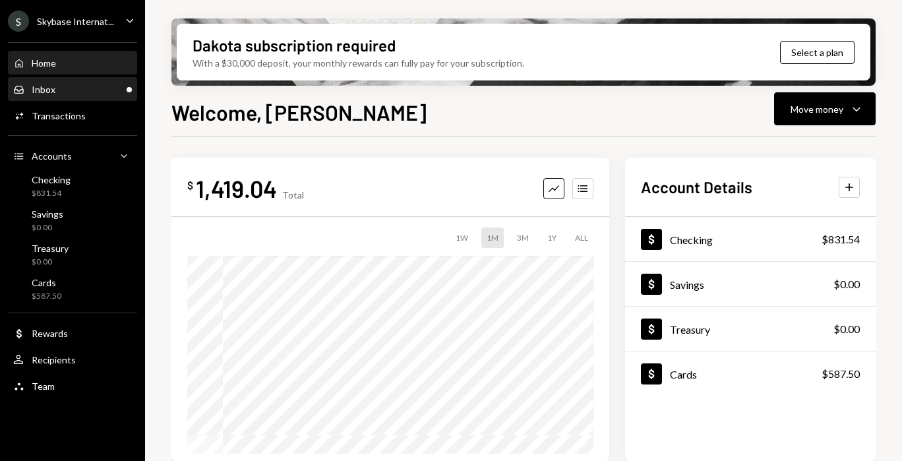
click at [56, 81] on div "Inbox Inbox" at bounding box center [72, 89] width 119 height 22
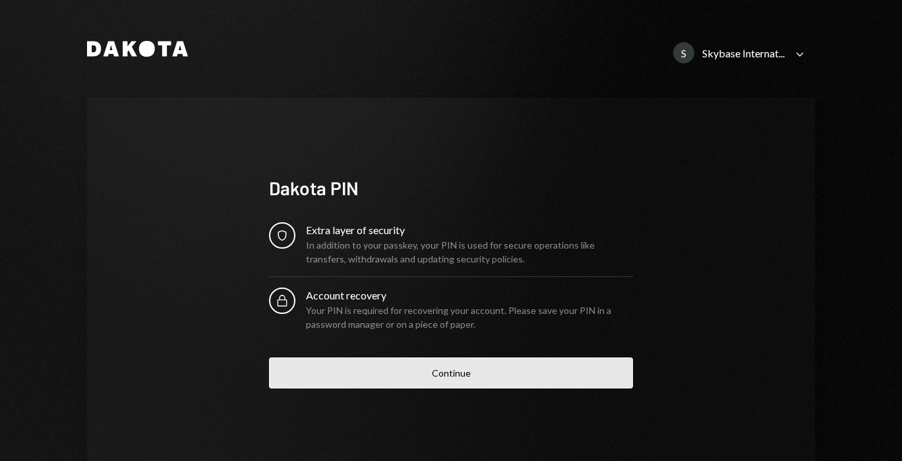
click at [395, 369] on button "Continue" at bounding box center [451, 373] width 364 height 31
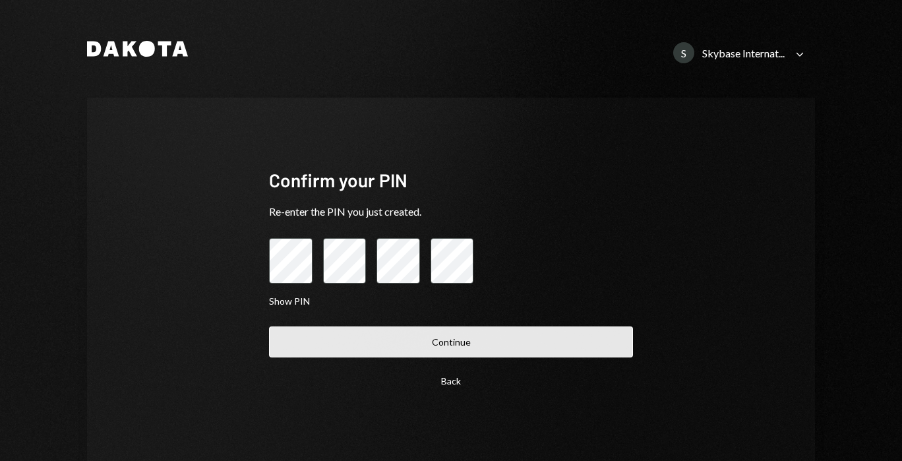
click at [384, 350] on button "Continue" at bounding box center [451, 342] width 364 height 31
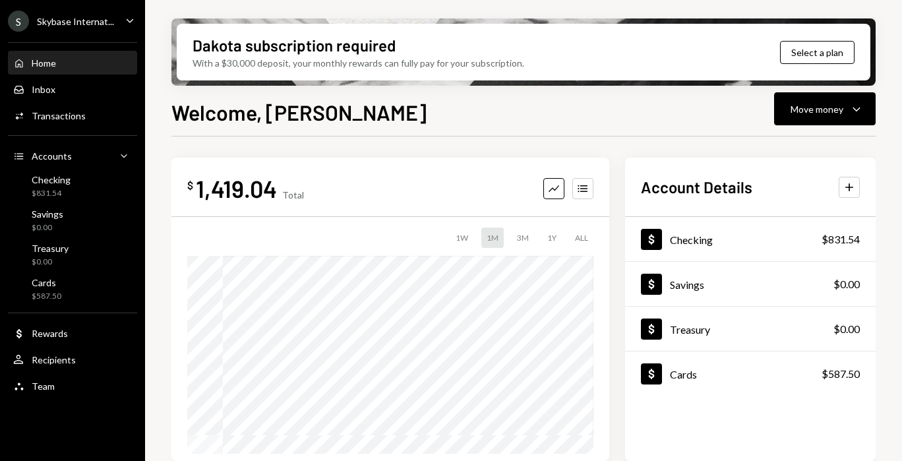
click at [119, 18] on div "S Skybase Internat... Caret Down" at bounding box center [72, 21] width 145 height 21
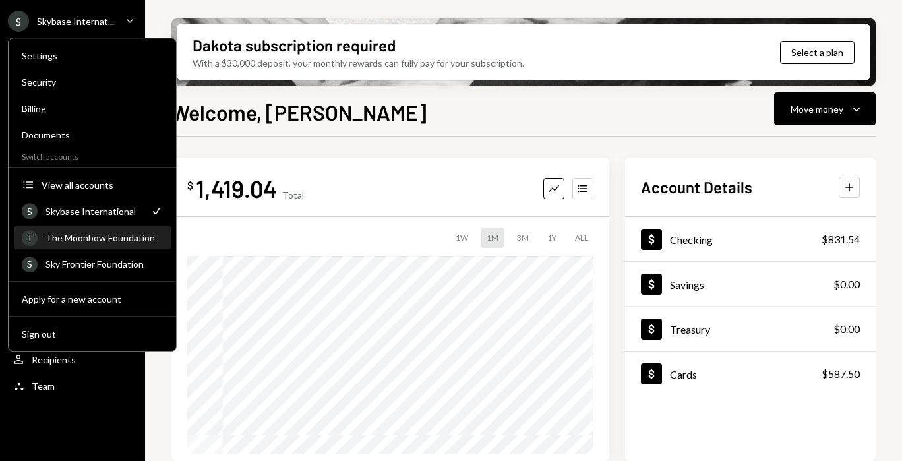
click at [104, 235] on div "The Moonbow Foundation" at bounding box center [104, 237] width 117 height 11
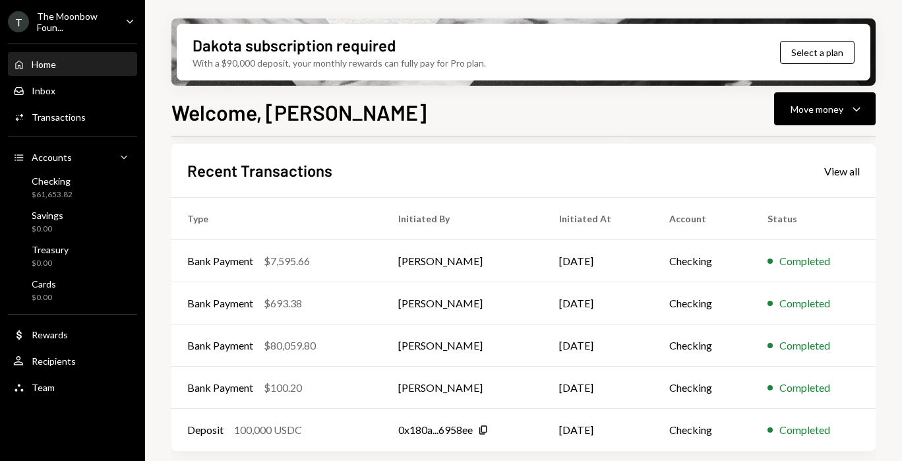
scroll to position [334, 0]
click at [92, 389] on div "Team Team" at bounding box center [72, 388] width 119 height 12
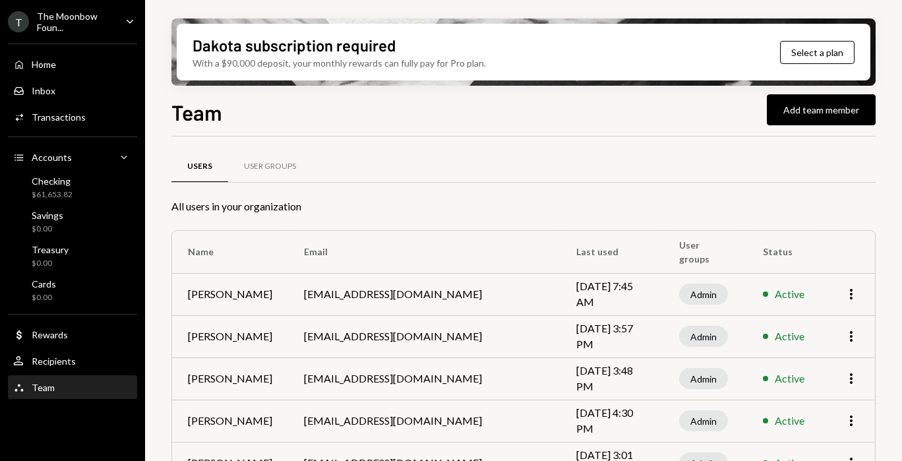
scroll to position [119, 0]
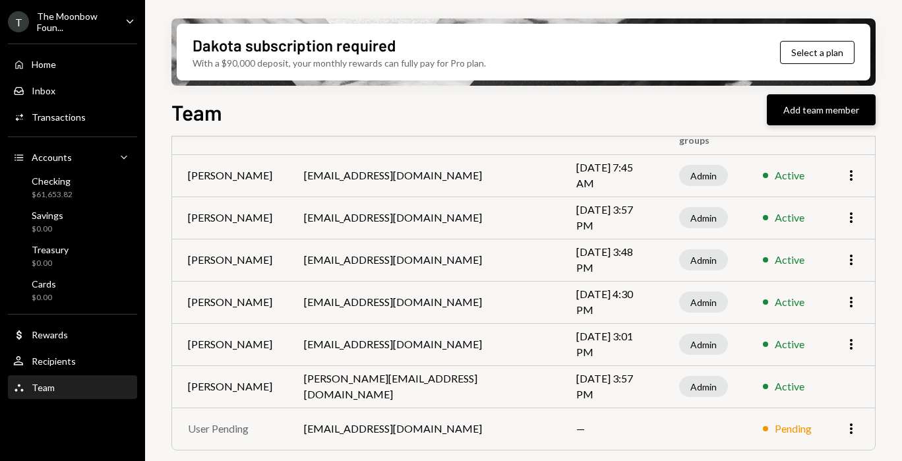
click at [796, 113] on button "Add team member" at bounding box center [821, 109] width 109 height 31
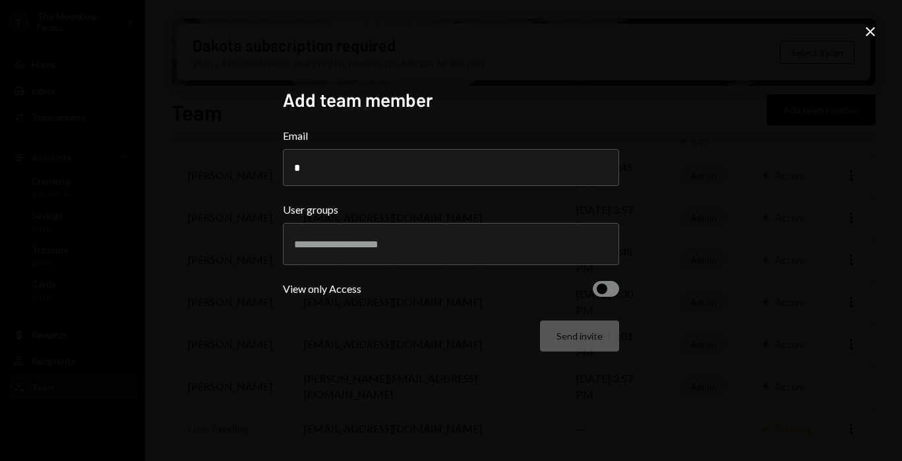
type input "**********"
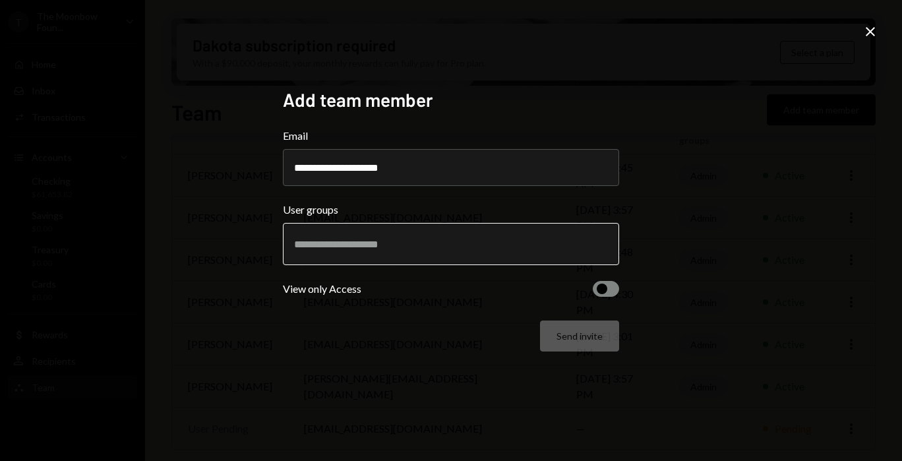
click at [360, 245] on input "text" at bounding box center [451, 244] width 314 height 12
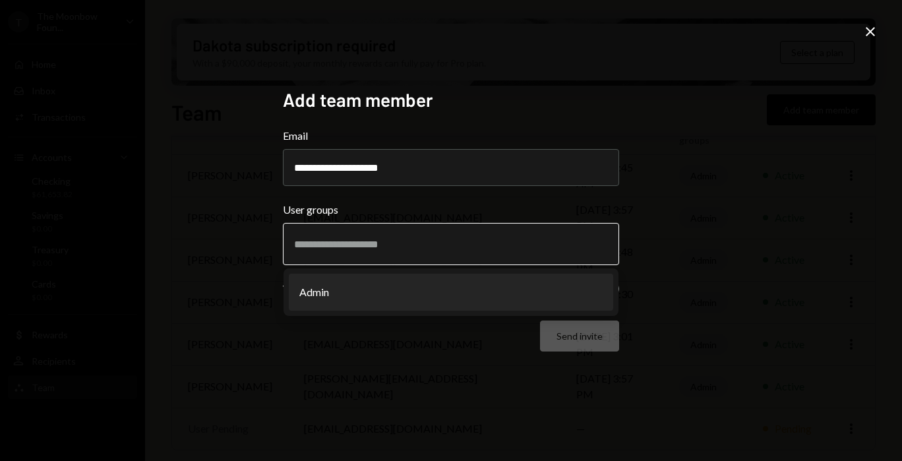
click at [351, 282] on li "Admin" at bounding box center [451, 292] width 325 height 37
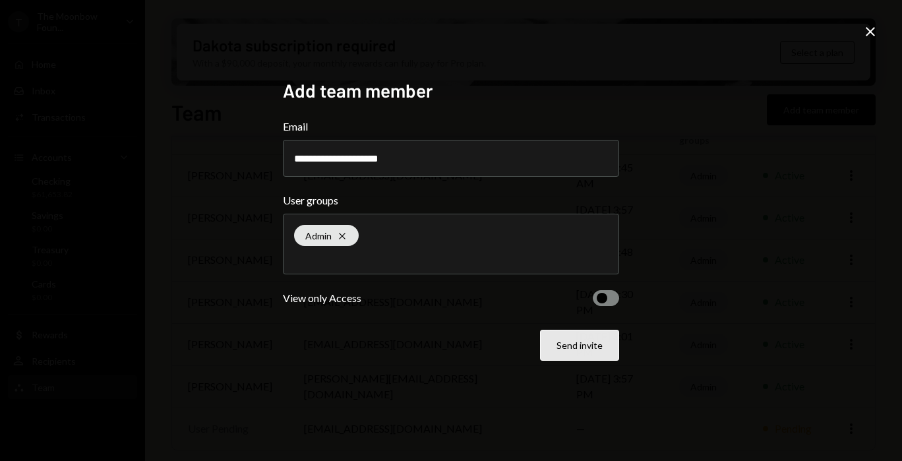
click at [552, 351] on button "Send invite" at bounding box center [579, 345] width 79 height 31
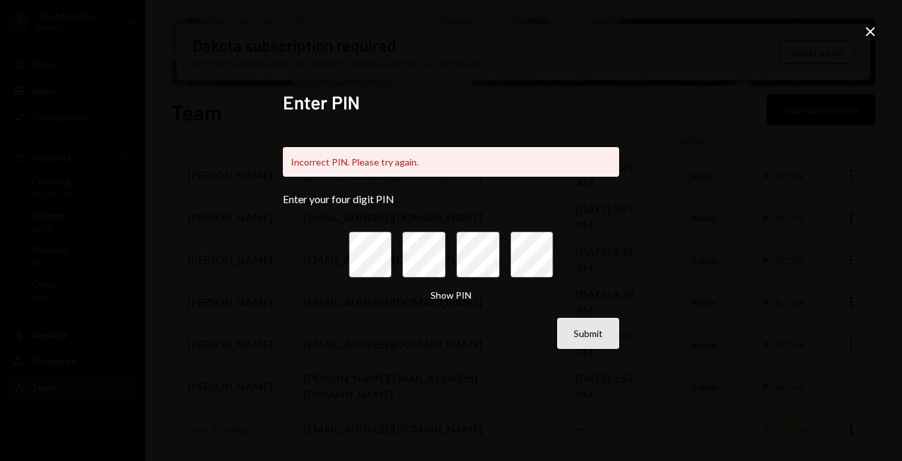
click at [598, 340] on button "Submit" at bounding box center [588, 333] width 62 height 31
click at [872, 36] on icon "Close" at bounding box center [871, 32] width 16 height 16
